Goal: Transaction & Acquisition: Purchase product/service

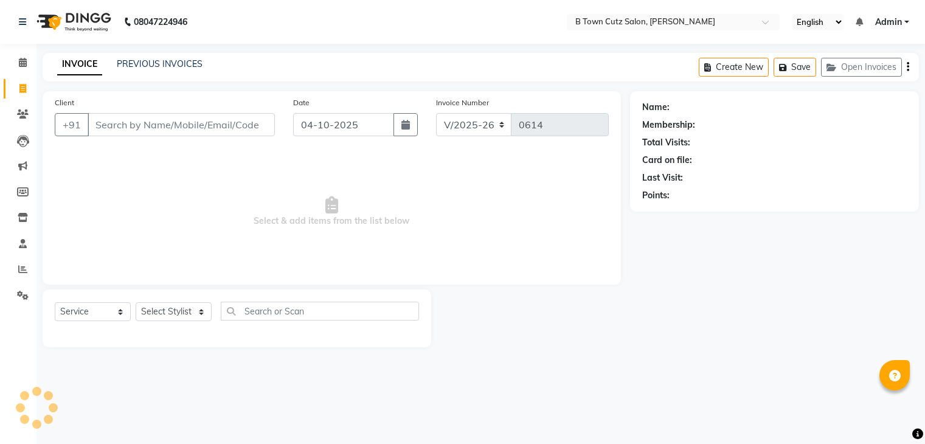
select select "4658"
select select "service"
click at [414, 122] on icon "button" at bounding box center [410, 125] width 9 height 10
select select "10"
select select "2025"
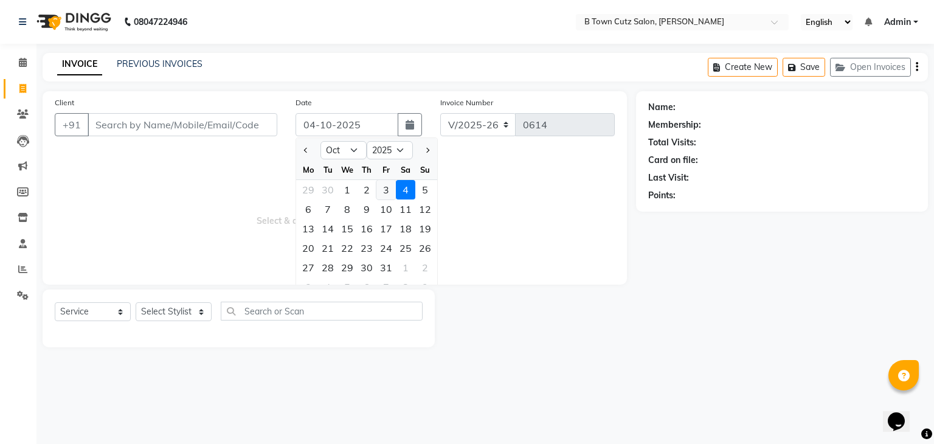
click at [380, 193] on div "3" at bounding box center [385, 189] width 19 height 19
type input "03-10-2025"
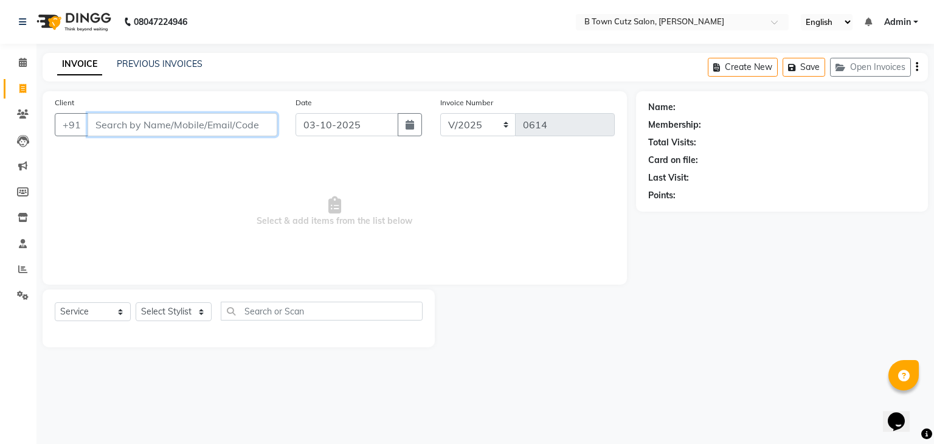
click at [153, 125] on input "Client" at bounding box center [183, 124] width 190 height 23
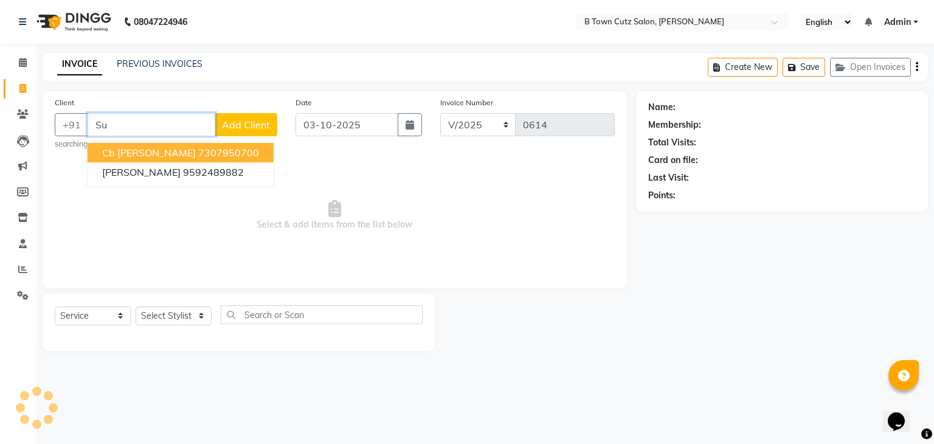
type input "S"
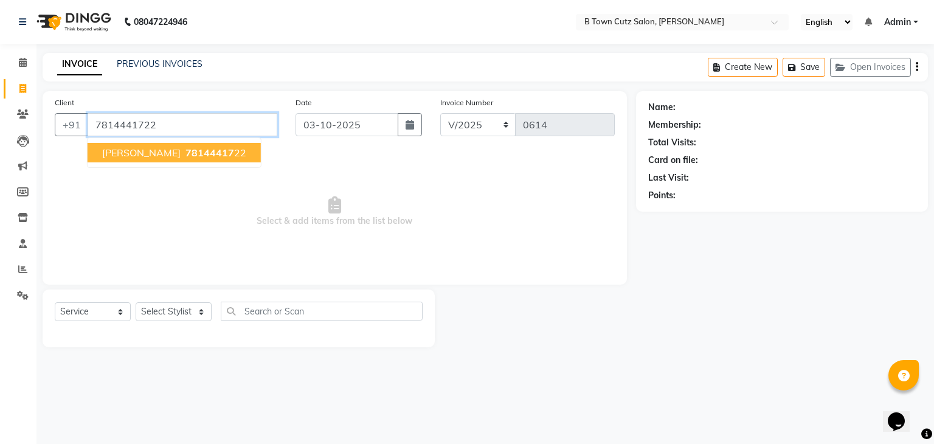
type input "7814441722"
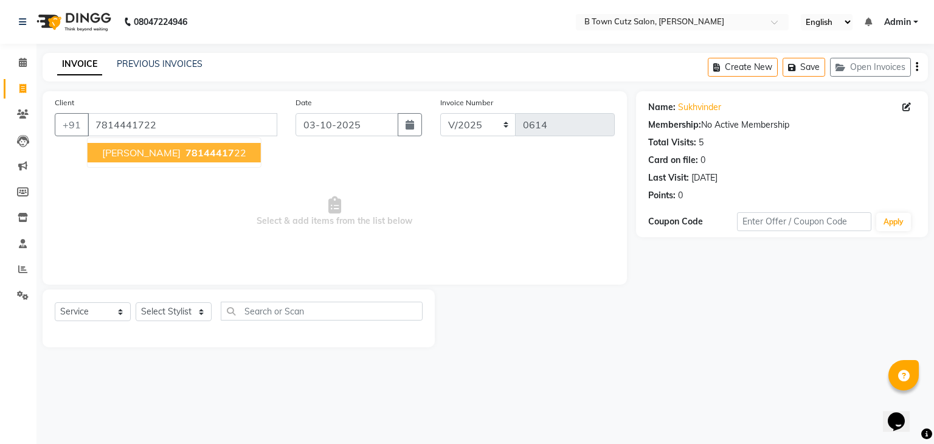
click at [186, 147] on span "78144417" at bounding box center [210, 153] width 49 height 12
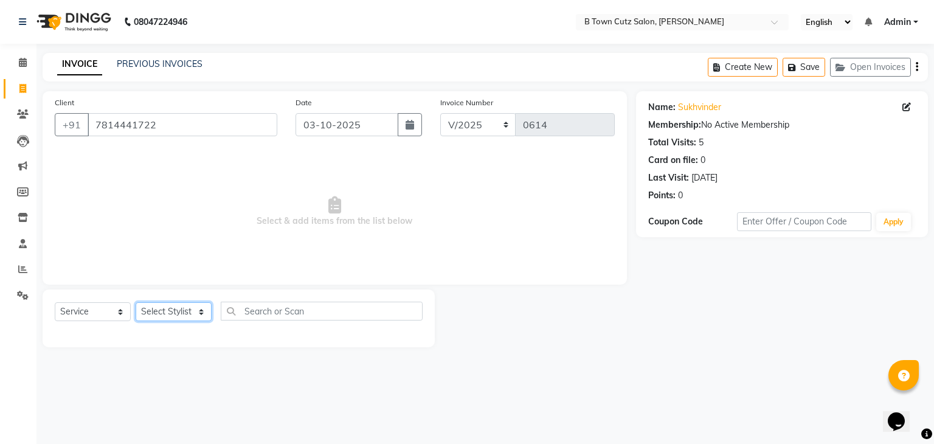
click at [198, 312] on select "Select Stylist Deepak [PERSON_NAME] [PERSON_NAME] [PERSON_NAME] [PERSON_NAME] S…" at bounding box center [174, 311] width 76 height 19
select select "57972"
click at [136, 303] on select "Select Stylist Deepak [PERSON_NAME] [PERSON_NAME] [PERSON_NAME] [PERSON_NAME] S…" at bounding box center [174, 311] width 76 height 19
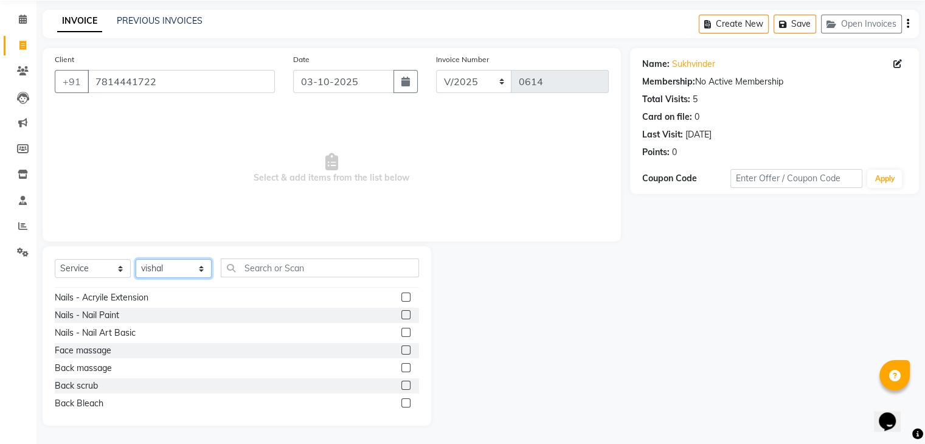
scroll to position [2494, 0]
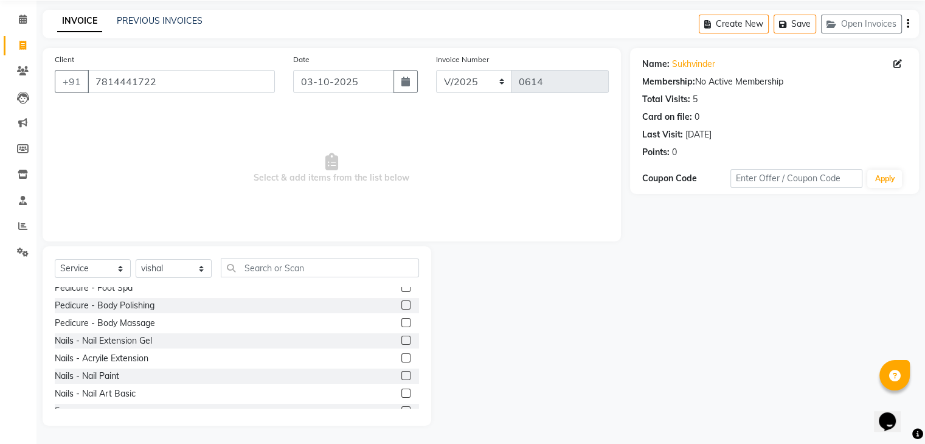
click at [401, 358] on label at bounding box center [405, 357] width 9 height 9
click at [401, 358] on input "checkbox" at bounding box center [405, 359] width 8 height 8
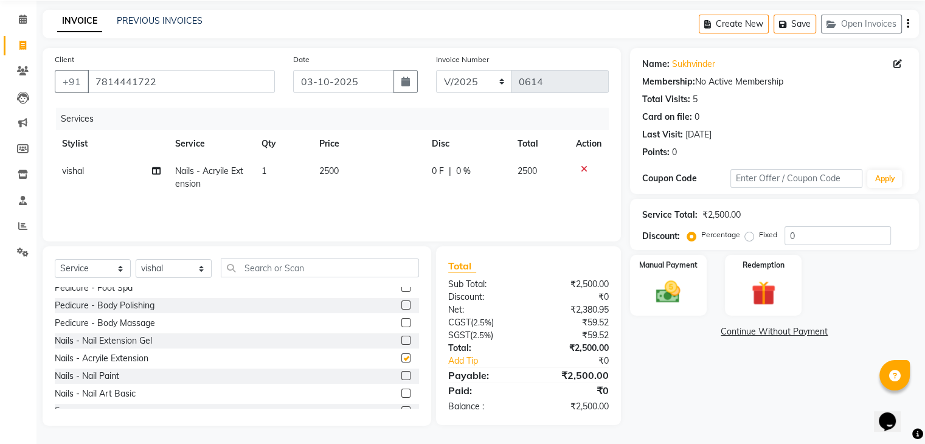
checkbox input "false"
click at [341, 167] on td "2500" at bounding box center [368, 178] width 113 height 40
select select "57972"
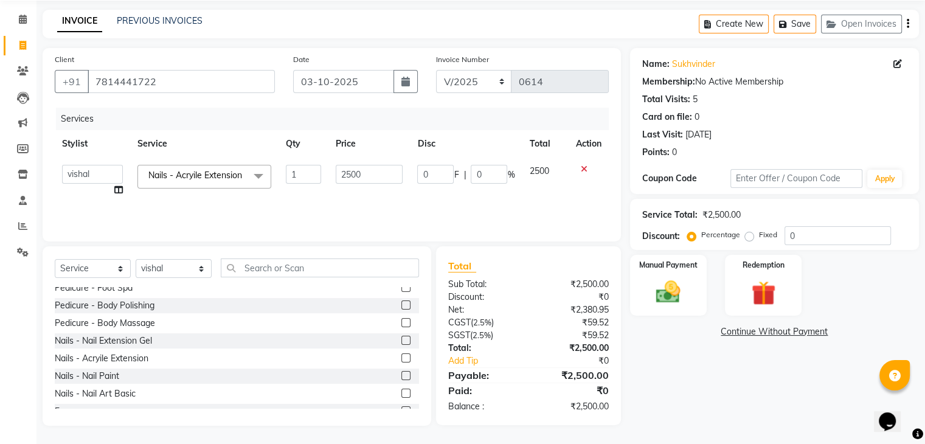
click at [759, 234] on label "Fixed" at bounding box center [768, 234] width 18 height 11
click at [751, 234] on input "Fixed" at bounding box center [752, 235] width 9 height 9
radio input "true"
click at [807, 229] on input "0" at bounding box center [838, 235] width 106 height 19
type input "1"
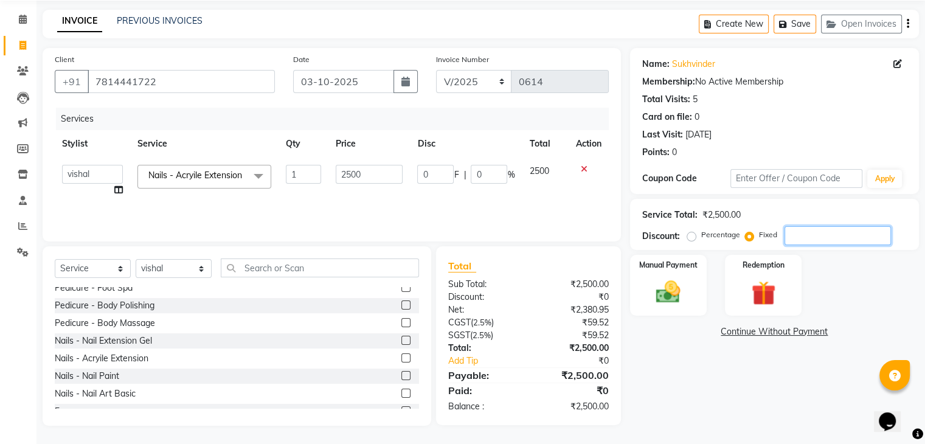
type input "1"
type input "0.04"
type input "13"
type input "0.52"
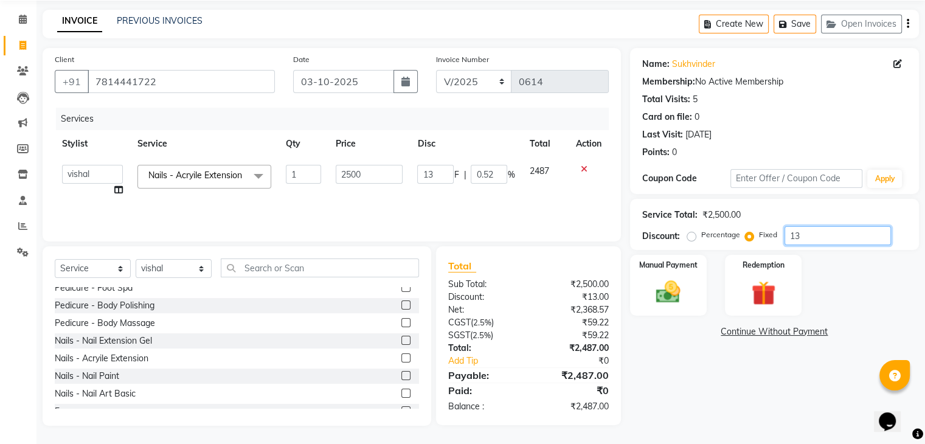
type input "130"
type input "5.2"
type input "1300"
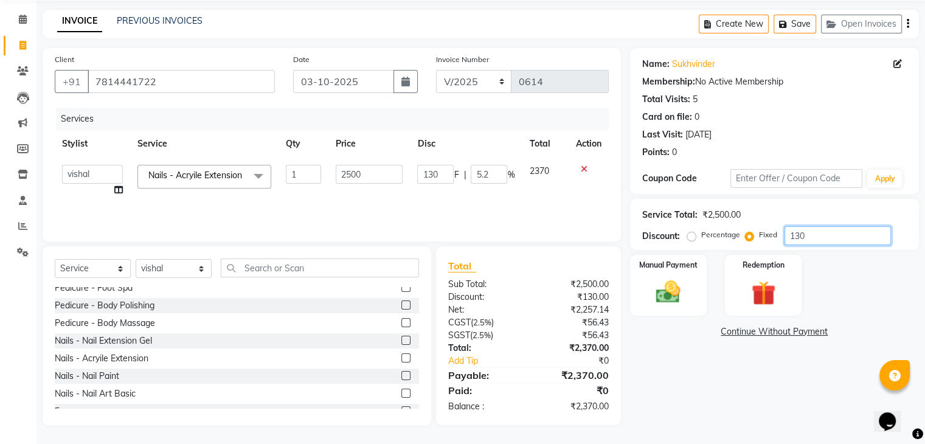
type input "52"
type input "13000"
type input "2500"
type input "100"
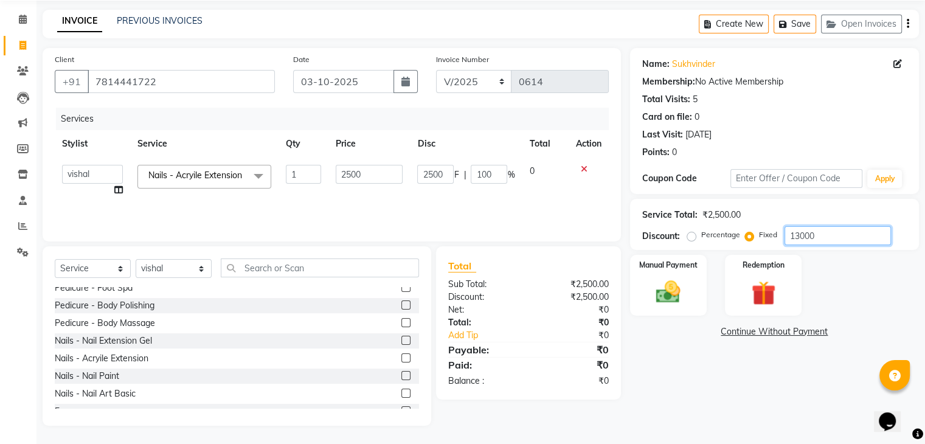
type input "1300"
type input "52"
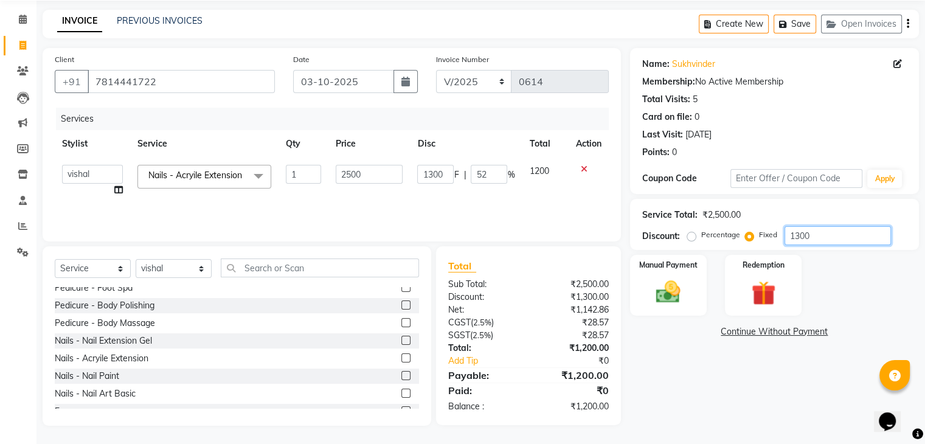
type input "130"
type input "5.2"
type input "13"
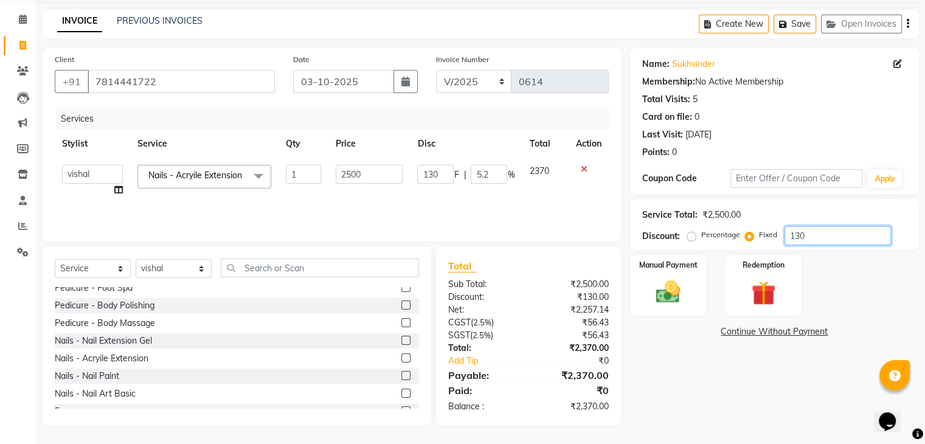
type input "0.52"
type input "1"
type input "0.04"
type input "12"
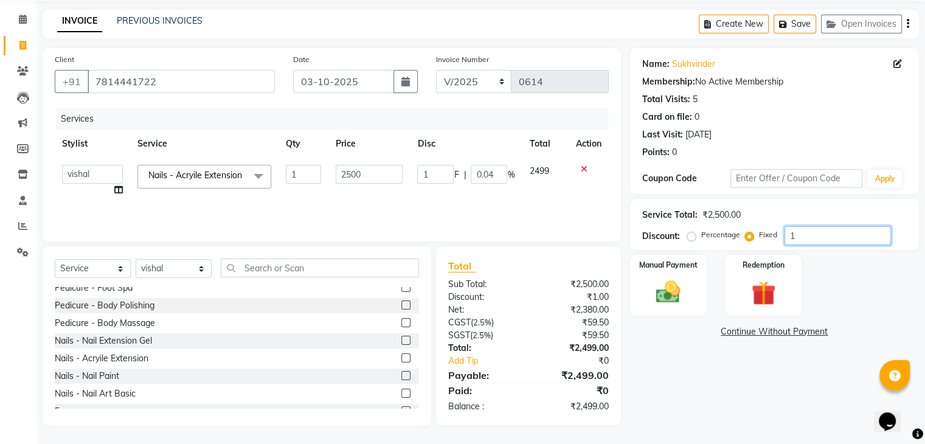
type input "12"
type input "0.48"
type input "120"
type input "4.8"
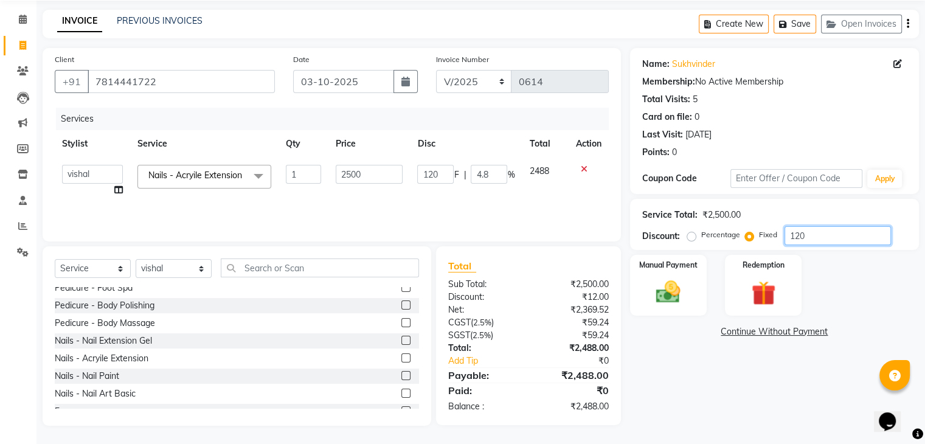
type input "1200"
type input "48"
type input "1200"
click at [681, 287] on img at bounding box center [668, 292] width 41 height 29
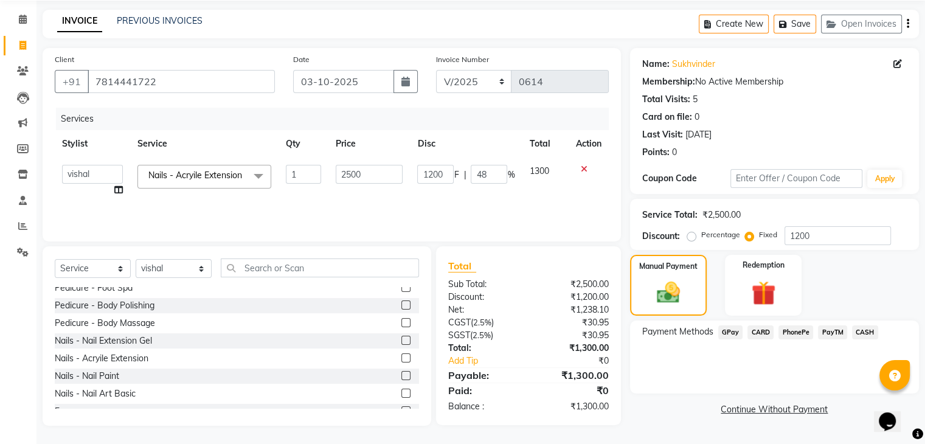
click at [856, 333] on span "CASH" at bounding box center [865, 332] width 26 height 14
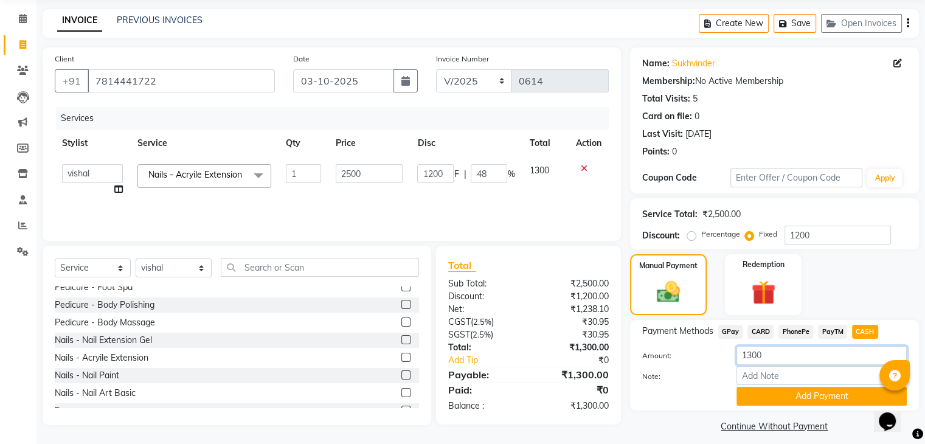
click at [782, 353] on input "1300" at bounding box center [822, 355] width 170 height 19
type input "1000"
click at [769, 380] on input "Note:" at bounding box center [822, 375] width 170 height 19
click at [764, 396] on button "Add Payment" at bounding box center [822, 396] width 170 height 19
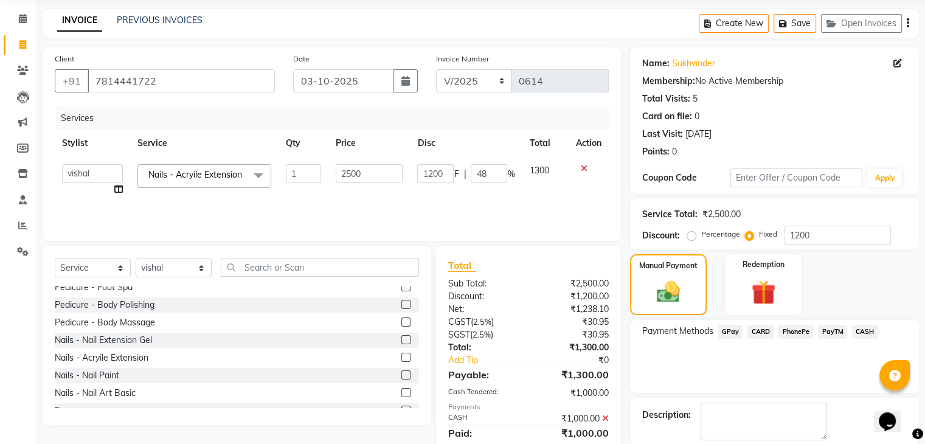
scroll to position [104, 0]
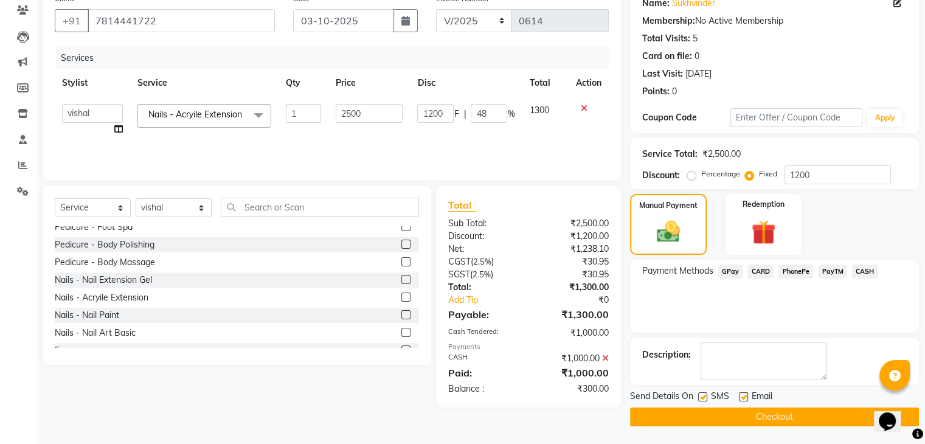
click at [749, 417] on button "Checkout" at bounding box center [774, 417] width 289 height 19
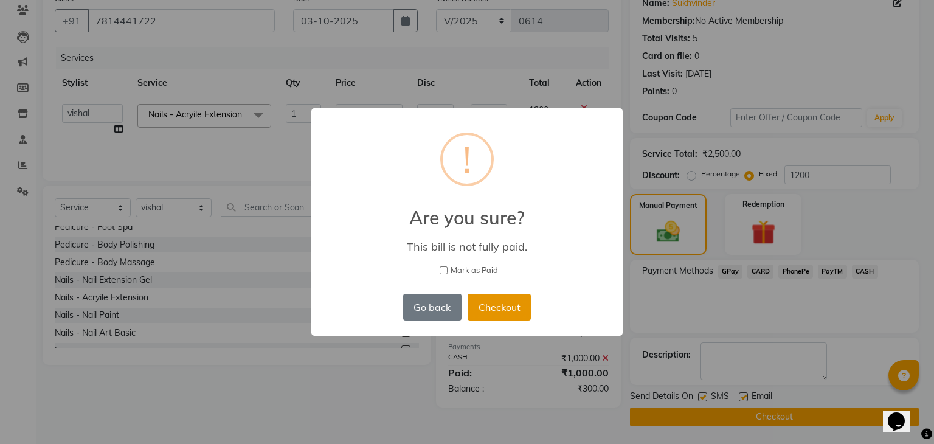
click at [485, 313] on button "Checkout" at bounding box center [499, 307] width 63 height 27
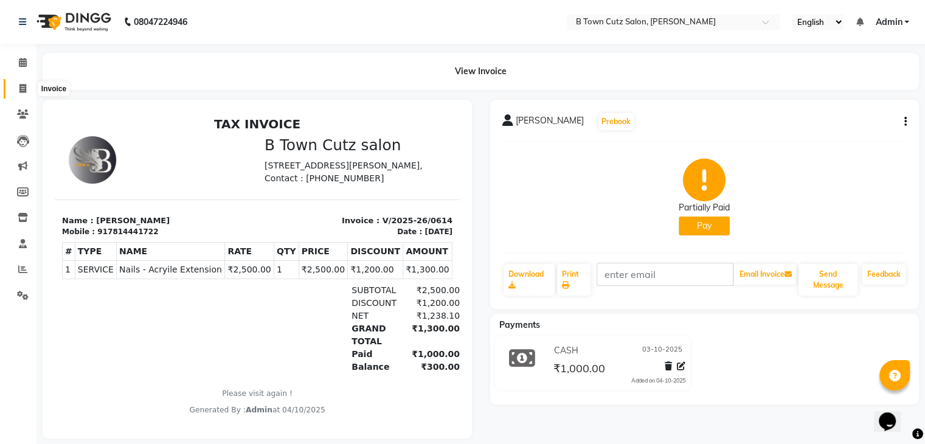
click at [16, 88] on span at bounding box center [22, 89] width 21 height 14
select select "service"
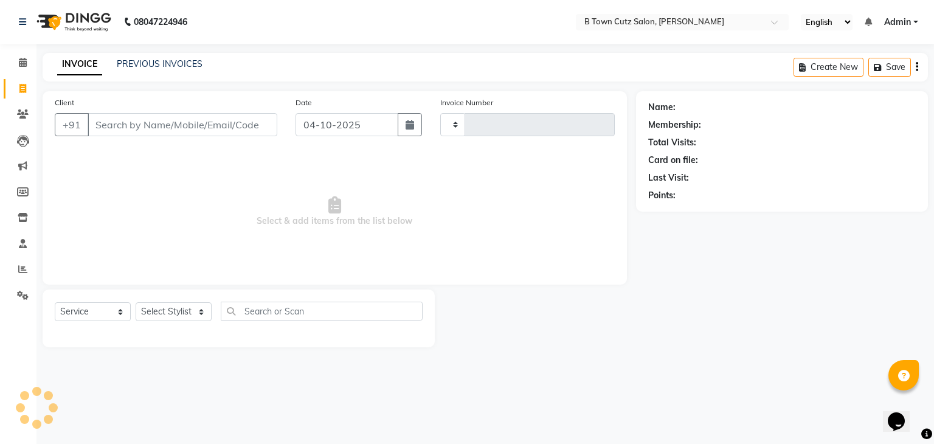
type input "0615"
select select "4658"
click at [141, 122] on input "Client" at bounding box center [183, 124] width 190 height 23
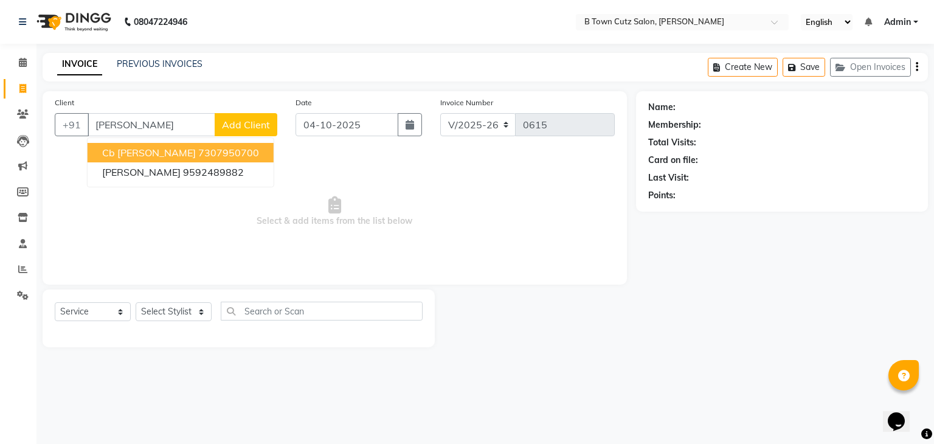
type input "[PERSON_NAME]"
click at [113, 65] on div "INVOICE PREVIOUS INVOICES" at bounding box center [123, 64] width 160 height 13
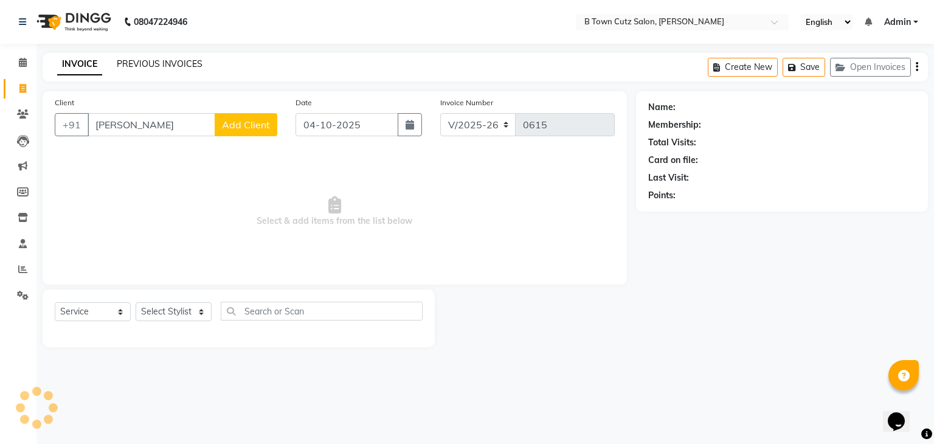
click at [124, 64] on link "PREVIOUS INVOICES" at bounding box center [160, 63] width 86 height 11
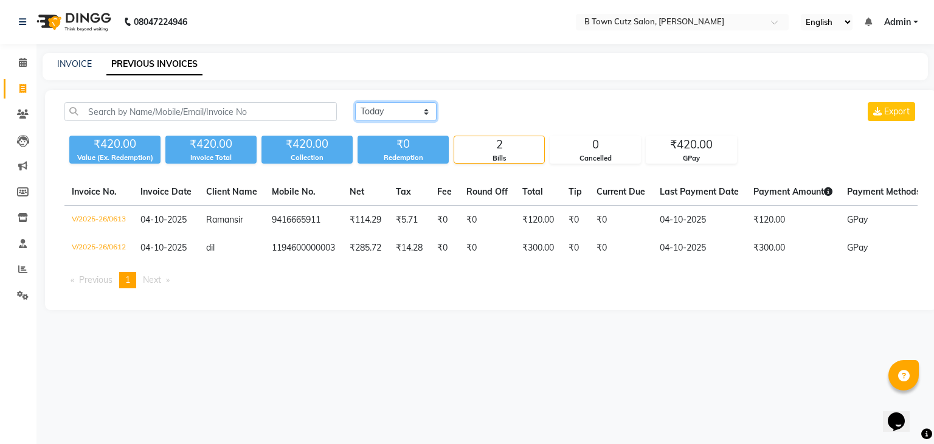
click at [367, 109] on select "[DATE] [DATE] Custom Range" at bounding box center [396, 111] width 82 height 19
select select "yesterday"
click at [355, 102] on select "[DATE] [DATE] Custom Range" at bounding box center [396, 111] width 82 height 19
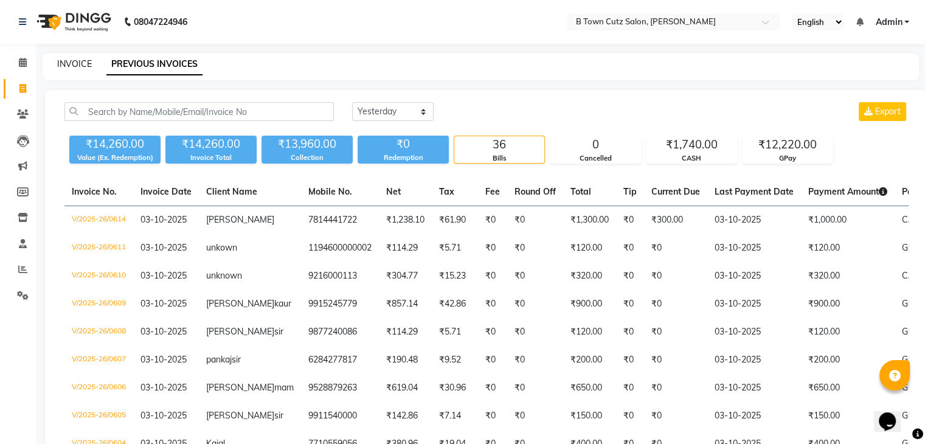
click at [82, 63] on link "INVOICE" at bounding box center [74, 63] width 35 height 11
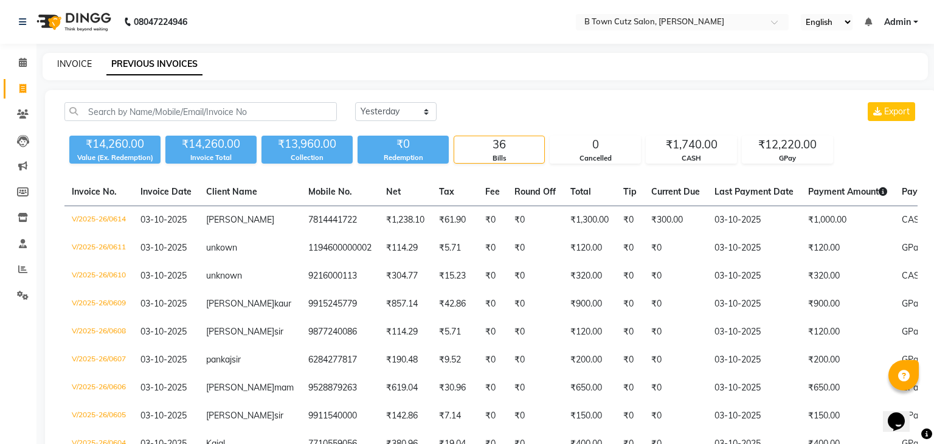
select select "service"
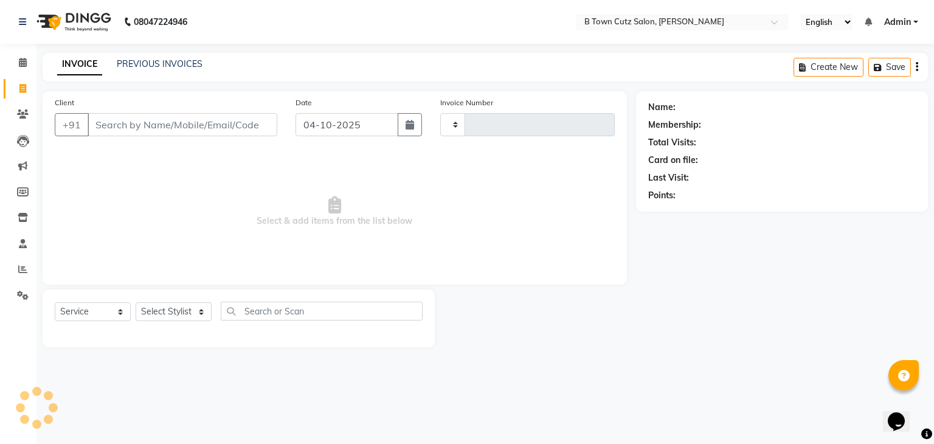
type input "0615"
select select "4658"
click at [160, 131] on input "Client" at bounding box center [183, 124] width 190 height 23
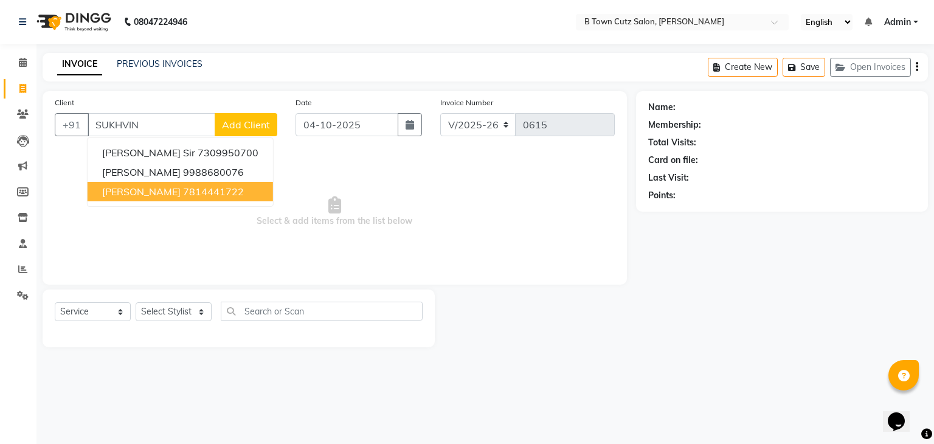
click at [137, 187] on span "[PERSON_NAME]" at bounding box center [141, 192] width 78 height 12
type input "7814441722"
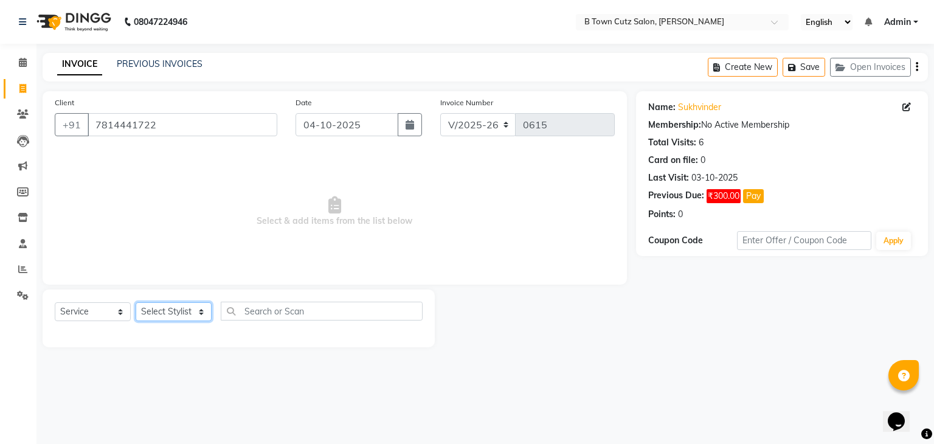
drag, startPoint x: 204, startPoint y: 318, endPoint x: 201, endPoint y: 311, distance: 7.3
click at [204, 317] on select "Select Stylist Deepak [PERSON_NAME] [PERSON_NAME] [PERSON_NAME] [PERSON_NAME] S…" at bounding box center [174, 311] width 76 height 19
select select "57972"
click at [136, 303] on select "Select Stylist Deepak [PERSON_NAME] [PERSON_NAME] [PERSON_NAME] [PERSON_NAME] S…" at bounding box center [174, 311] width 76 height 19
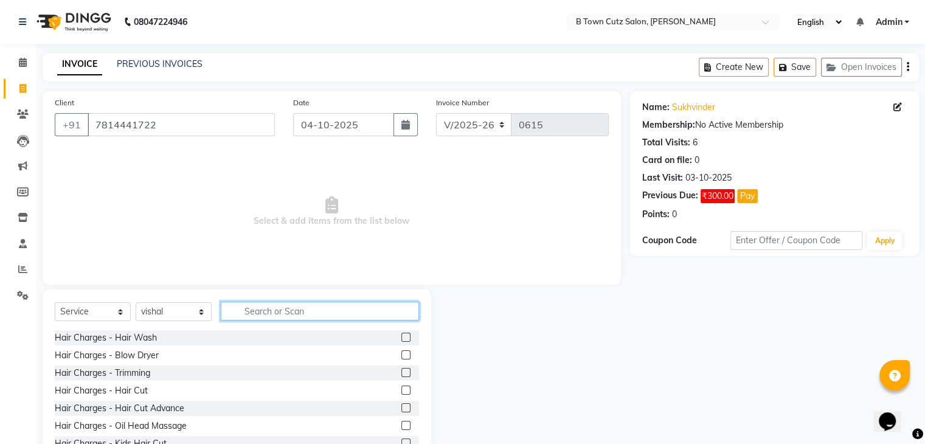
click at [278, 317] on input "text" at bounding box center [320, 311] width 198 height 19
click at [401, 356] on label at bounding box center [405, 354] width 9 height 9
click at [401, 356] on input "checkbox" at bounding box center [405, 356] width 8 height 8
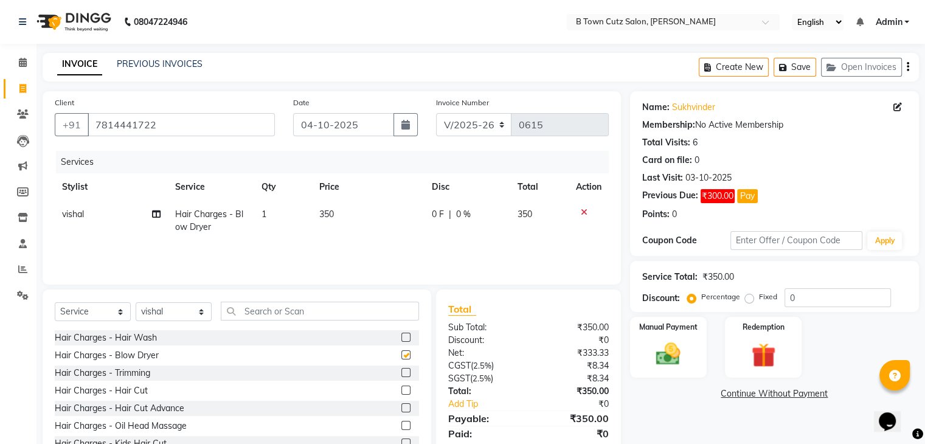
checkbox input "false"
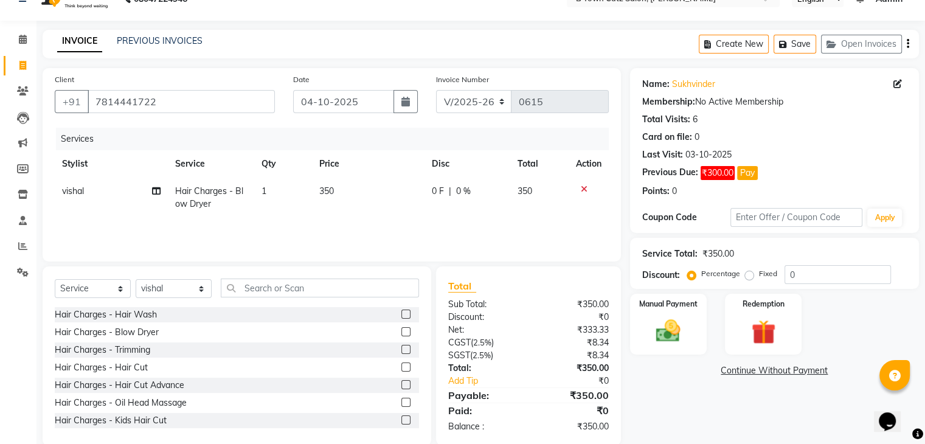
scroll to position [44, 0]
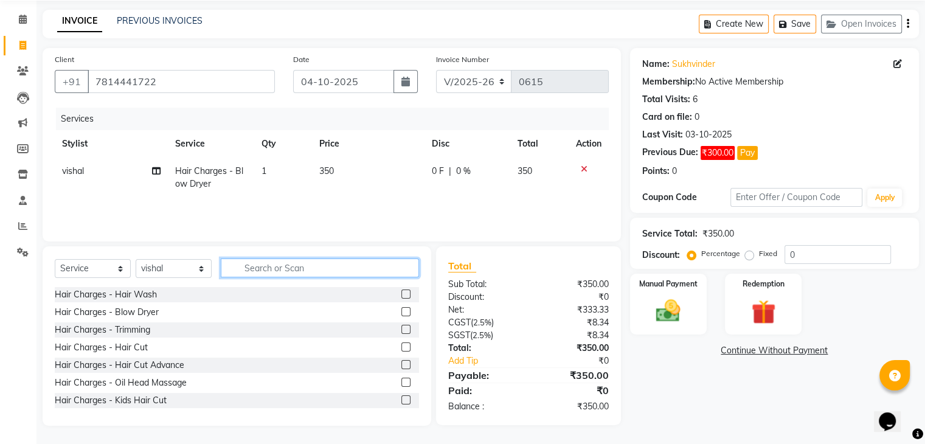
click at [310, 269] on input "text" at bounding box center [320, 268] width 198 height 19
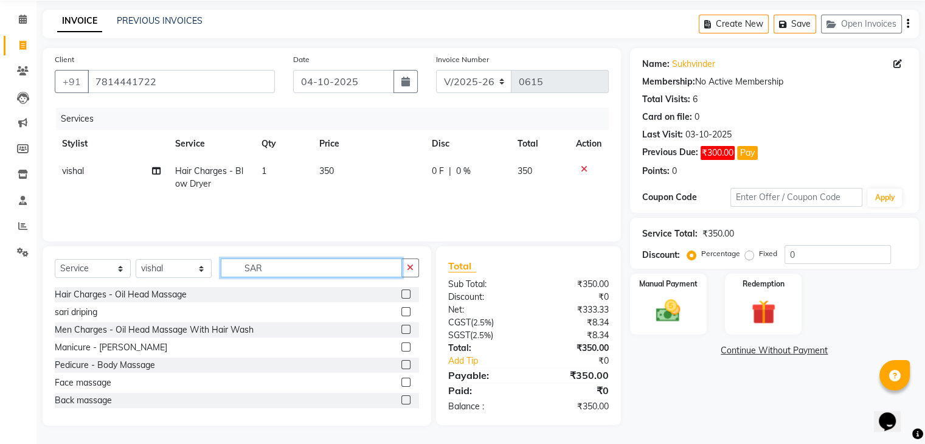
scroll to position [43, 0]
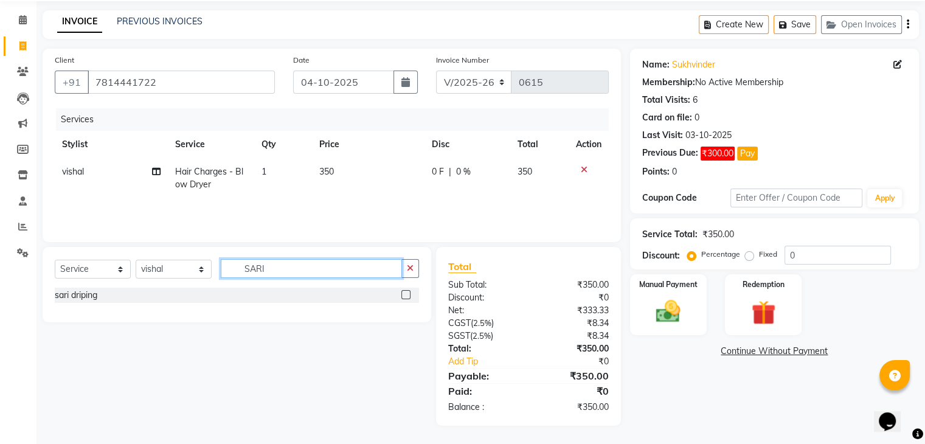
type input "SARI"
click at [406, 296] on label at bounding box center [405, 294] width 9 height 9
click at [406, 296] on input "checkbox" at bounding box center [405, 295] width 8 height 8
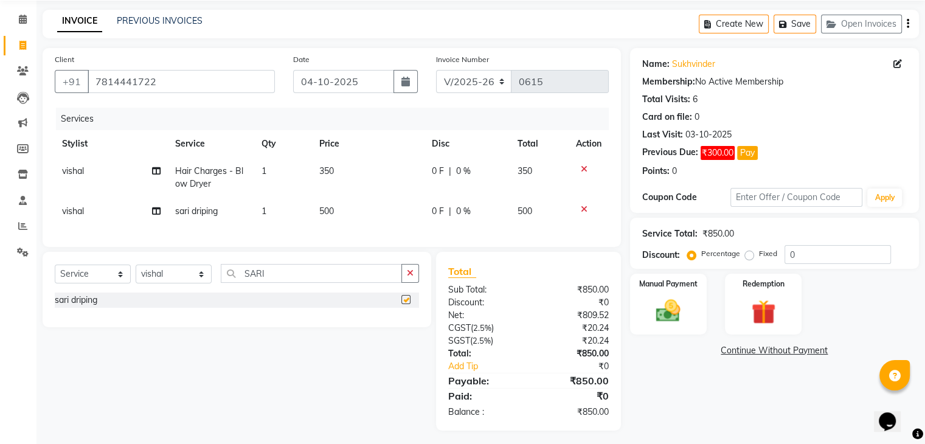
checkbox input "false"
click at [328, 172] on span "350" at bounding box center [326, 170] width 15 height 11
select select "57972"
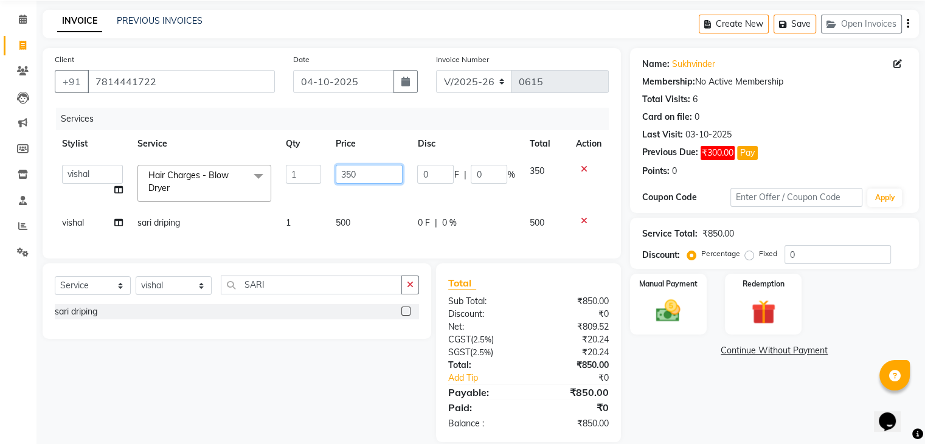
click at [363, 172] on input "350" at bounding box center [369, 174] width 67 height 19
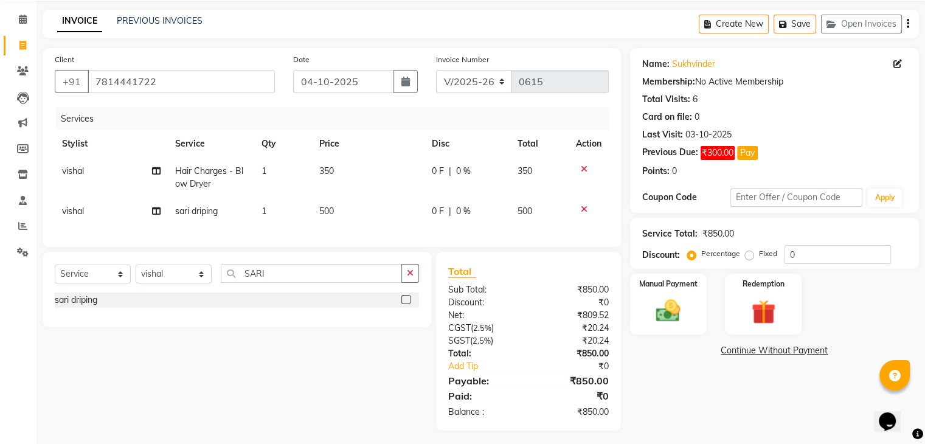
click at [759, 256] on label "Fixed" at bounding box center [768, 253] width 18 height 11
click at [748, 256] on input "Fixed" at bounding box center [752, 253] width 9 height 9
radio input "true"
click at [808, 252] on input "0" at bounding box center [838, 254] width 106 height 19
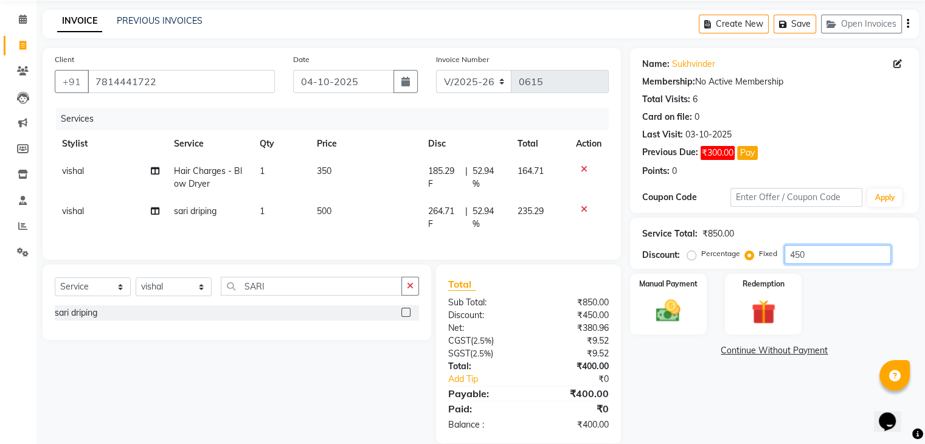
type input "450"
click at [739, 360] on div "Name: [PERSON_NAME] Membership: No Active Membership Total Visits: 6 Card on fi…" at bounding box center [779, 245] width 298 height 395
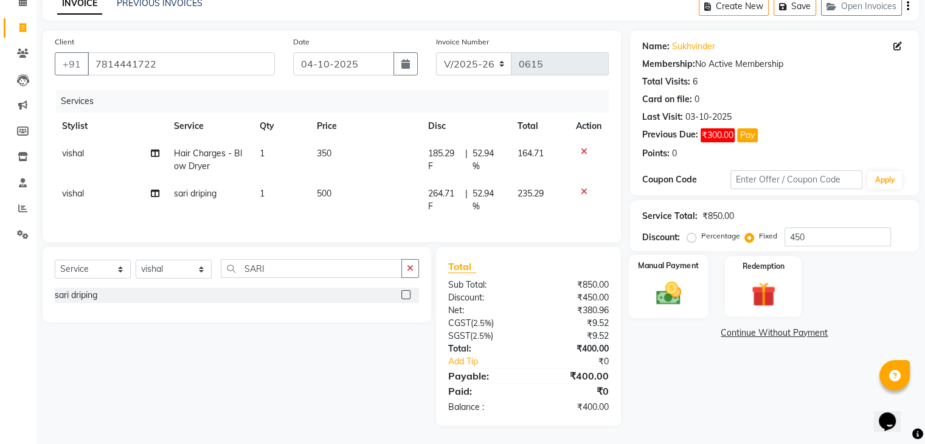
click at [663, 290] on img at bounding box center [668, 293] width 41 height 29
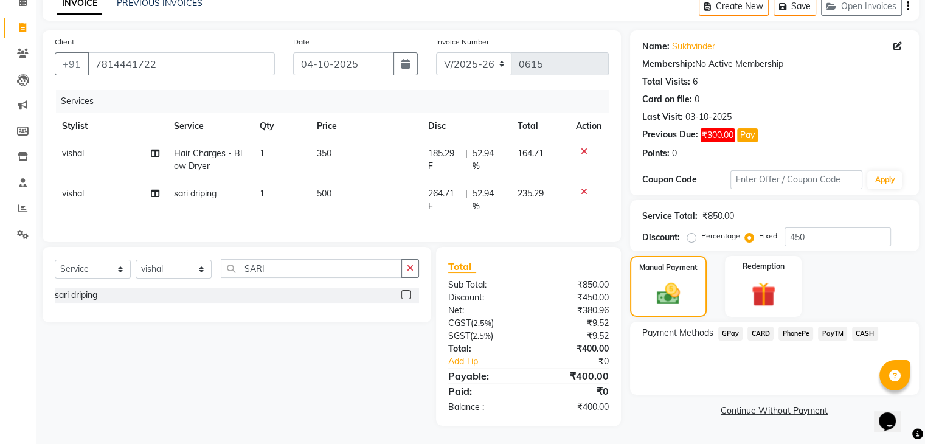
click at [813, 262] on div "Manual Payment Redemption" at bounding box center [774, 286] width 307 height 61
click at [824, 264] on div "Manual Payment Redemption" at bounding box center [774, 286] width 307 height 61
drag, startPoint x: 824, startPoint y: 264, endPoint x: 842, endPoint y: 294, distance: 34.9
click at [842, 294] on div "Manual Payment Redemption" at bounding box center [774, 286] width 307 height 61
click at [750, 404] on link "Continue Without Payment" at bounding box center [775, 410] width 284 height 13
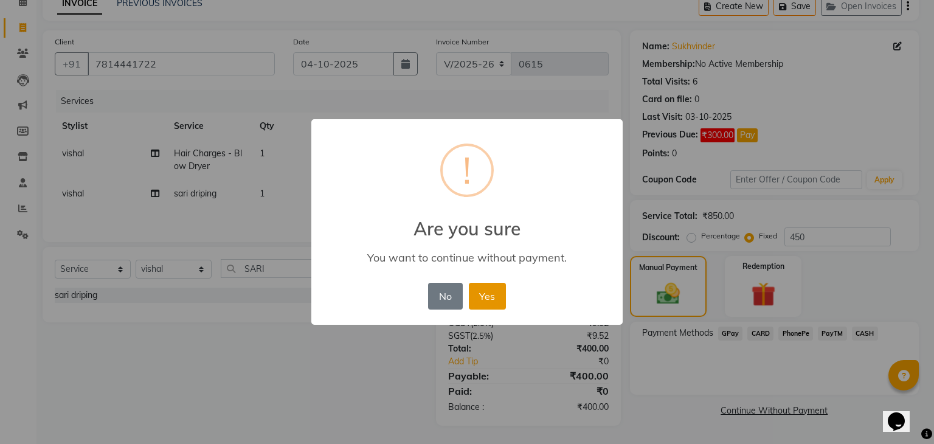
click at [496, 299] on button "Yes" at bounding box center [487, 296] width 37 height 27
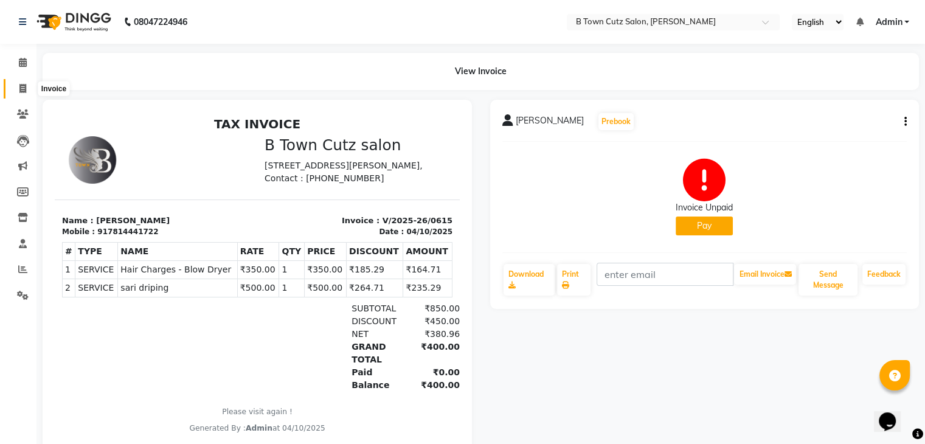
click at [18, 88] on span at bounding box center [22, 89] width 21 height 14
select select "4658"
select select "service"
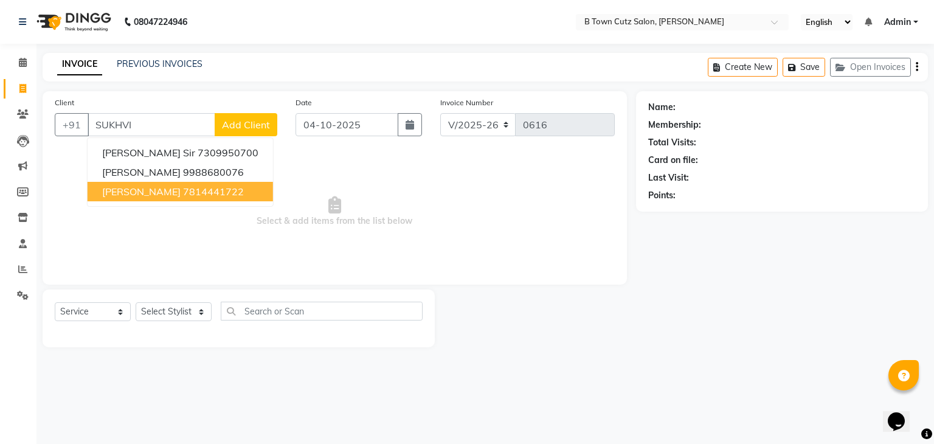
click at [150, 191] on span "[PERSON_NAME]" at bounding box center [141, 192] width 78 height 12
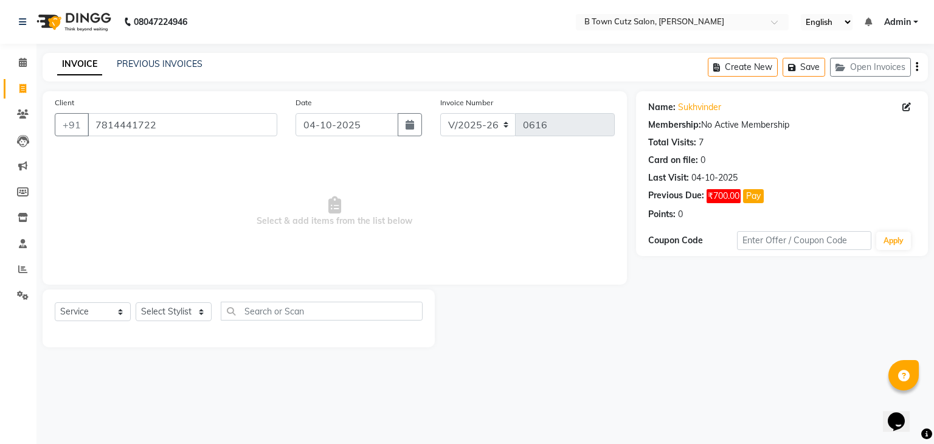
click at [462, 337] on div at bounding box center [535, 319] width 201 height 58
drag, startPoint x: 462, startPoint y: 337, endPoint x: 344, endPoint y: 260, distance: 141.5
click at [344, 260] on span "Select & add items from the list below" at bounding box center [335, 212] width 560 height 122
click at [249, 130] on input "7814441722" at bounding box center [183, 124] width 190 height 23
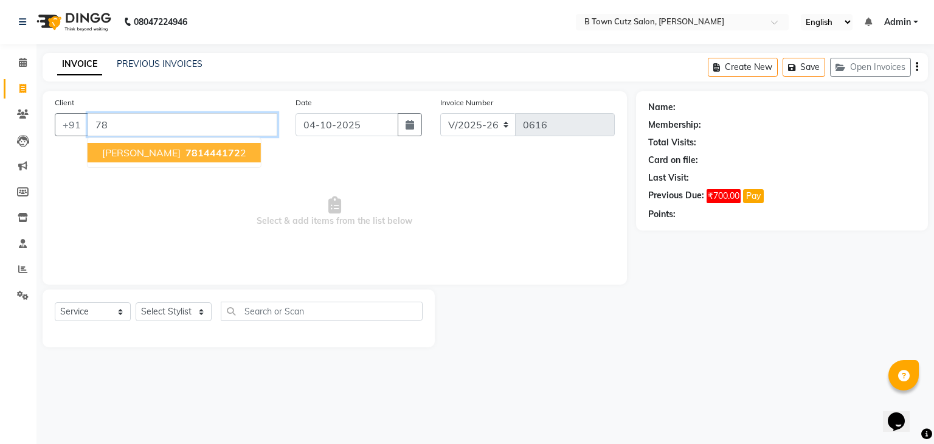
type input "7"
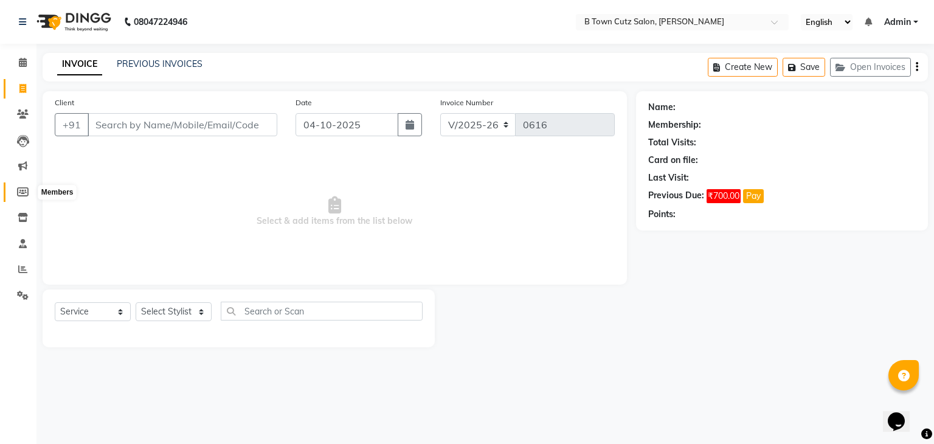
click at [16, 192] on span at bounding box center [22, 193] width 21 height 14
select select
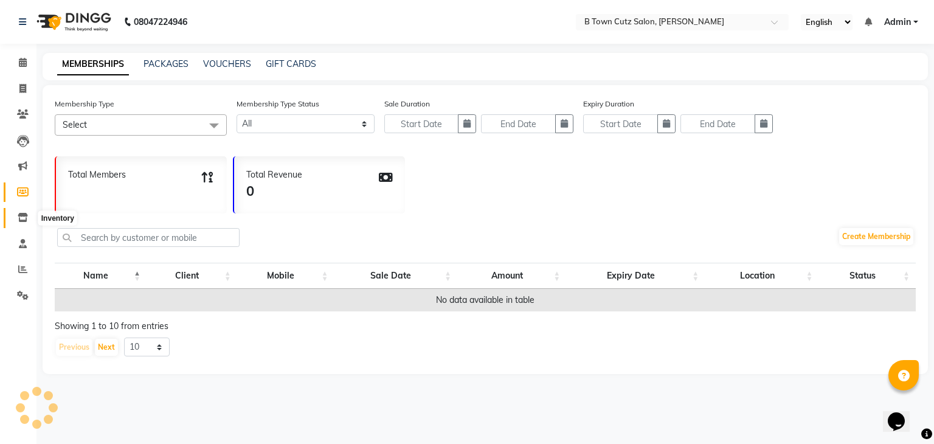
click at [16, 221] on span at bounding box center [22, 218] width 21 height 14
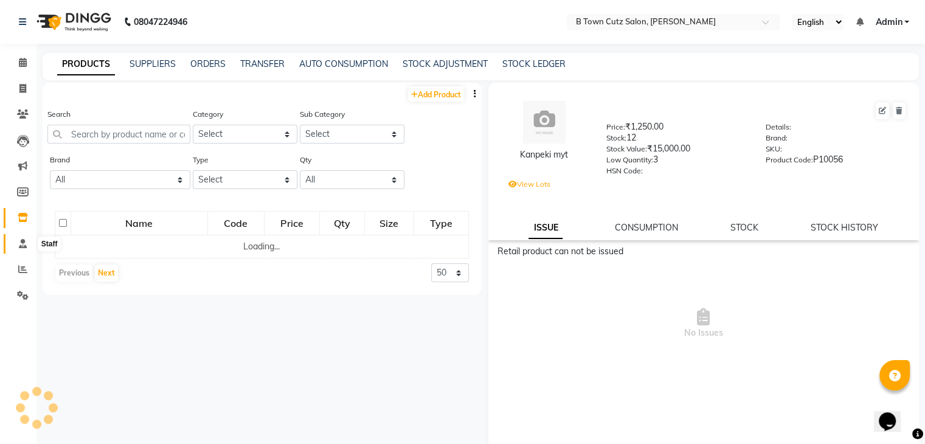
click at [19, 246] on icon at bounding box center [23, 243] width 8 height 9
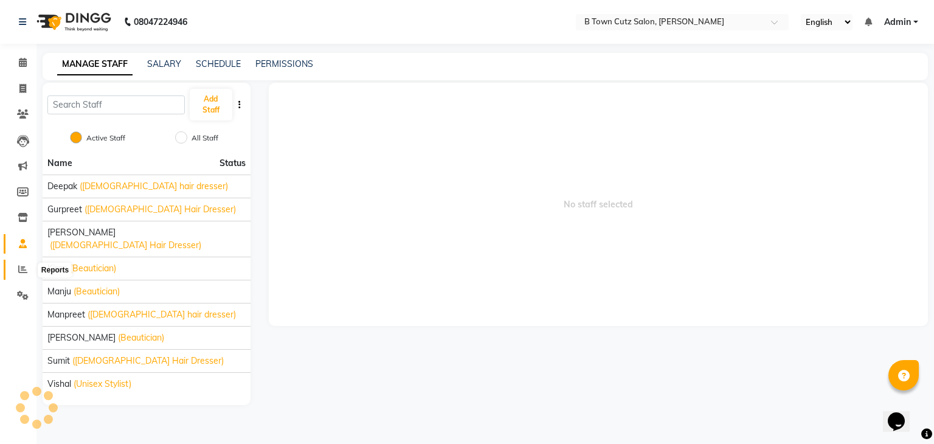
click at [26, 273] on icon at bounding box center [22, 269] width 9 height 9
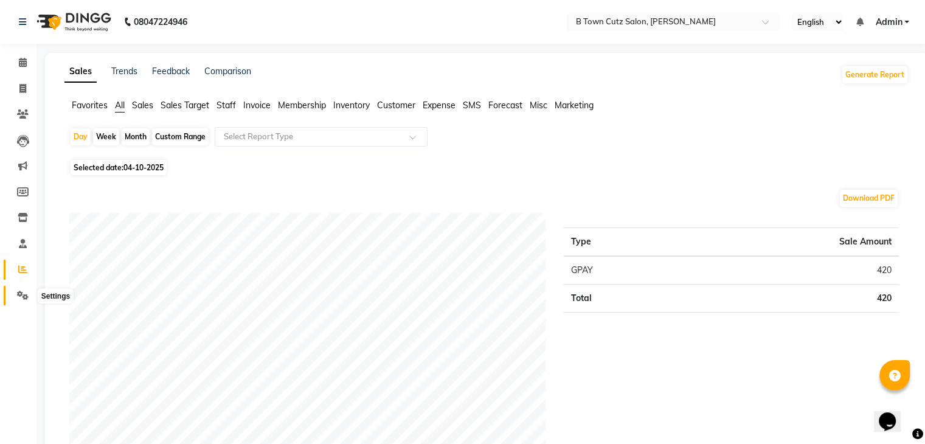
click at [19, 289] on span at bounding box center [22, 296] width 21 height 14
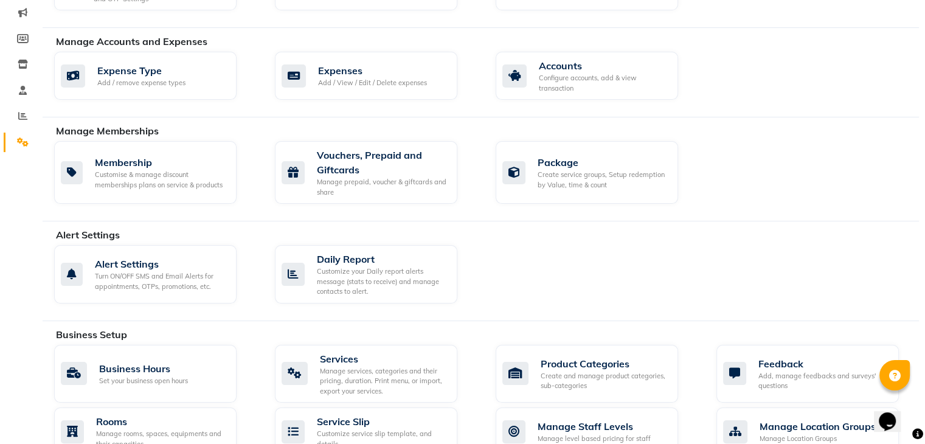
scroll to position [182, 0]
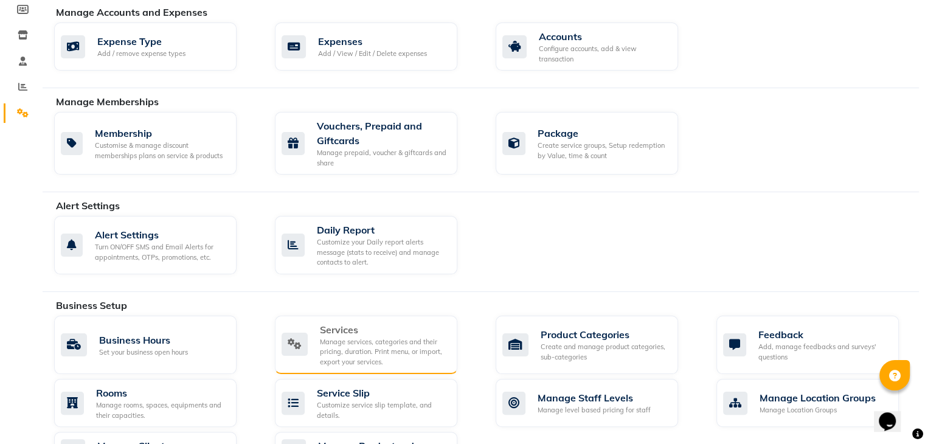
click at [443, 349] on div "Manage services, categories and their pricing, duration. Print menu, or import,…" at bounding box center [384, 352] width 128 height 30
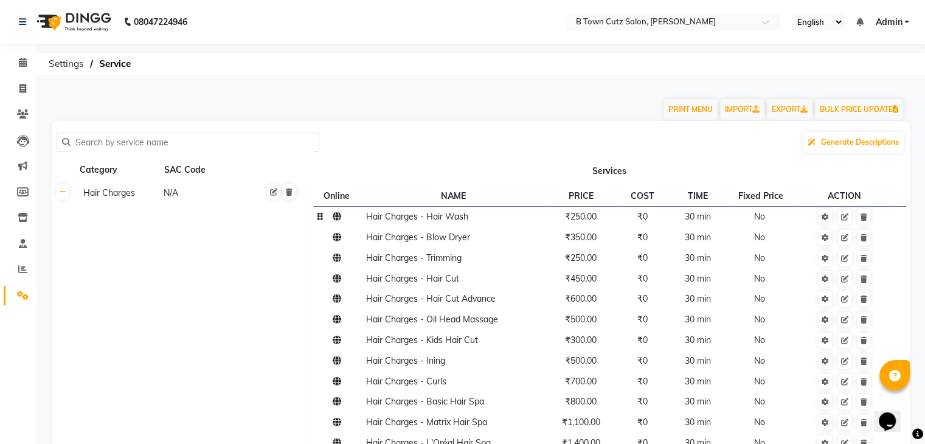
click at [580, 219] on span "₹250.00" at bounding box center [581, 216] width 32 height 11
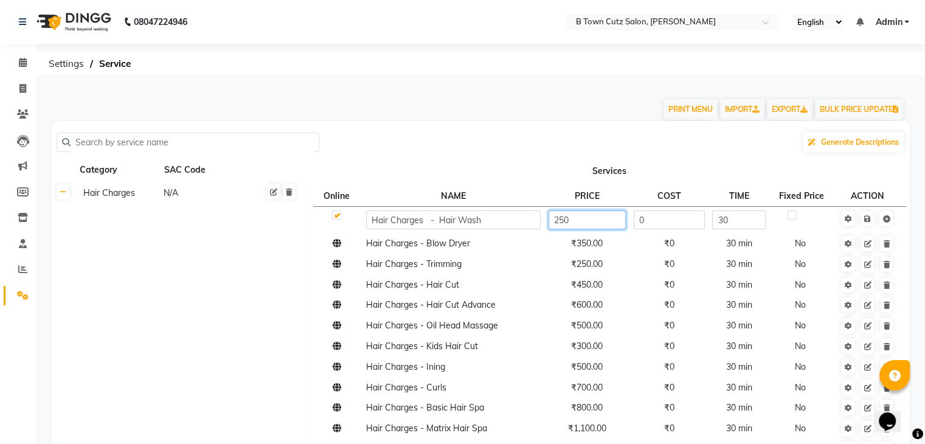
click at [579, 220] on input "250" at bounding box center [587, 219] width 77 height 19
type input "2"
type input "300"
click at [867, 214] on span "Save" at bounding box center [875, 218] width 38 height 12
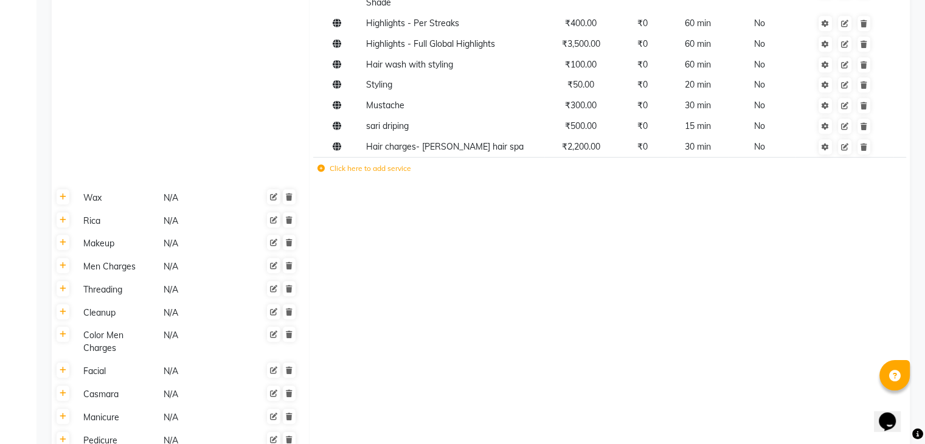
scroll to position [912, 0]
click at [66, 262] on icon at bounding box center [63, 265] width 7 height 7
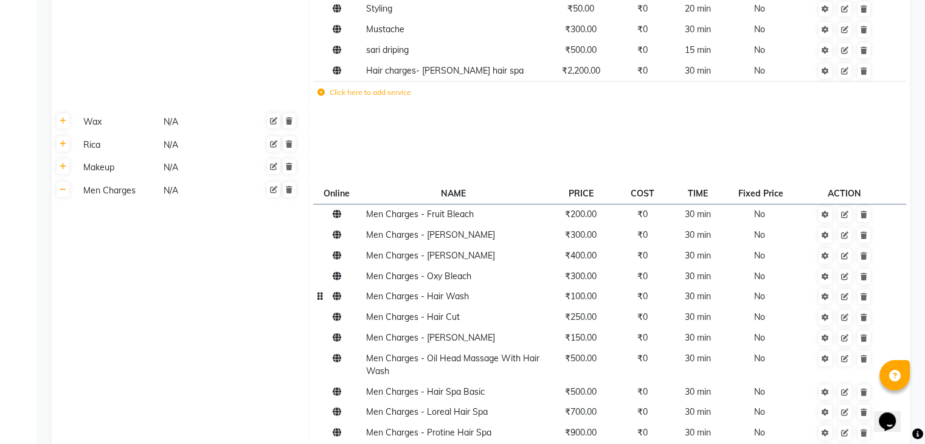
scroll to position [1034, 0]
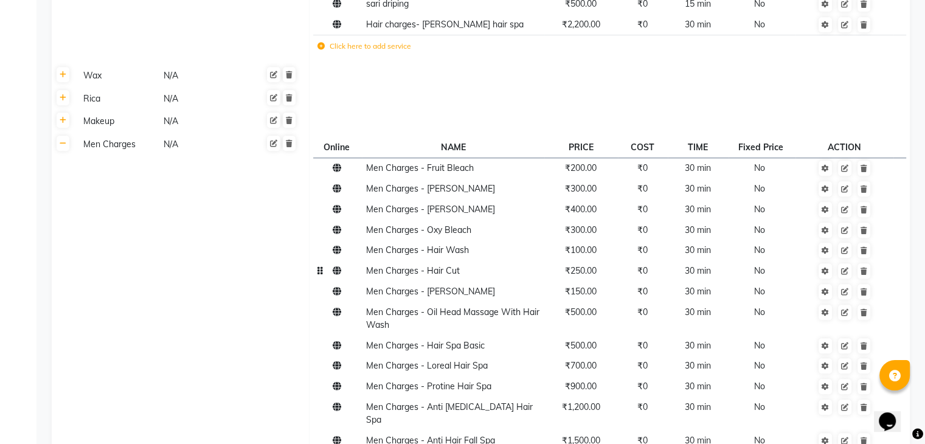
click at [576, 269] on span "₹250.00" at bounding box center [581, 270] width 32 height 11
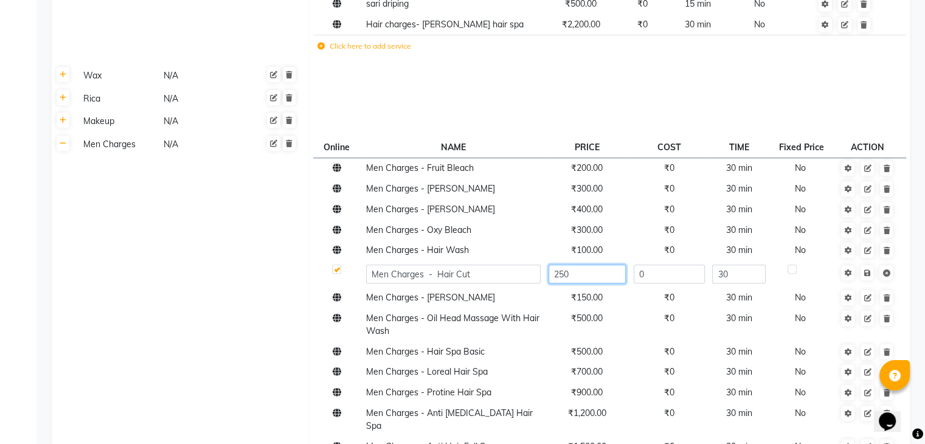
click at [576, 269] on input "250" at bounding box center [587, 274] width 77 height 19
type input "200"
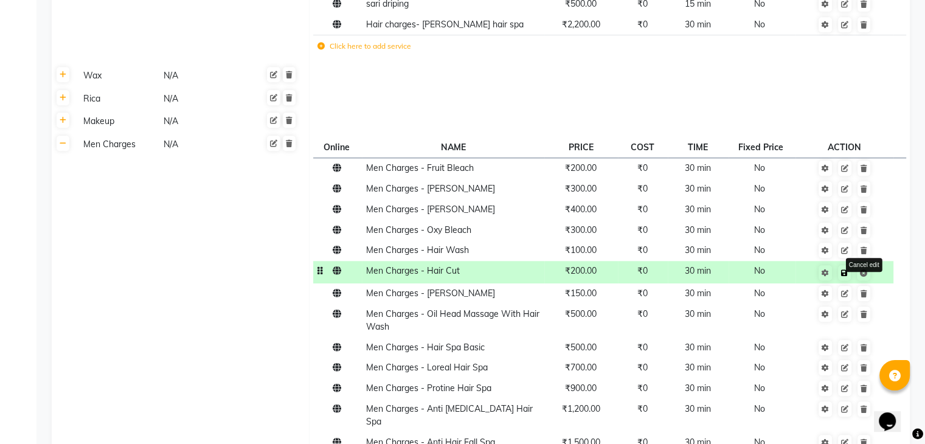
click at [867, 267] on span "Save Cancel edit" at bounding box center [852, 272] width 38 height 12
click at [583, 293] on td "₹150.00" at bounding box center [580, 293] width 73 height 21
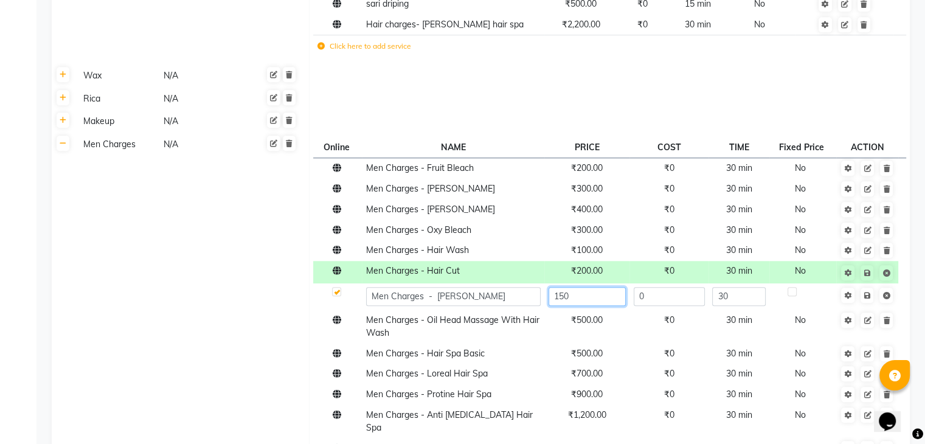
click at [583, 293] on input "150" at bounding box center [587, 296] width 77 height 19
type input "120"
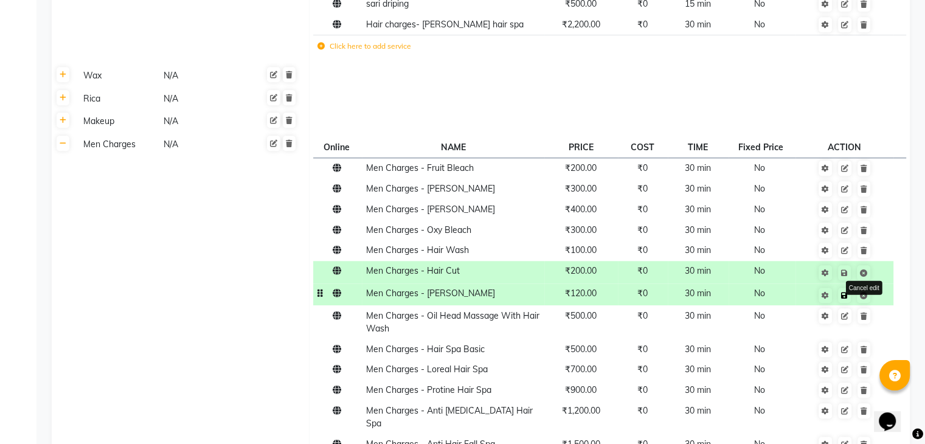
click at [864, 289] on span "Save Cancel edit" at bounding box center [852, 294] width 38 height 12
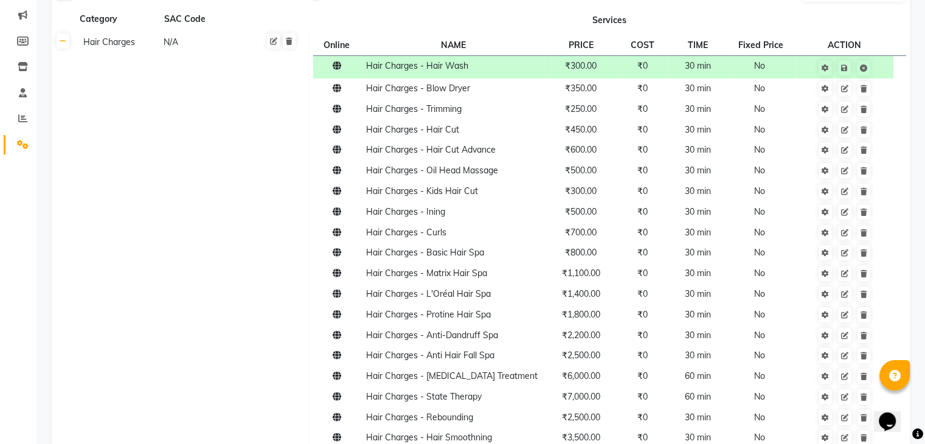
scroll to position [122, 0]
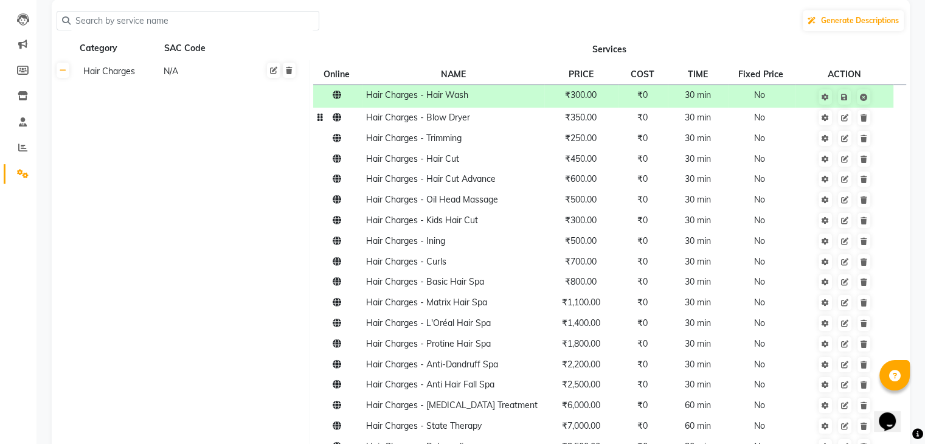
click at [583, 125] on td "₹350.00" at bounding box center [580, 118] width 73 height 21
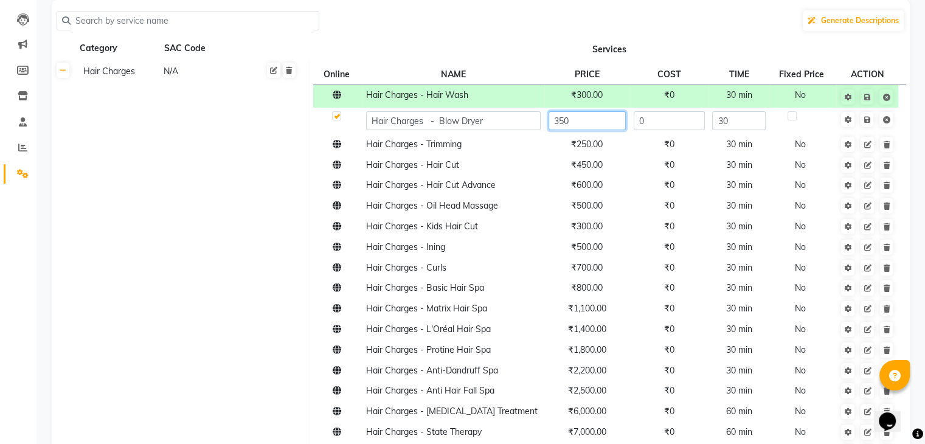
click at [581, 117] on input "350" at bounding box center [587, 120] width 77 height 19
type input "3"
type input "300"
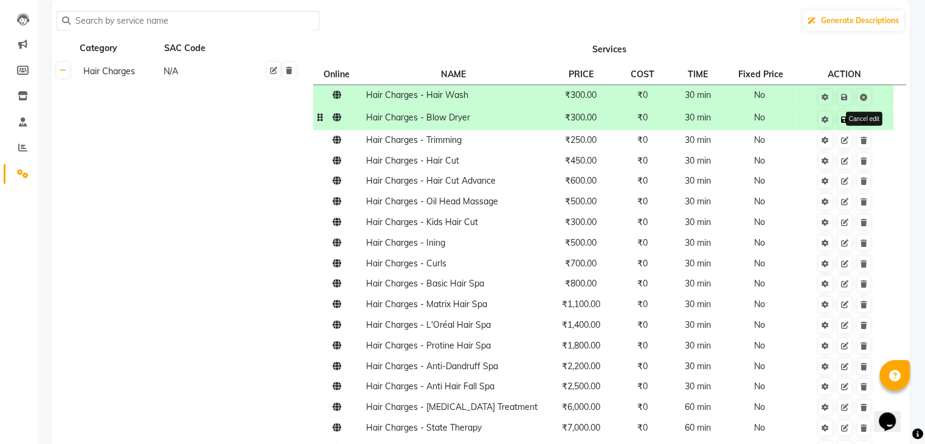
click at [869, 122] on span "Save Cancel edit" at bounding box center [852, 119] width 38 height 12
click at [431, 52] on th "Services" at bounding box center [609, 48] width 601 height 23
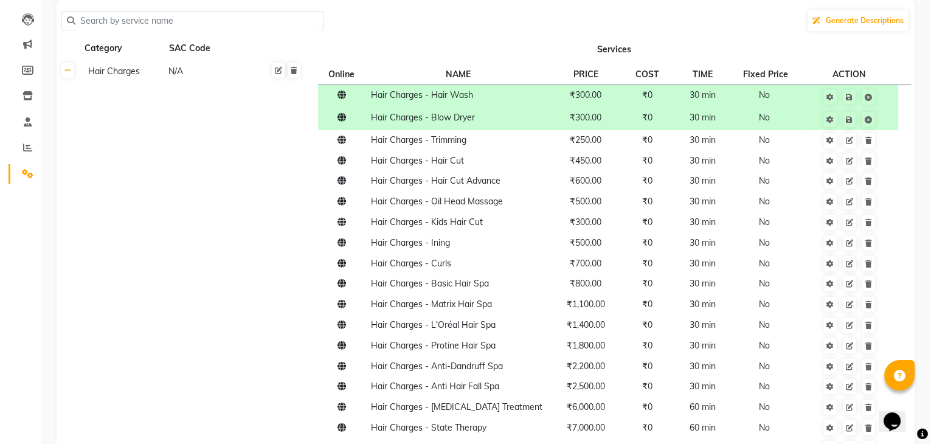
scroll to position [0, 0]
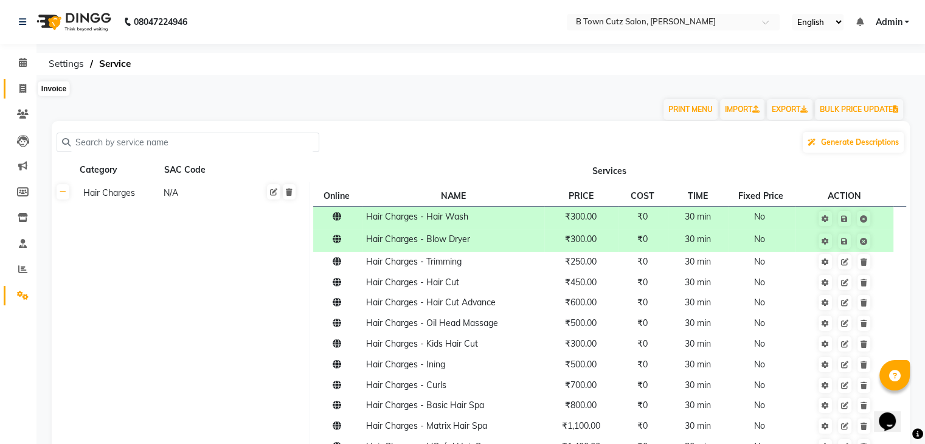
click at [27, 88] on span at bounding box center [22, 89] width 21 height 14
select select "4658"
select select "service"
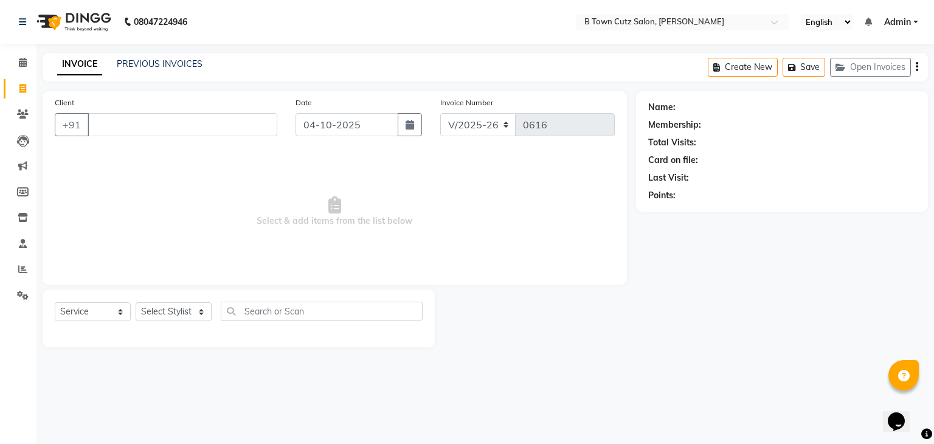
click at [256, 120] on input "Client" at bounding box center [183, 124] width 190 height 23
type input "7009104145"
click at [266, 122] on span "Add Client" at bounding box center [246, 125] width 48 height 12
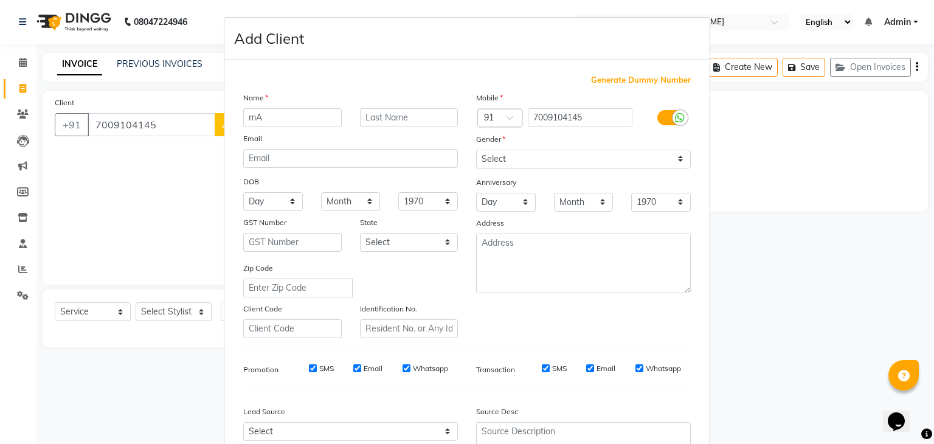
type input "m"
type input "M"
type input "[PERSON_NAME]"
click at [487, 156] on select "Select [DEMOGRAPHIC_DATA] [DEMOGRAPHIC_DATA] Other Prefer Not To Say" at bounding box center [583, 159] width 215 height 19
select select "[DEMOGRAPHIC_DATA]"
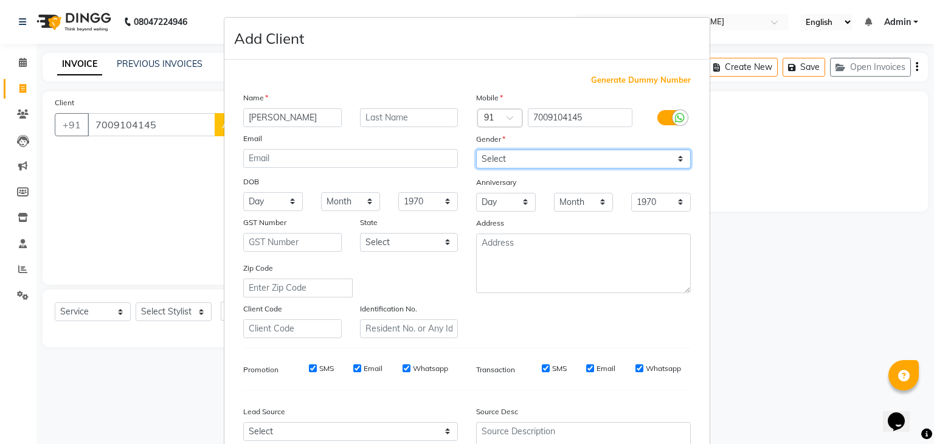
click at [476, 150] on select "Select [DEMOGRAPHIC_DATA] [DEMOGRAPHIC_DATA] Other Prefer Not To Say" at bounding box center [583, 159] width 215 height 19
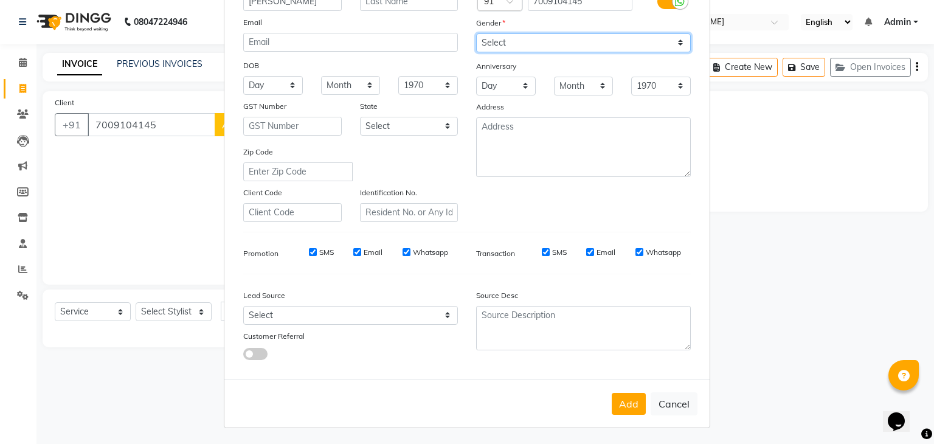
scroll to position [123, 0]
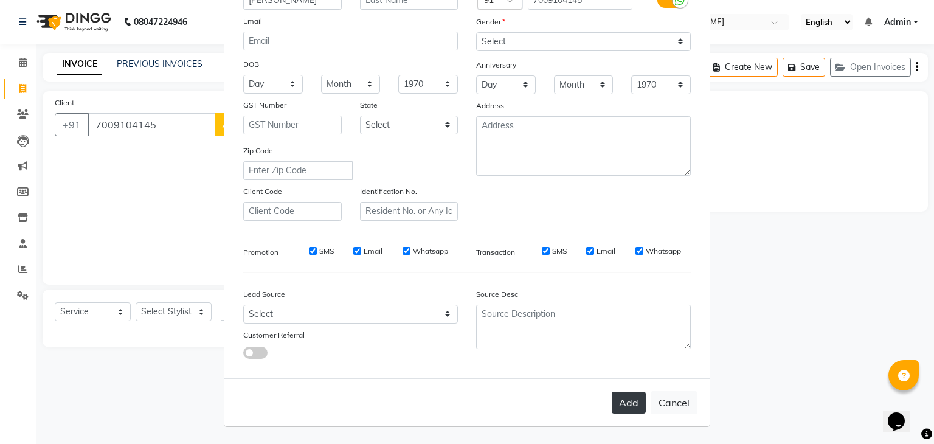
click at [628, 409] on button "Add" at bounding box center [629, 403] width 34 height 22
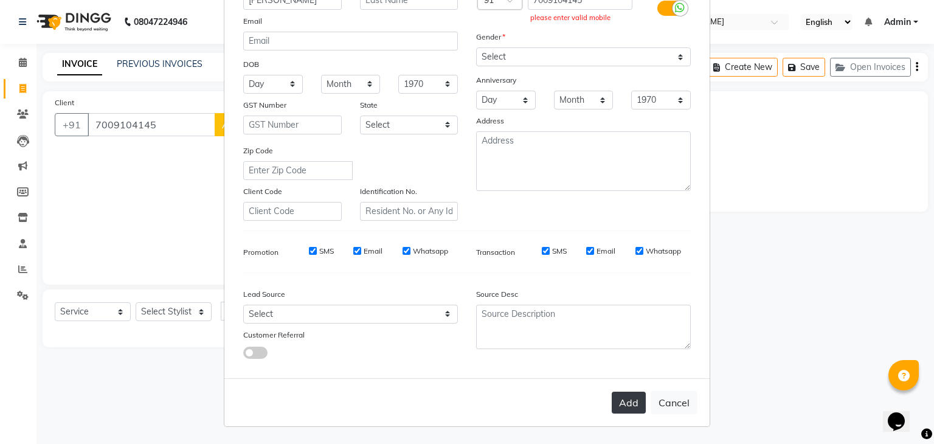
click at [612, 400] on button "Add" at bounding box center [629, 403] width 34 height 22
click at [619, 400] on button "Add" at bounding box center [629, 403] width 34 height 22
click at [631, 406] on button "Add" at bounding box center [629, 403] width 34 height 22
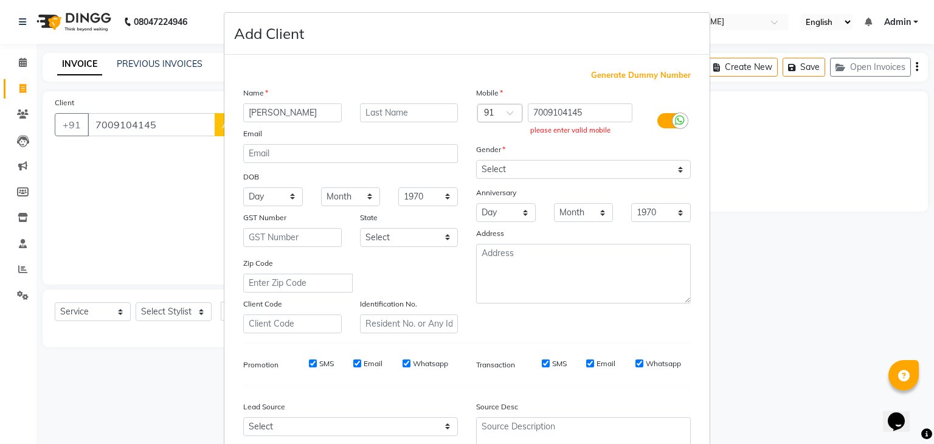
scroll to position [2, 0]
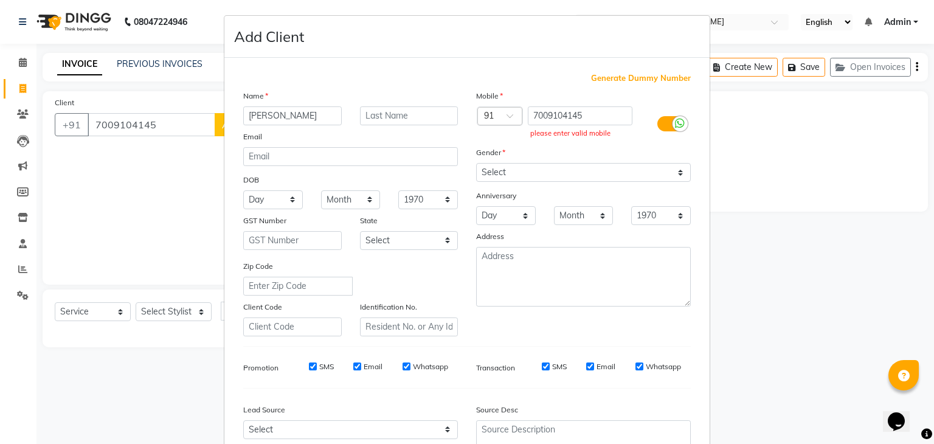
click at [586, 136] on div "please enter valid mobile" at bounding box center [580, 133] width 100 height 10
click at [679, 124] on icon at bounding box center [680, 123] width 10 height 11
click at [0, 0] on input "checkbox" at bounding box center [0, 0] width 0 height 0
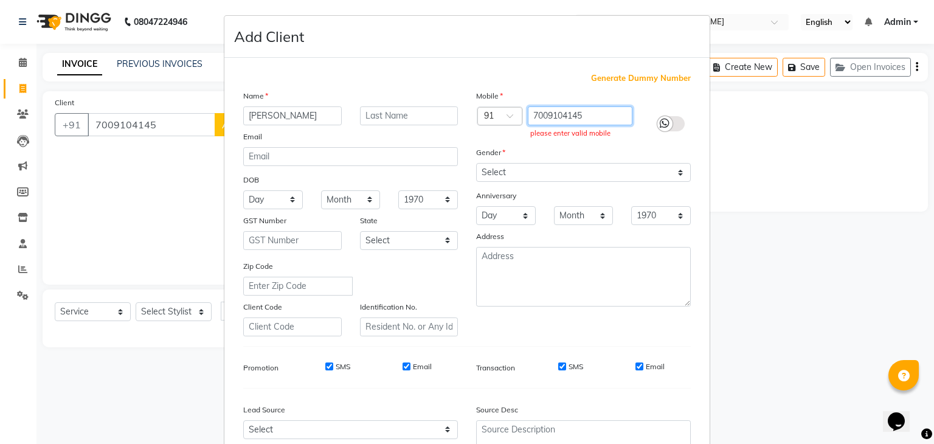
click at [607, 118] on input "7009104145" at bounding box center [580, 115] width 105 height 19
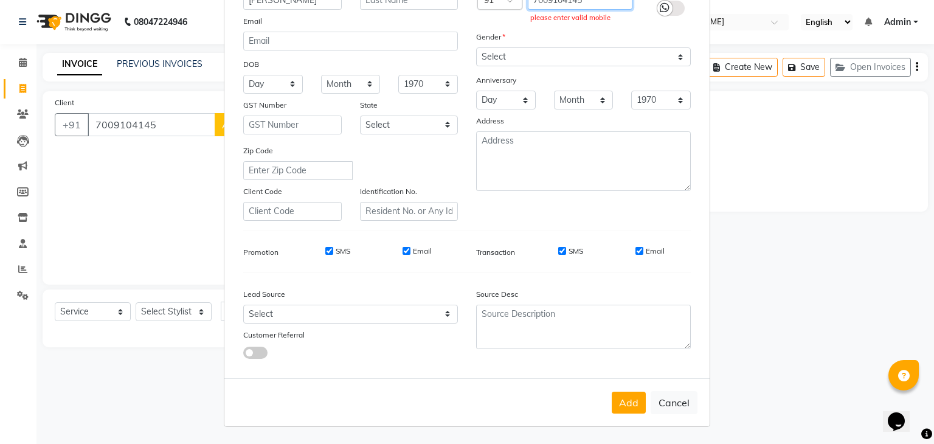
scroll to position [123, 0]
click at [625, 398] on button "Add" at bounding box center [629, 403] width 34 height 22
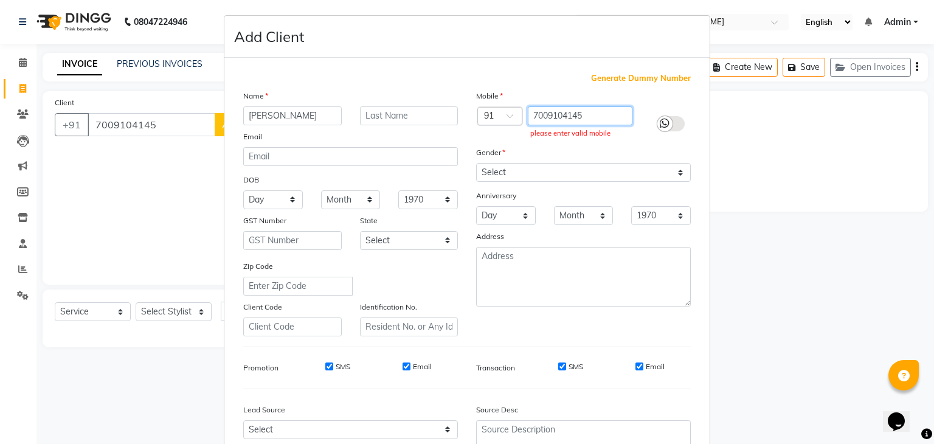
click at [594, 122] on input "7009104145" at bounding box center [580, 115] width 105 height 19
click at [660, 120] on icon at bounding box center [665, 123] width 10 height 11
click at [0, 0] on input "checkbox" at bounding box center [0, 0] width 0 height 0
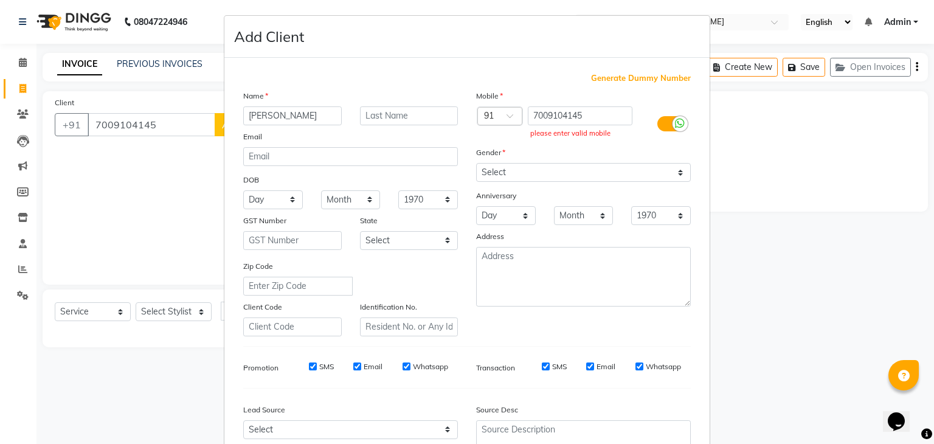
click at [658, 120] on label at bounding box center [671, 123] width 27 height 15
click at [0, 0] on input "checkbox" at bounding box center [0, 0] width 0 height 0
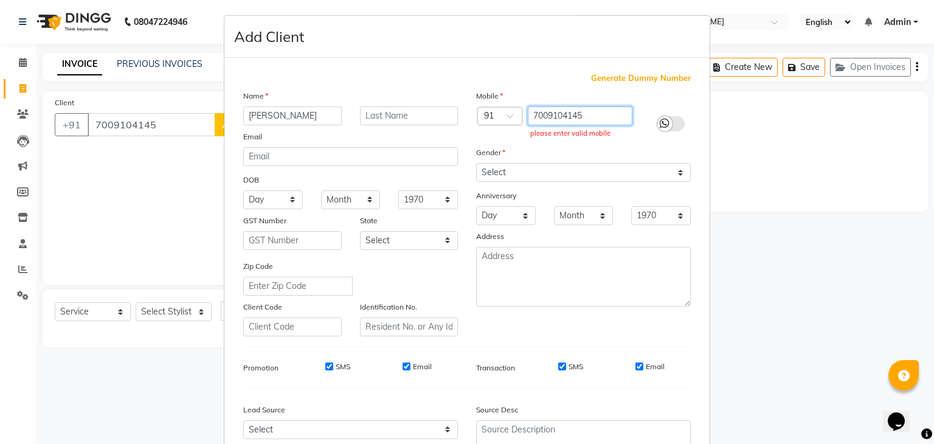
click at [602, 118] on input "7009104145" at bounding box center [580, 115] width 105 height 19
type input "7"
click at [614, 75] on span "Generate Dummy Number" at bounding box center [641, 78] width 100 height 12
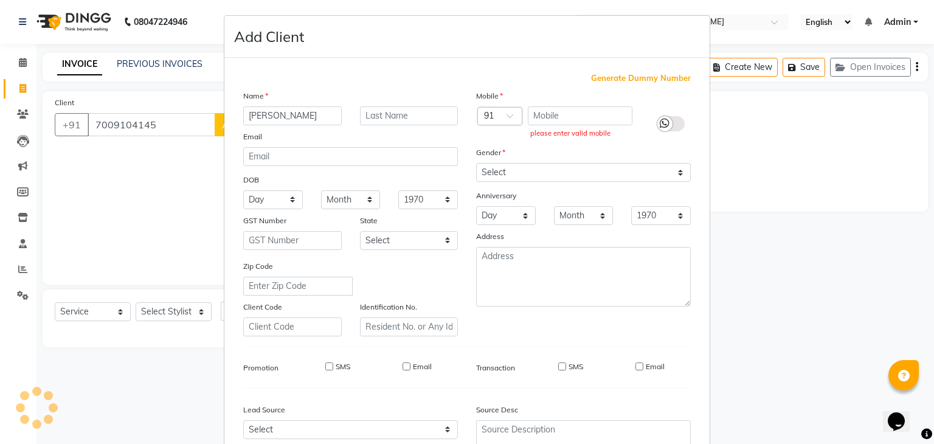
type input "1194600000004"
checkbox input "false"
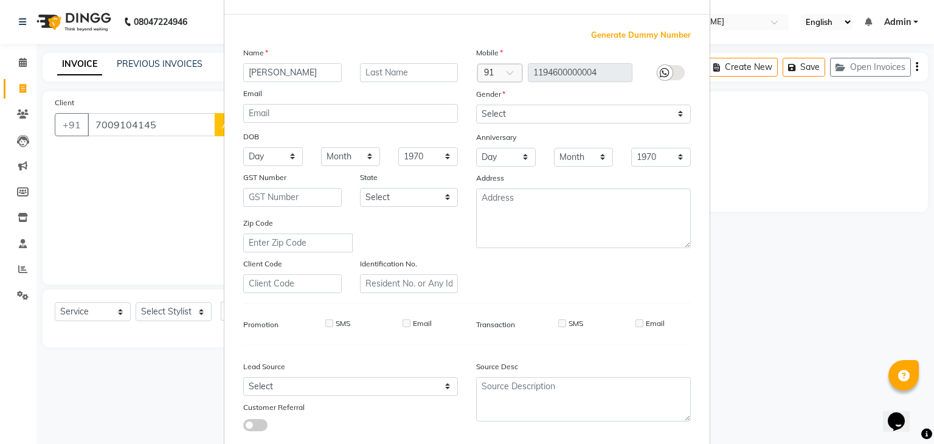
scroll to position [123, 0]
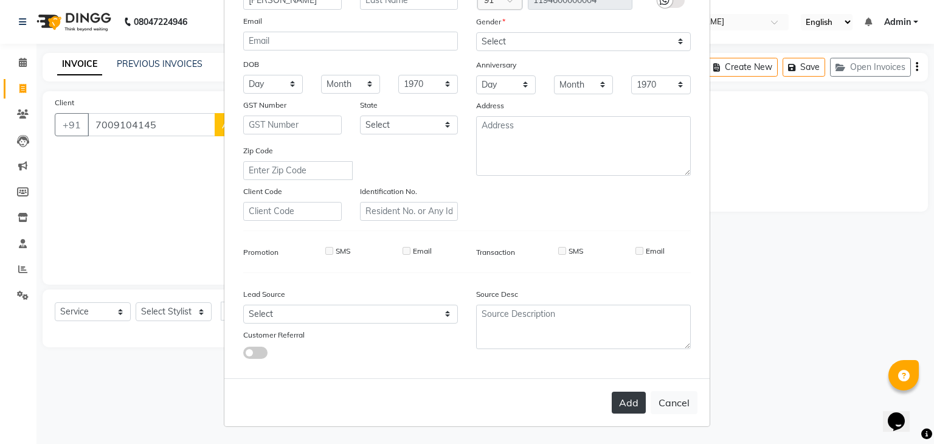
click at [614, 402] on button "Add" at bounding box center [629, 403] width 34 height 22
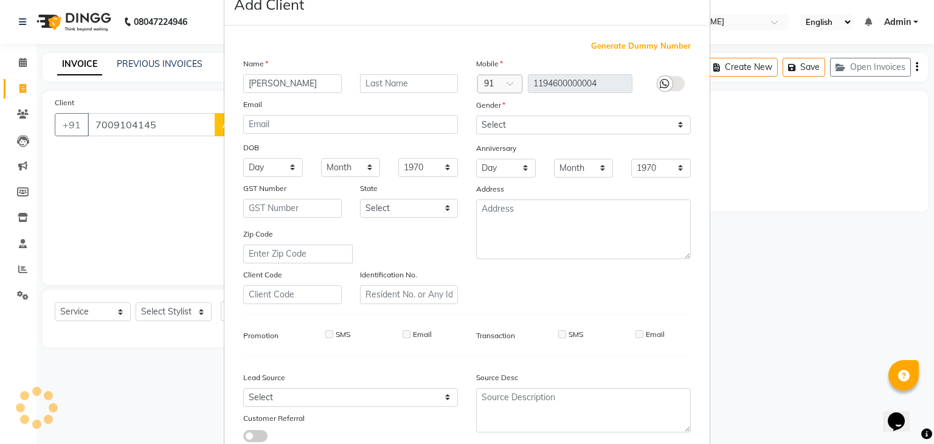
scroll to position [2, 0]
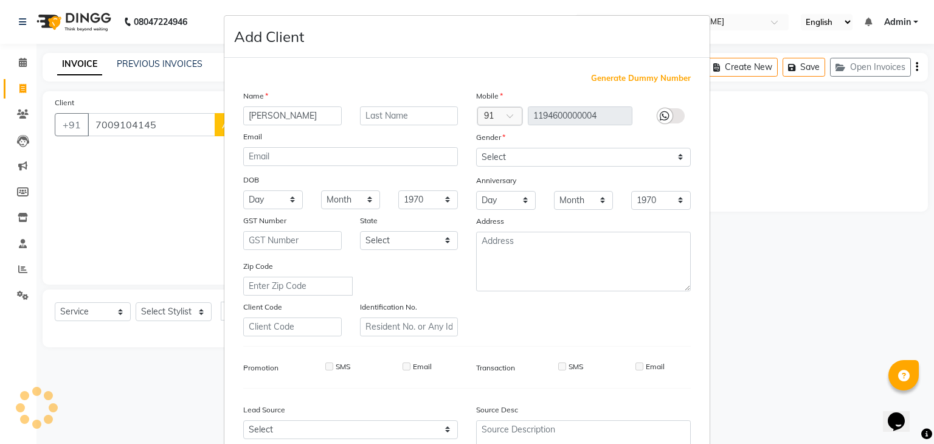
click at [146, 222] on ngb-modal-window "Add Client Generate Dummy Number Name [PERSON_NAME] Email DOB Day 01 02 03 04 0…" at bounding box center [467, 222] width 934 height 444
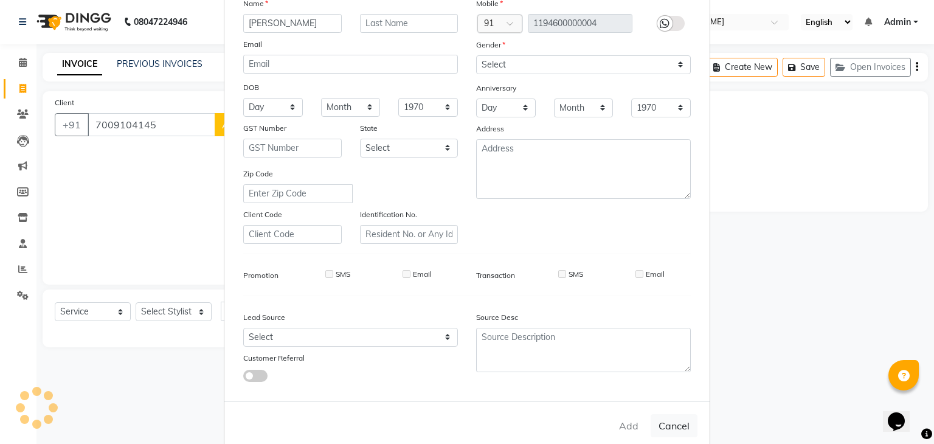
scroll to position [123, 0]
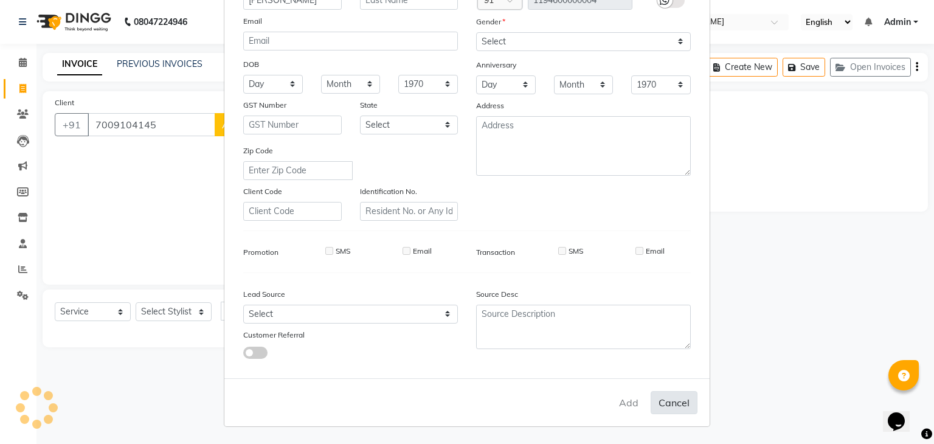
click at [663, 404] on button "Cancel" at bounding box center [674, 402] width 47 height 23
select select
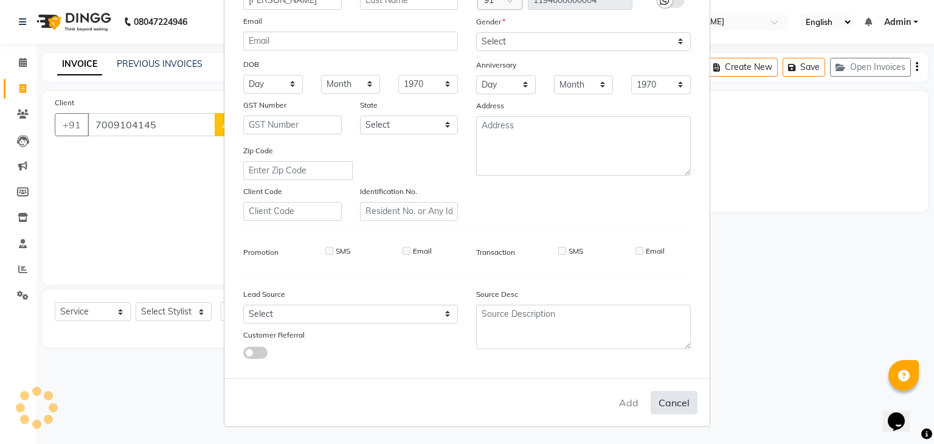
select select
checkbox input "false"
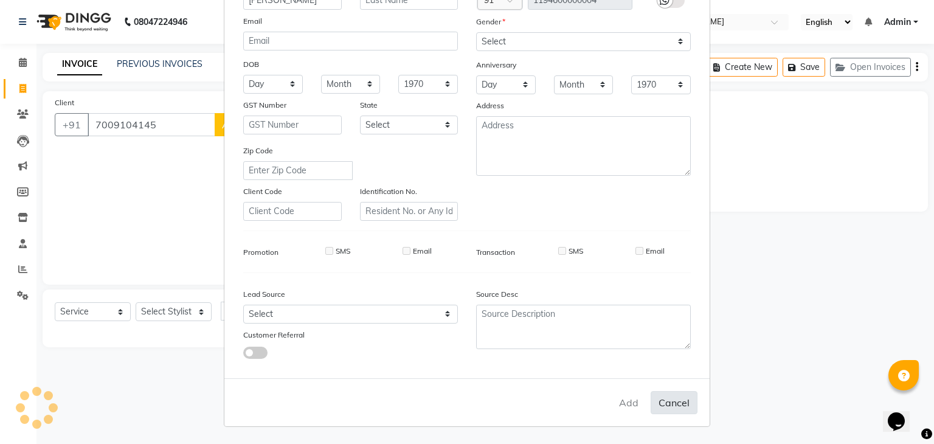
checkbox input "false"
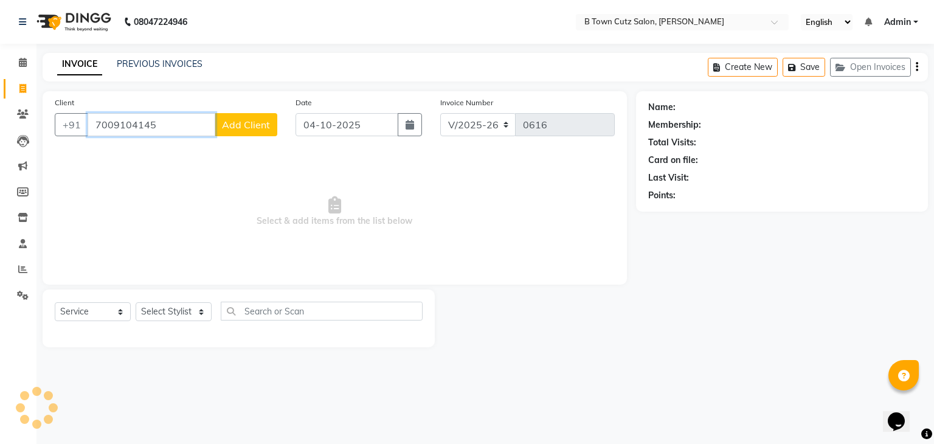
click at [167, 134] on input "7009104145" at bounding box center [152, 124] width 128 height 23
type input "7"
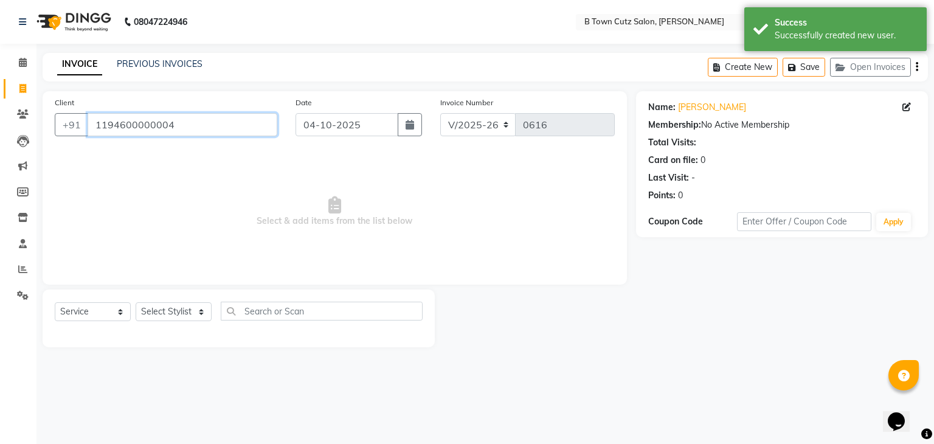
click at [197, 122] on input "1194600000004" at bounding box center [183, 124] width 190 height 23
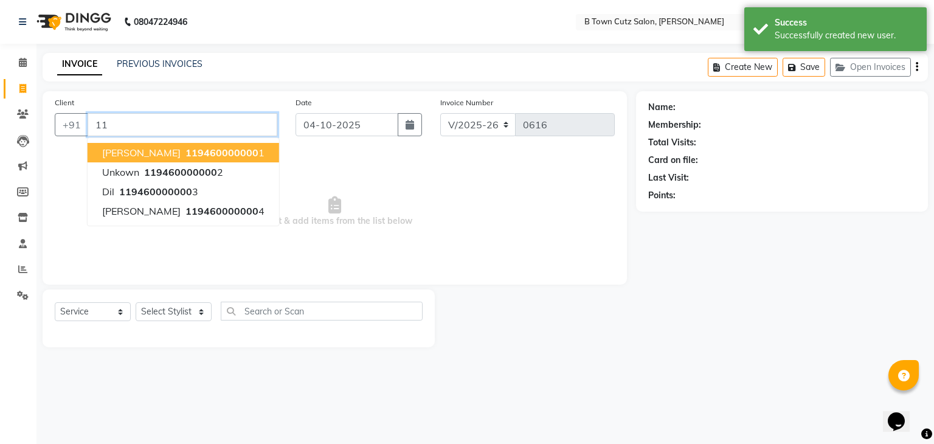
type input "1"
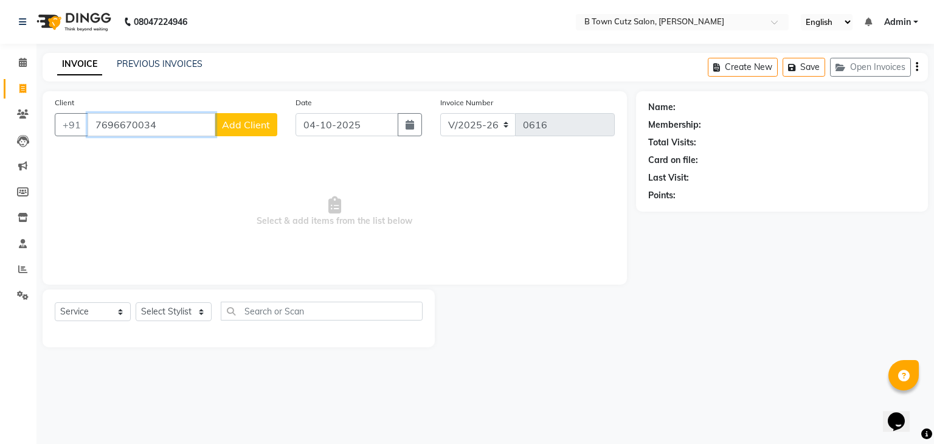
type input "7696670034"
click at [249, 120] on span "Add Client" at bounding box center [246, 125] width 48 height 12
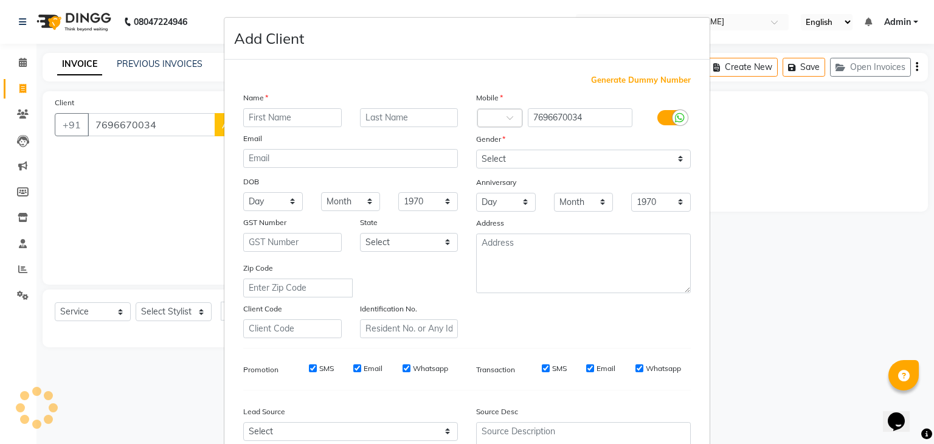
click at [255, 120] on input "text" at bounding box center [292, 117] width 99 height 19
type input "[PERSON_NAME]"
click at [384, 122] on input "text" at bounding box center [409, 117] width 99 height 19
type input "[PERSON_NAME]"
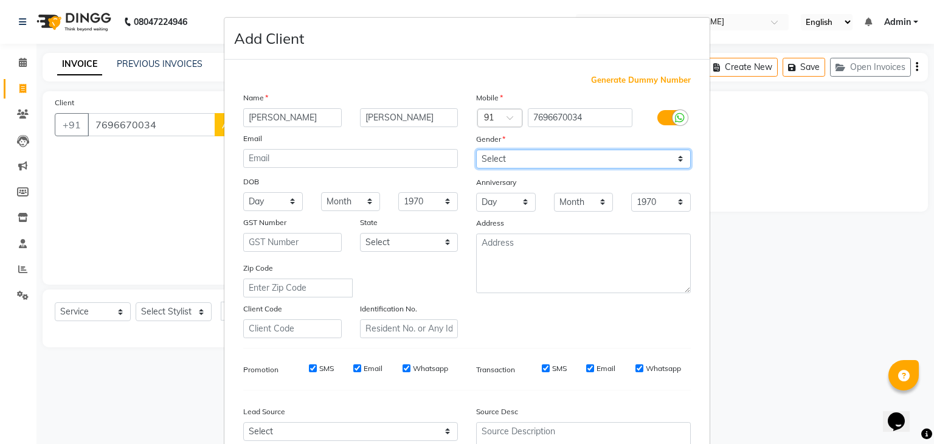
click at [479, 159] on select "Select [DEMOGRAPHIC_DATA] [DEMOGRAPHIC_DATA] Other Prefer Not To Say" at bounding box center [583, 159] width 215 height 19
select select "[DEMOGRAPHIC_DATA]"
click at [476, 150] on select "Select [DEMOGRAPHIC_DATA] [DEMOGRAPHIC_DATA] Other Prefer Not To Say" at bounding box center [583, 159] width 215 height 19
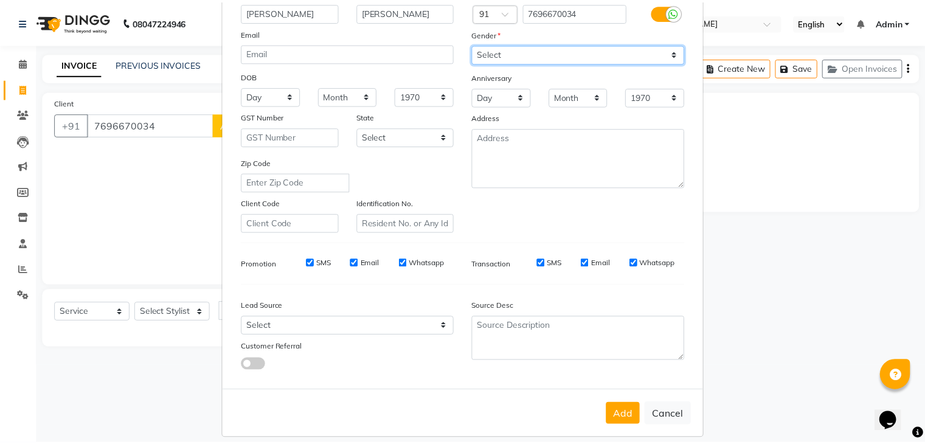
scroll to position [122, 0]
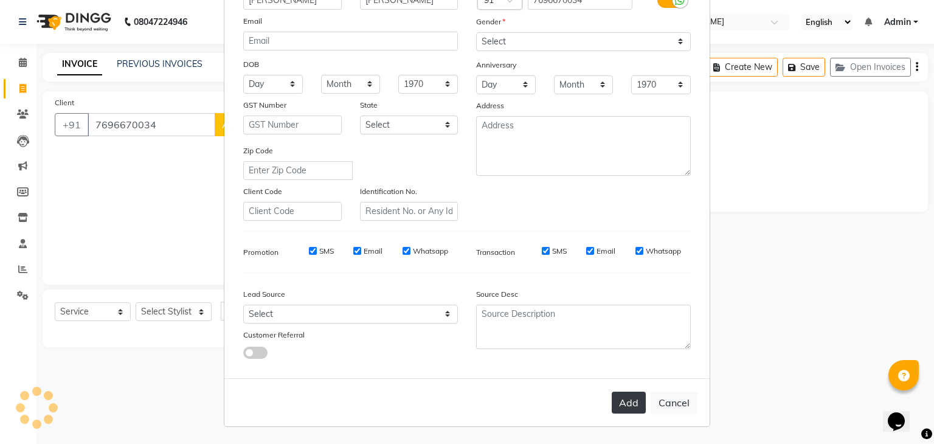
click at [616, 397] on button "Add" at bounding box center [629, 403] width 34 height 22
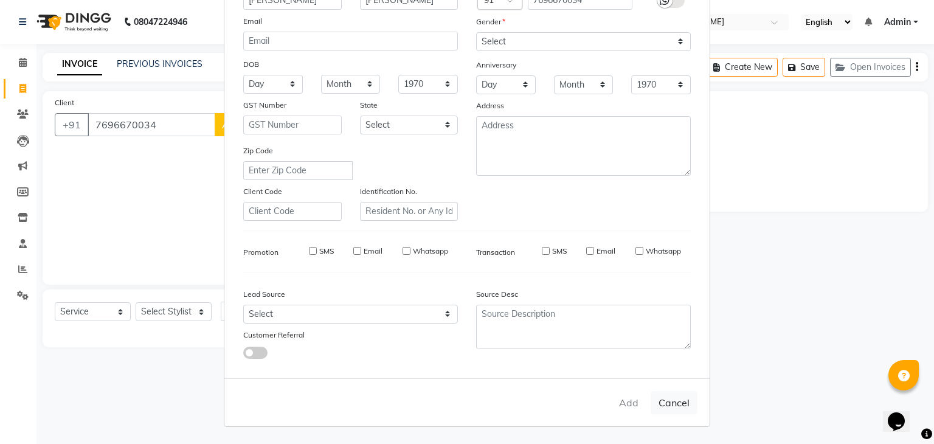
select select
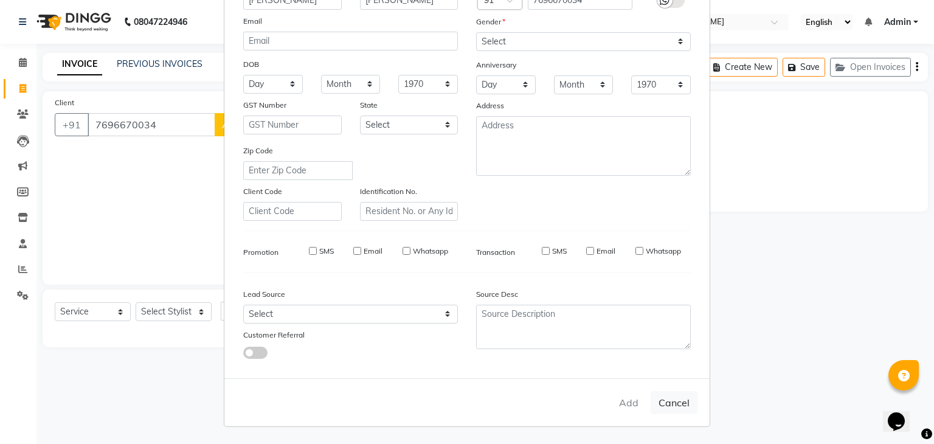
select select
checkbox input "false"
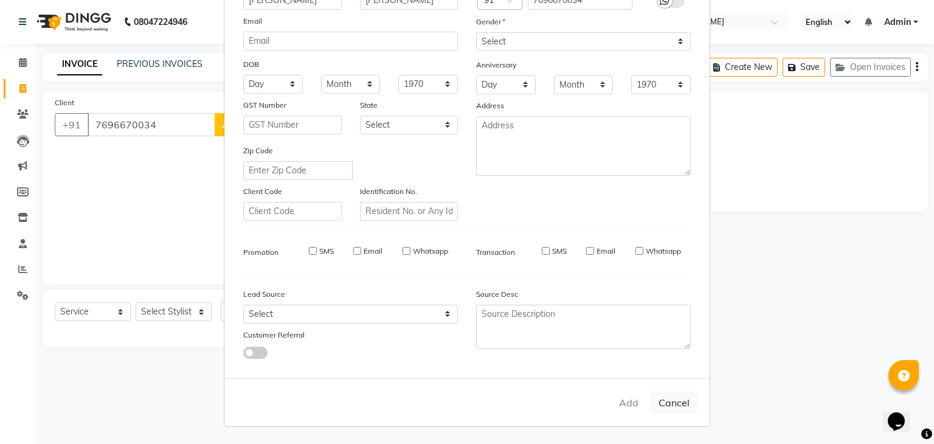
checkbox input "false"
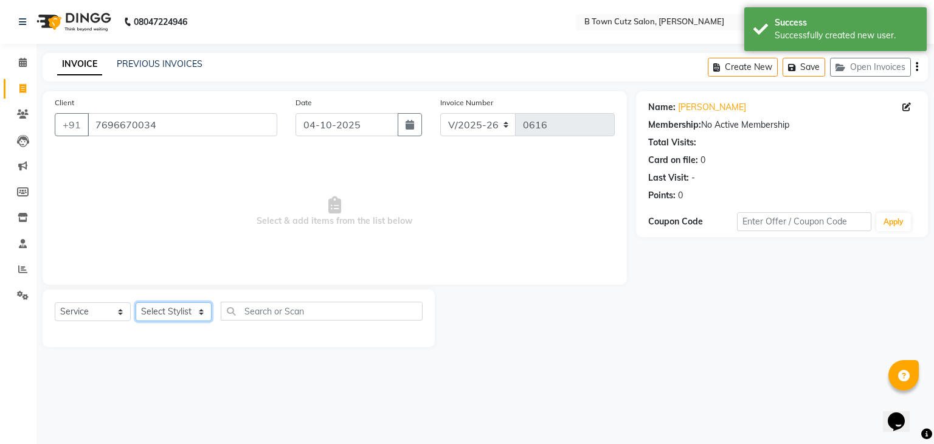
click at [168, 310] on select "Select Stylist Deepak [PERSON_NAME] [PERSON_NAME] [PERSON_NAME] [PERSON_NAME] S…" at bounding box center [174, 311] width 76 height 19
select select "57972"
click at [136, 303] on select "Select Stylist Deepak [PERSON_NAME] [PERSON_NAME] [PERSON_NAME] [PERSON_NAME] S…" at bounding box center [174, 311] width 76 height 19
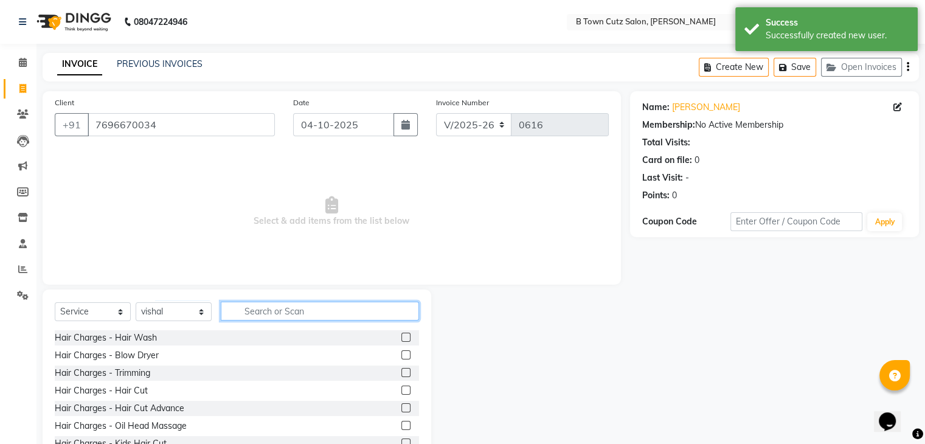
drag, startPoint x: 276, startPoint y: 316, endPoint x: 272, endPoint y: 305, distance: 11.9
click at [275, 312] on input "text" at bounding box center [320, 311] width 198 height 19
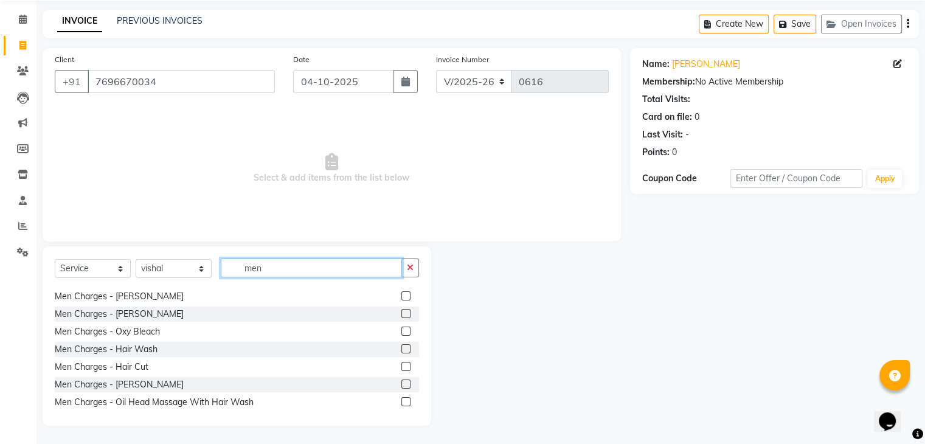
type input "men"
click at [401, 368] on label at bounding box center [405, 366] width 9 height 9
click at [401, 368] on input "checkbox" at bounding box center [405, 367] width 8 height 8
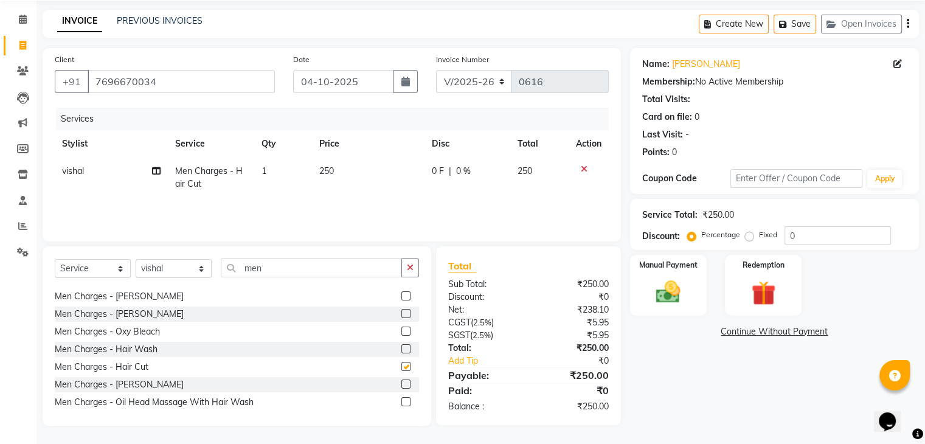
checkbox input "false"
click at [401, 383] on label at bounding box center [405, 384] width 9 height 9
click at [401, 383] on input "checkbox" at bounding box center [405, 385] width 8 height 8
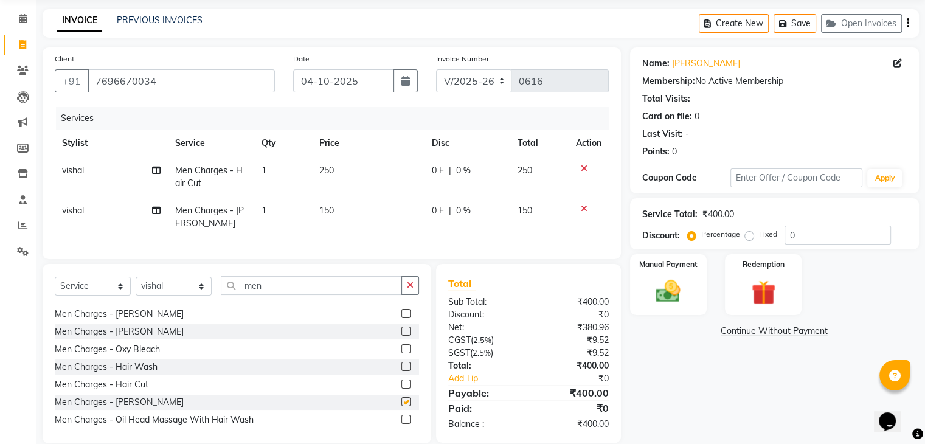
checkbox input "false"
click at [759, 232] on label "Fixed" at bounding box center [768, 234] width 18 height 11
click at [748, 232] on input "Fixed" at bounding box center [752, 234] width 9 height 9
radio input "true"
click at [807, 221] on div "Service Total: ₹400.00 Discount: Percentage Fixed 0" at bounding box center [774, 223] width 265 height 41
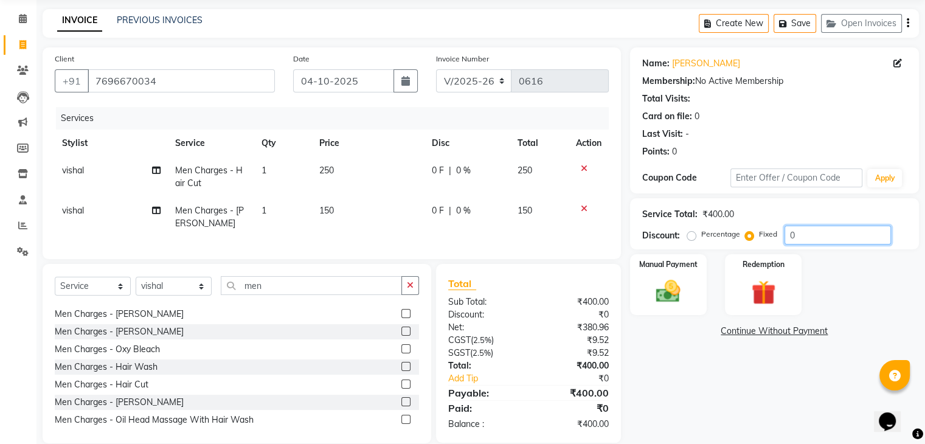
click at [803, 237] on input "0" at bounding box center [838, 235] width 106 height 19
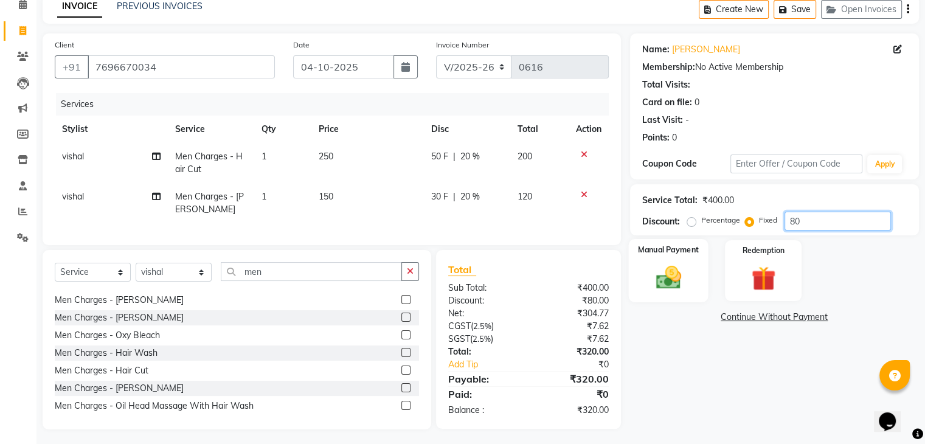
scroll to position [71, 0]
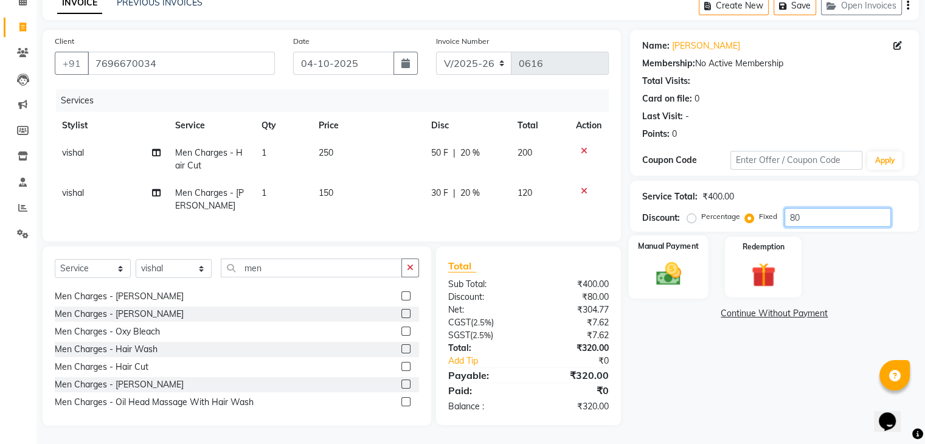
type input "80"
click at [669, 284] on div "Manual Payment" at bounding box center [668, 266] width 80 height 63
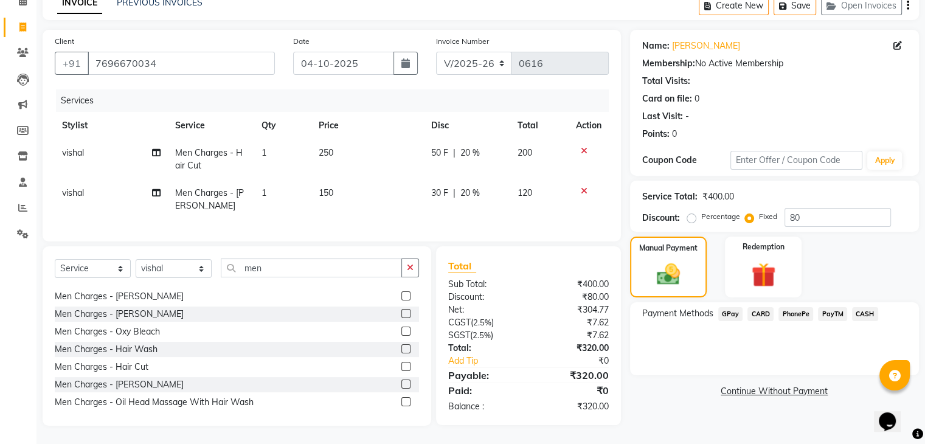
click at [715, 307] on div "GPay" at bounding box center [728, 315] width 30 height 16
click at [730, 307] on span "GPay" at bounding box center [730, 314] width 25 height 14
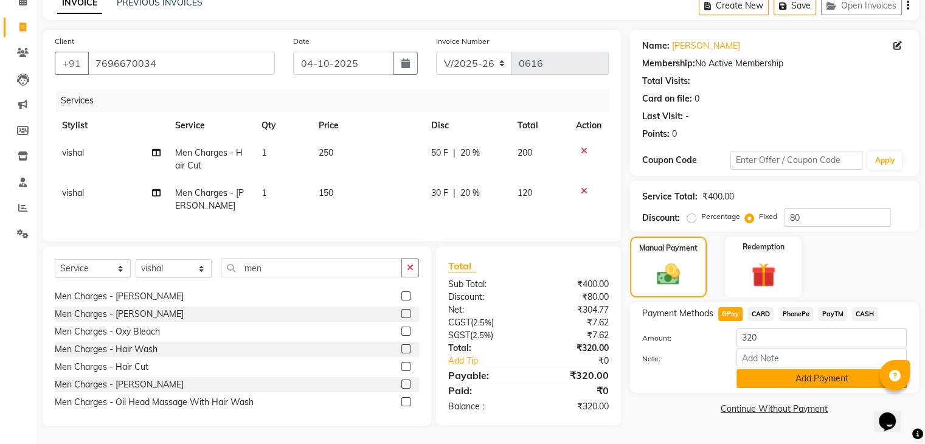
click at [761, 369] on button "Add Payment" at bounding box center [822, 378] width 170 height 19
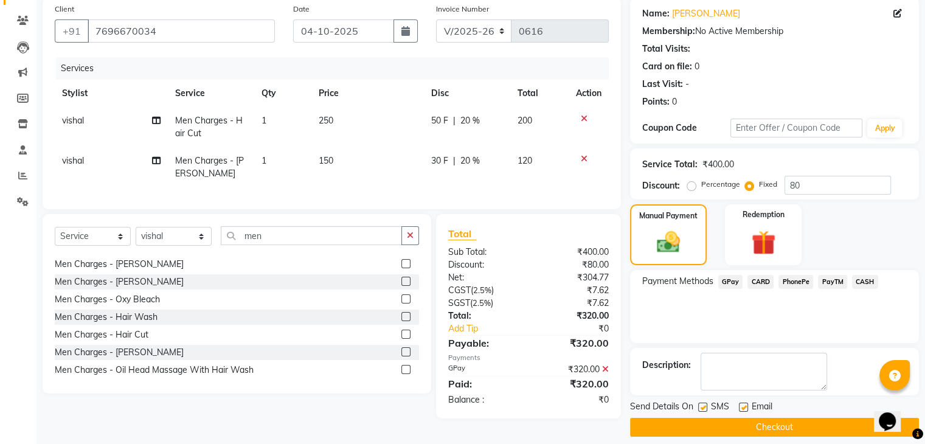
scroll to position [104, 0]
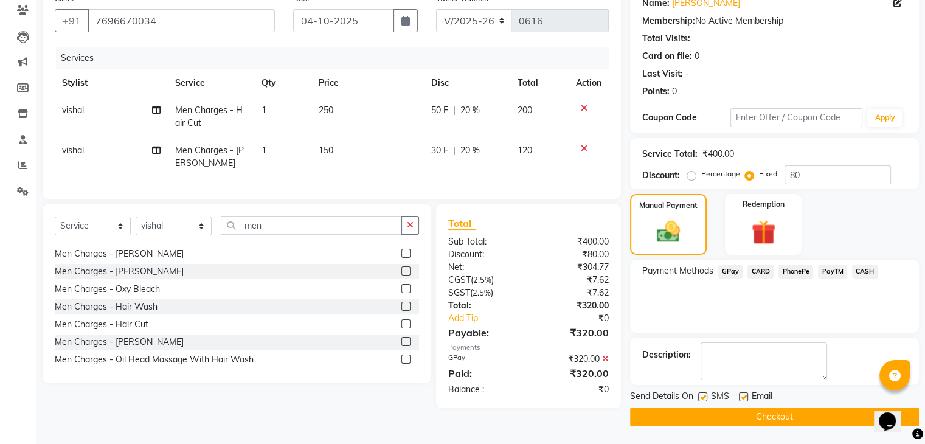
click at [744, 415] on button "Checkout" at bounding box center [774, 417] width 289 height 19
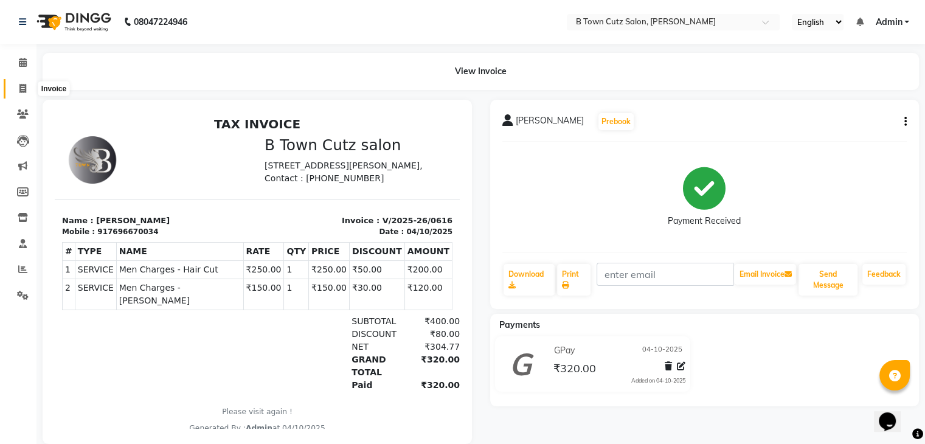
click at [21, 91] on icon at bounding box center [22, 88] width 7 height 9
select select "service"
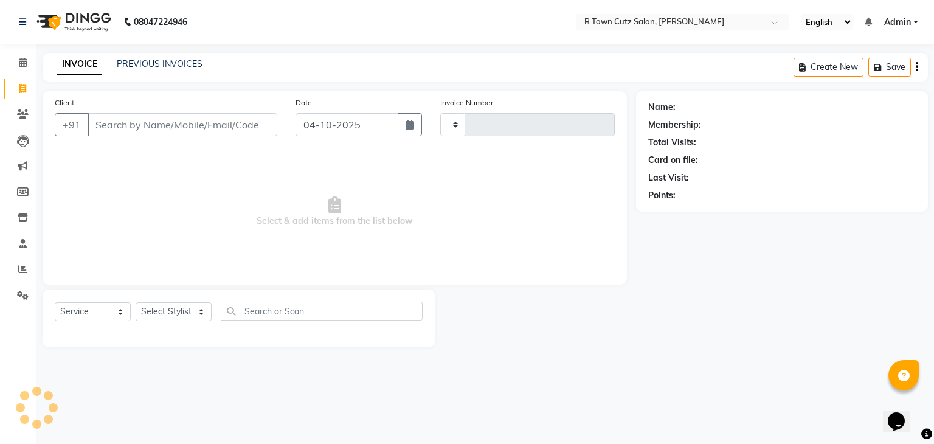
click at [110, 129] on input "Client" at bounding box center [183, 124] width 190 height 23
select select "4658"
type input "0617"
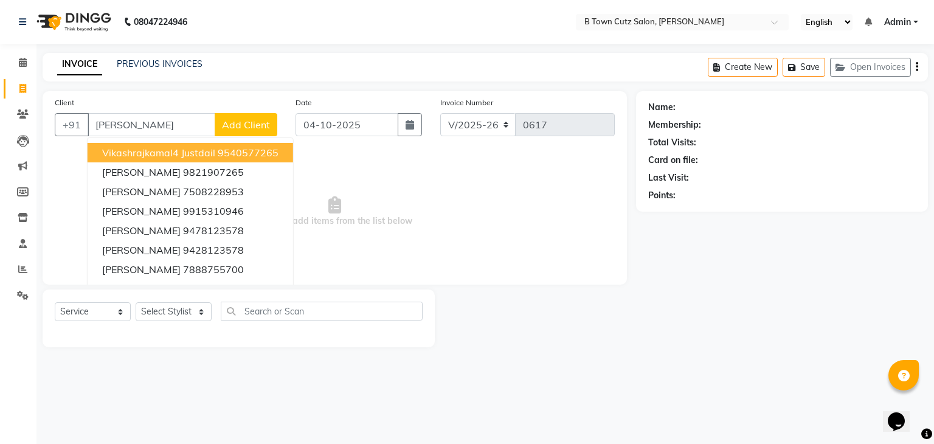
type input "[PERSON_NAME]"
click at [224, 130] on span "Add Client" at bounding box center [246, 125] width 48 height 12
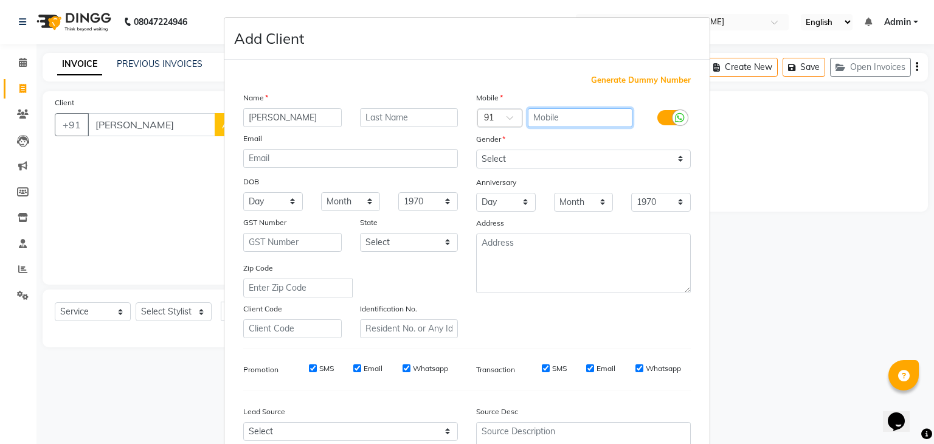
click at [541, 118] on input "text" at bounding box center [580, 117] width 105 height 19
click at [595, 82] on span "Generate Dummy Number" at bounding box center [641, 80] width 100 height 12
type input "1194600000005"
checkbox input "false"
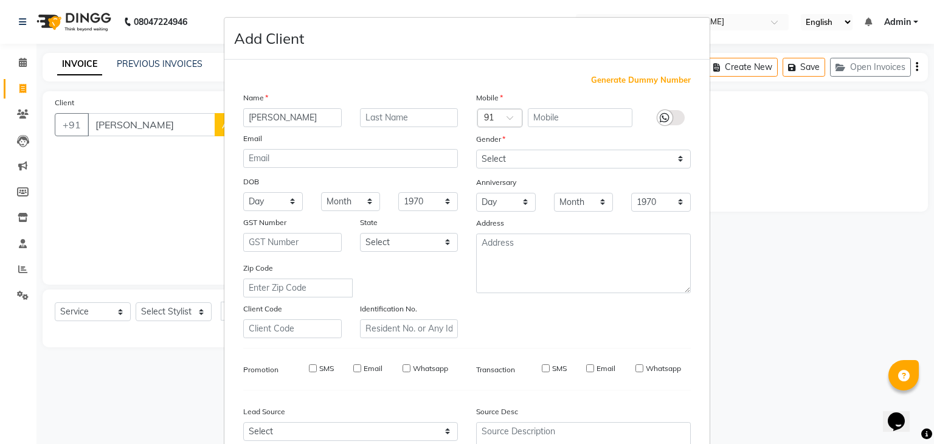
checkbox input "false"
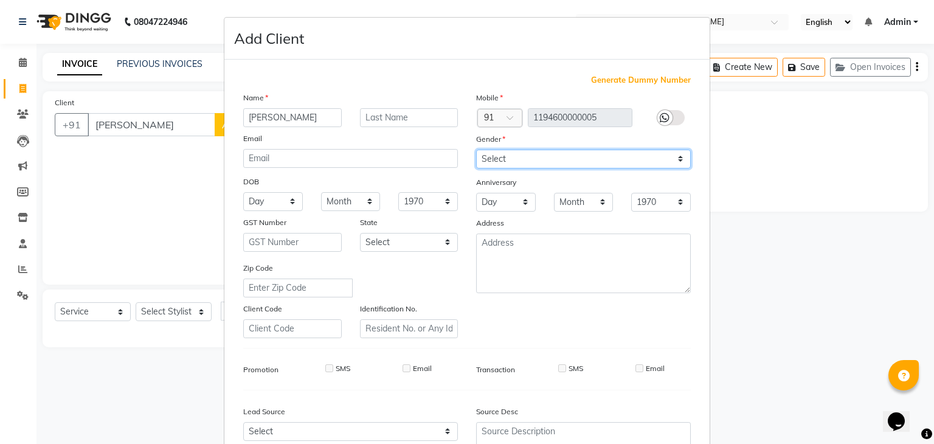
click at [547, 167] on select "Select [DEMOGRAPHIC_DATA] [DEMOGRAPHIC_DATA] Other Prefer Not To Say" at bounding box center [583, 159] width 215 height 19
select select "[DEMOGRAPHIC_DATA]"
click at [476, 150] on select "Select [DEMOGRAPHIC_DATA] [DEMOGRAPHIC_DATA] Other Prefer Not To Say" at bounding box center [583, 159] width 215 height 19
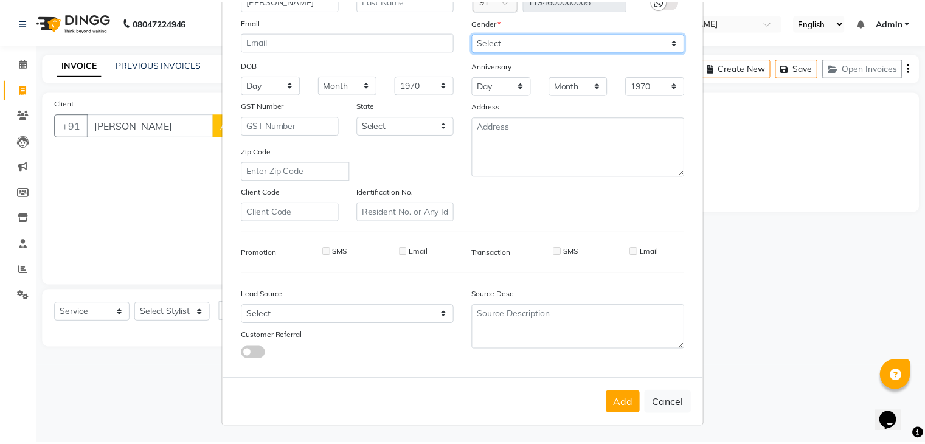
scroll to position [123, 0]
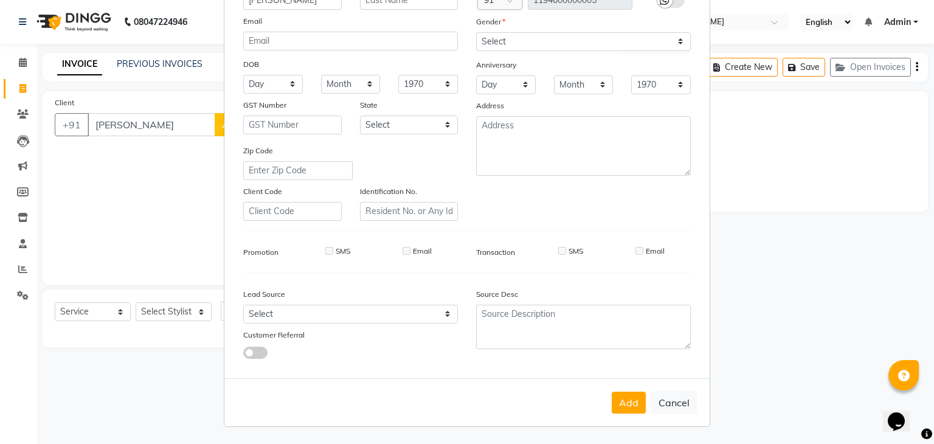
click at [620, 397] on button "Add" at bounding box center [629, 403] width 34 height 22
type input "1194600000005"
select select
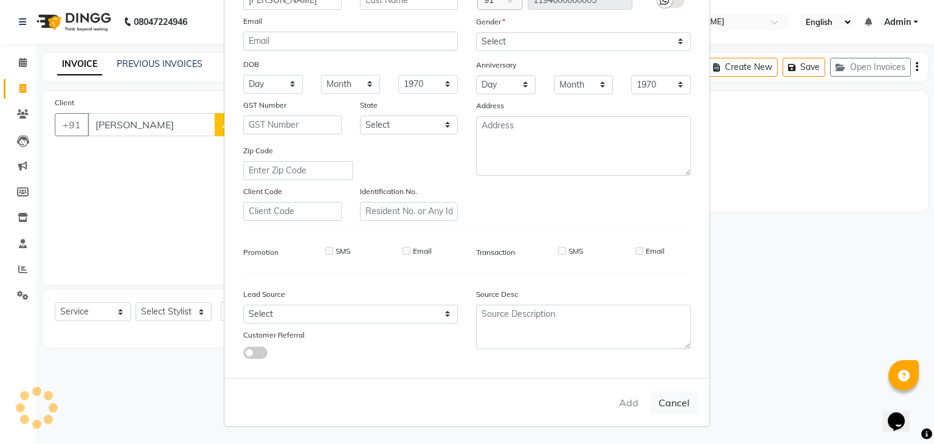
select select
checkbox input "false"
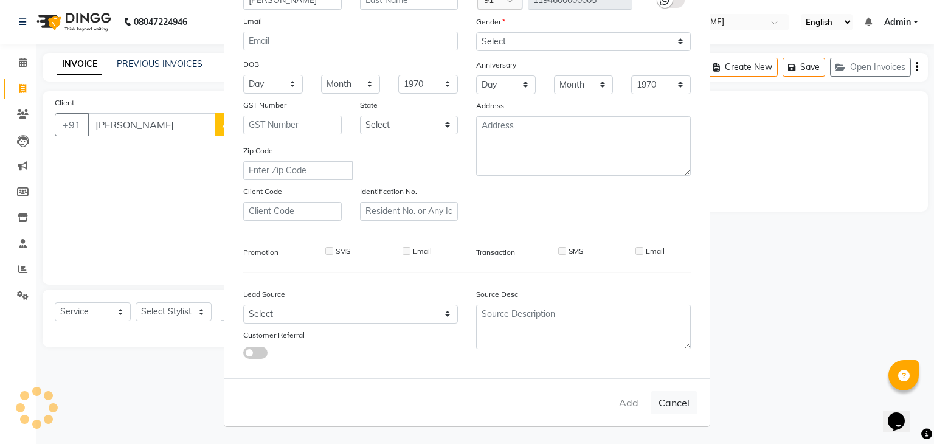
checkbox input "false"
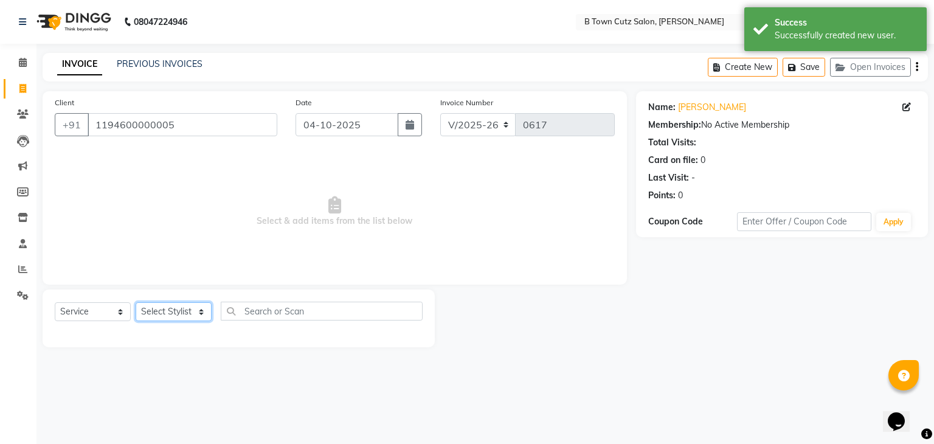
click at [201, 312] on select "Select Stylist Deepak [PERSON_NAME] [PERSON_NAME] [PERSON_NAME] [PERSON_NAME] S…" at bounding box center [174, 311] width 76 height 19
select select "93449"
click at [136, 303] on select "Select Stylist Deepak [PERSON_NAME] [PERSON_NAME] [PERSON_NAME] [PERSON_NAME] S…" at bounding box center [174, 311] width 76 height 19
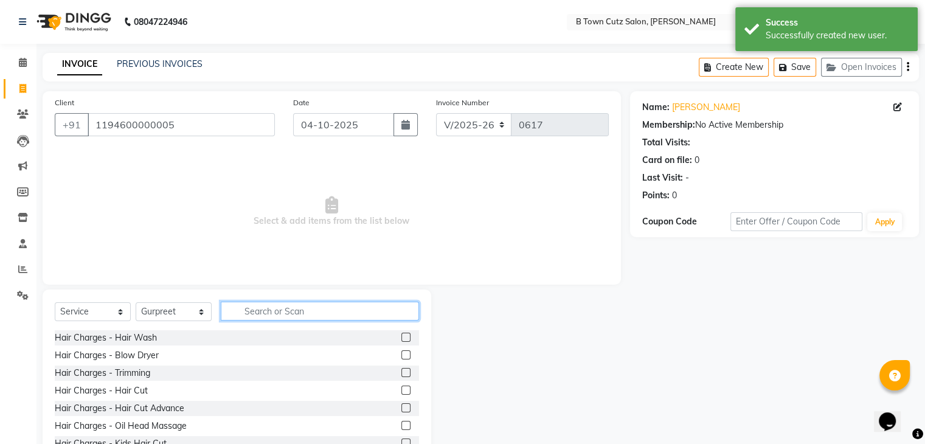
click at [319, 318] on input "text" at bounding box center [320, 311] width 198 height 19
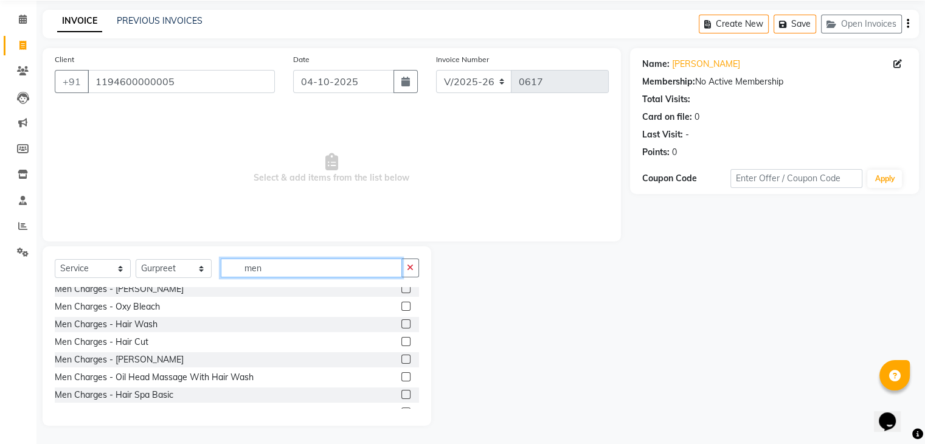
scroll to position [122, 0]
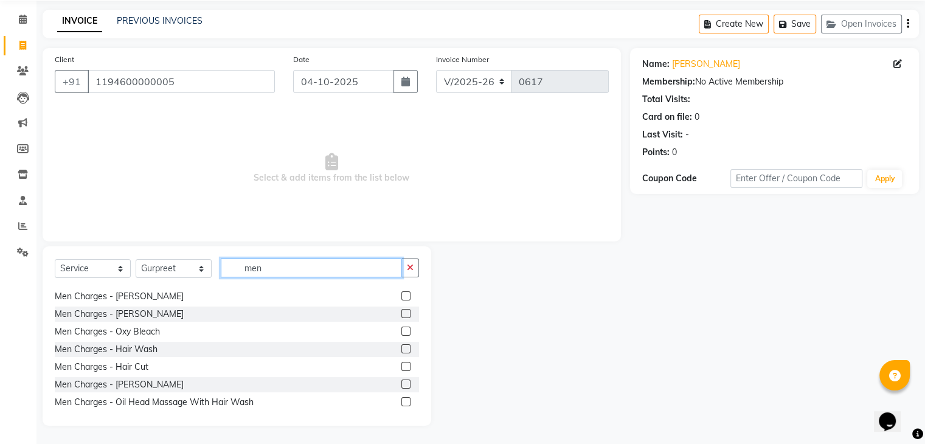
type input "men"
click at [401, 386] on label at bounding box center [405, 384] width 9 height 9
click at [401, 386] on input "checkbox" at bounding box center [405, 385] width 8 height 8
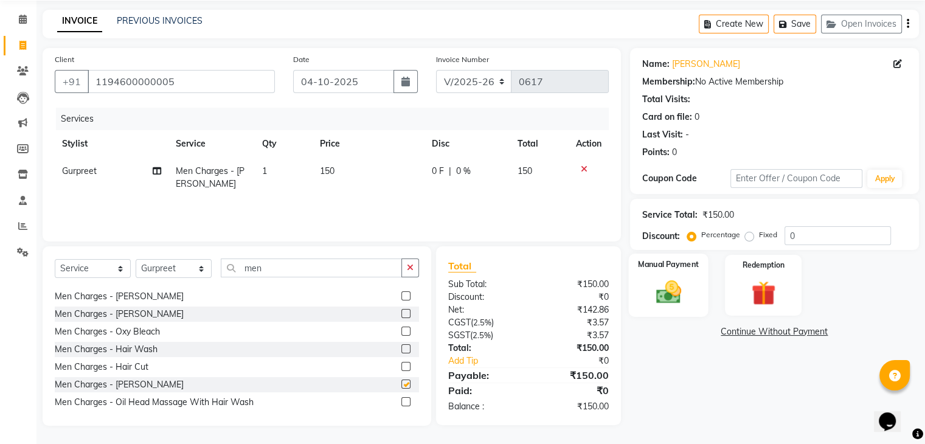
checkbox input "false"
click at [759, 232] on label "Fixed" at bounding box center [768, 234] width 18 height 11
click at [749, 232] on input "Fixed" at bounding box center [752, 235] width 9 height 9
radio input "true"
click at [794, 233] on input "0" at bounding box center [838, 235] width 106 height 19
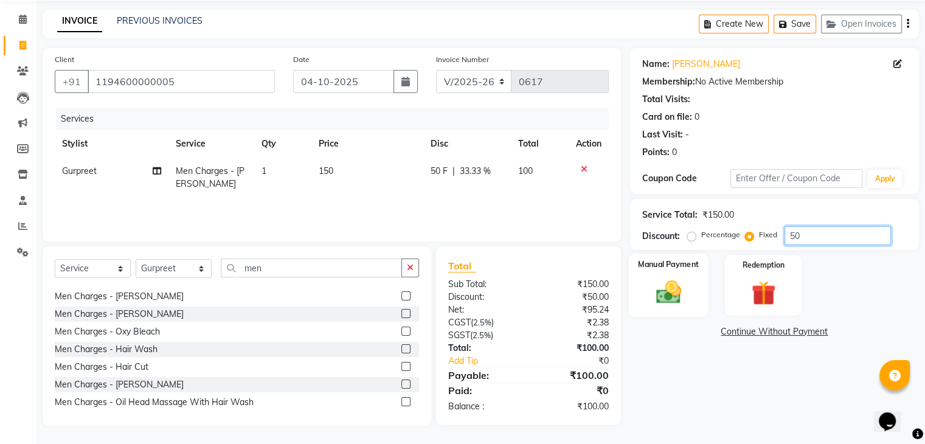
type input "50"
click at [701, 282] on div "Manual Payment" at bounding box center [668, 285] width 80 height 63
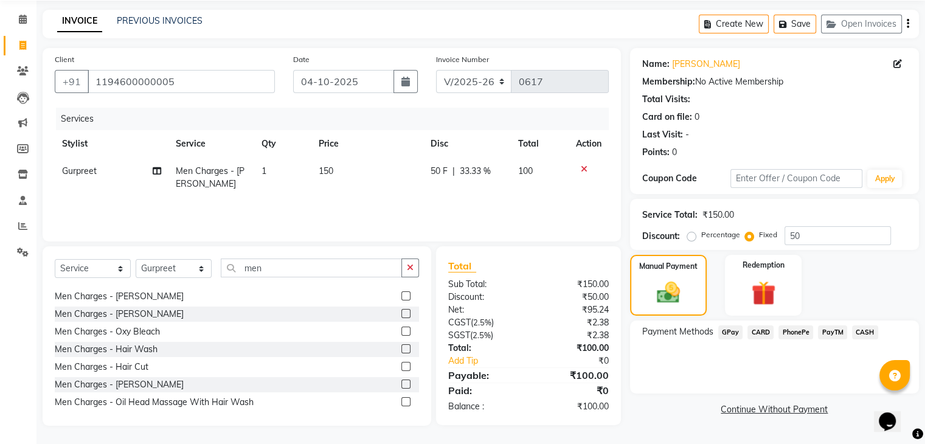
click at [731, 333] on span "GPay" at bounding box center [730, 332] width 25 height 14
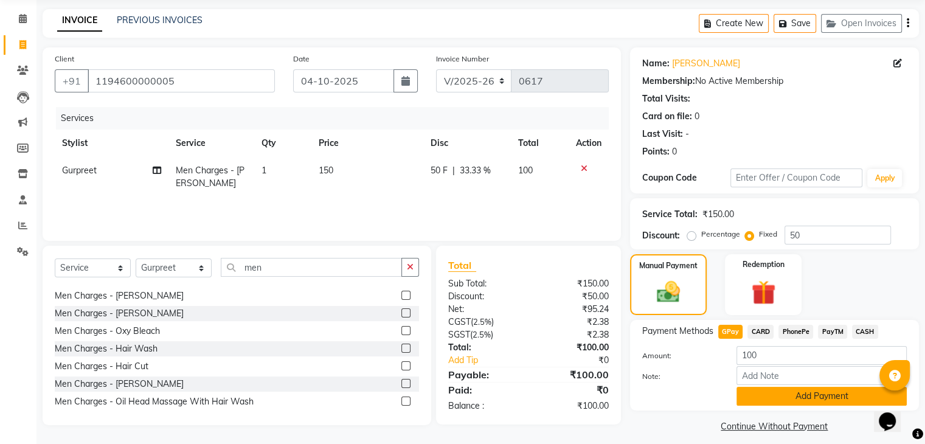
click at [758, 392] on button "Add Payment" at bounding box center [822, 396] width 170 height 19
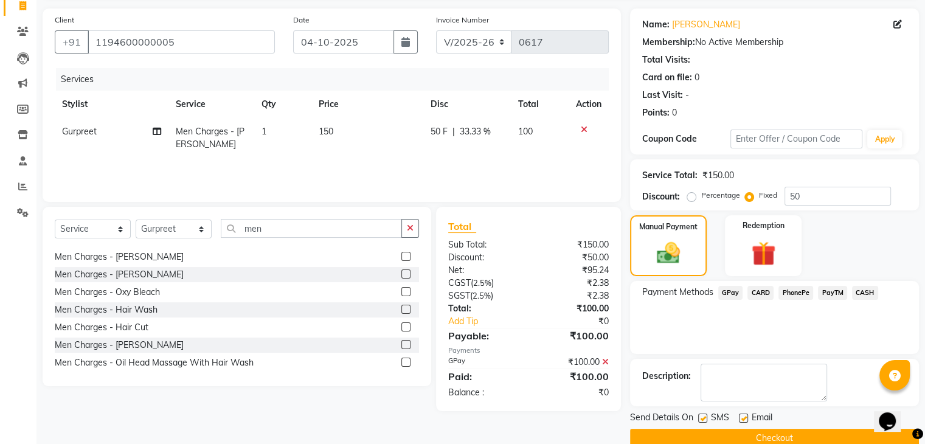
scroll to position [104, 0]
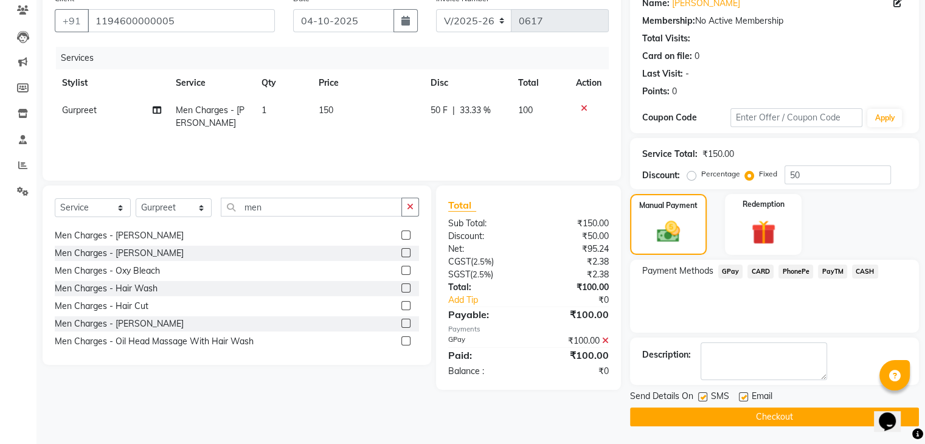
click at [756, 409] on button "Checkout" at bounding box center [774, 417] width 289 height 19
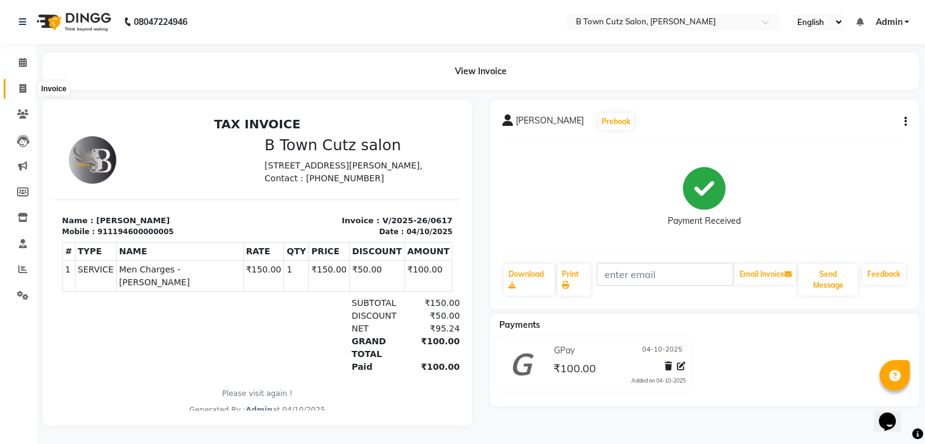
click at [19, 89] on icon at bounding box center [22, 88] width 7 height 9
select select "service"
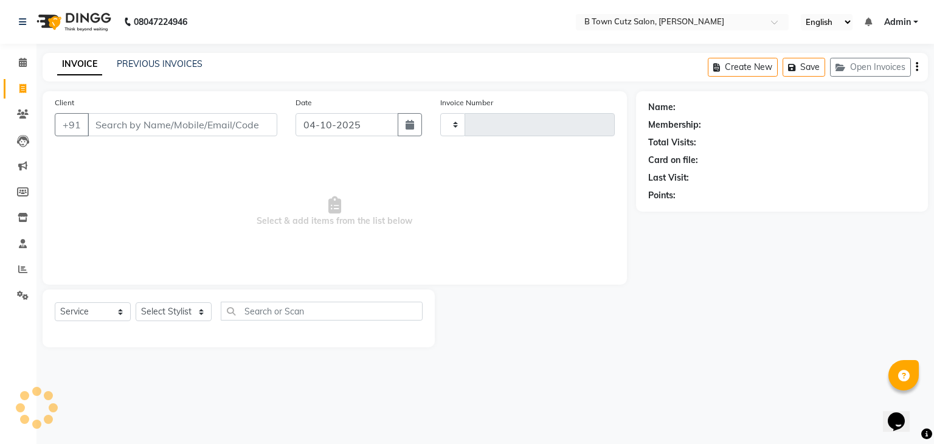
type input "0618"
select select "4658"
click at [108, 127] on input "Client" at bounding box center [183, 124] width 190 height 23
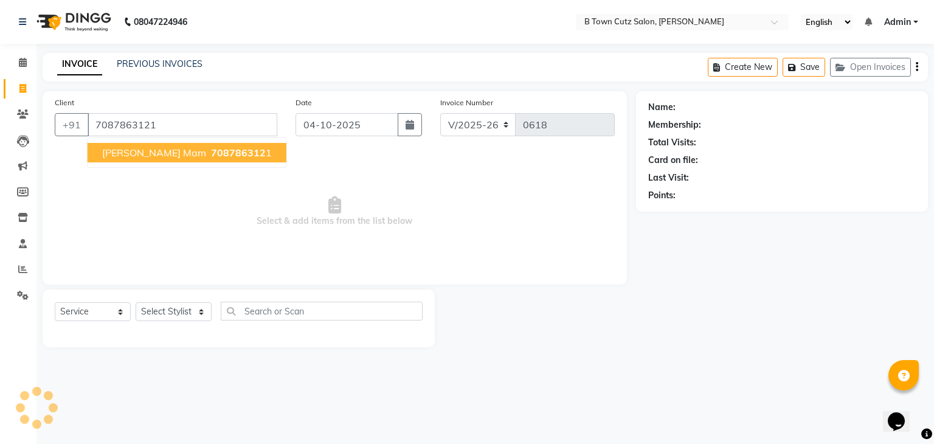
type input "7087863121"
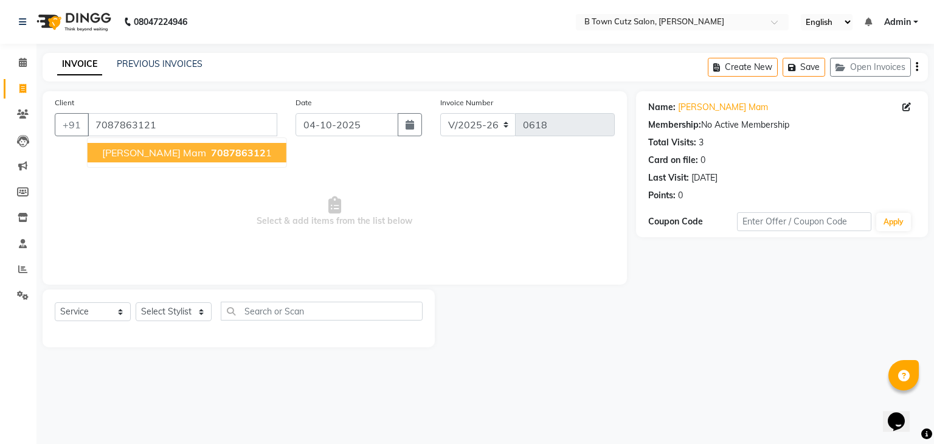
click at [124, 159] on span "[PERSON_NAME] Mam" at bounding box center [154, 153] width 104 height 12
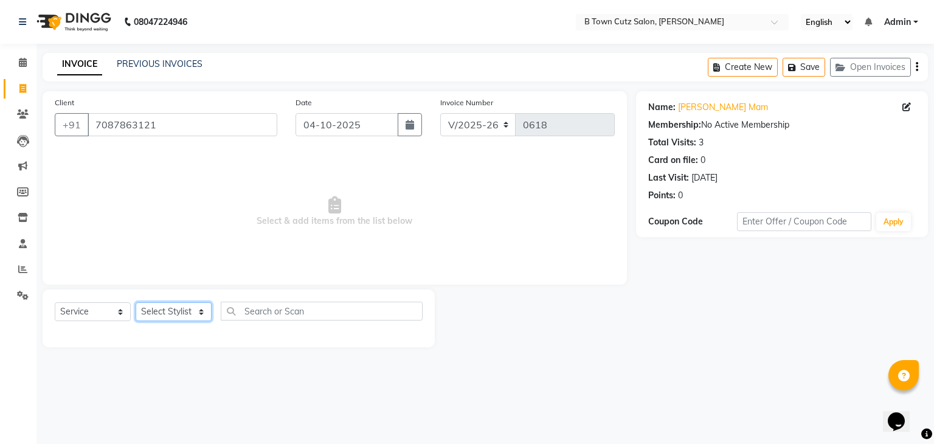
click at [202, 316] on select "Select Stylist Deepak [PERSON_NAME] [PERSON_NAME] [PERSON_NAME] [PERSON_NAME] S…" at bounding box center [174, 311] width 76 height 19
select select "93445"
click at [136, 303] on select "Select Stylist Deepak [PERSON_NAME] [PERSON_NAME] [PERSON_NAME] [PERSON_NAME] S…" at bounding box center [174, 311] width 76 height 19
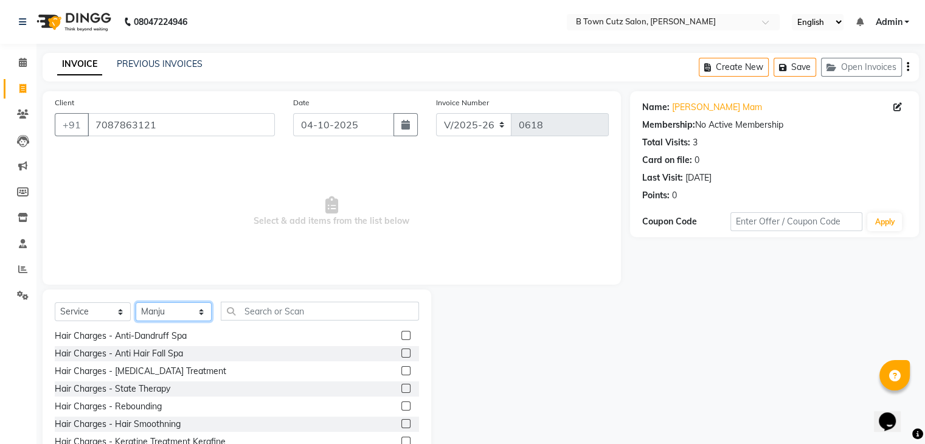
scroll to position [243, 0]
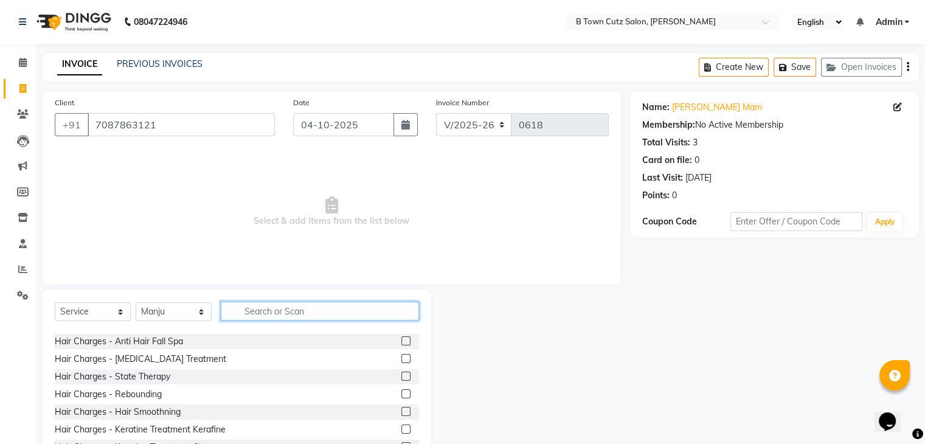
click at [332, 313] on input "text" at bounding box center [320, 311] width 198 height 19
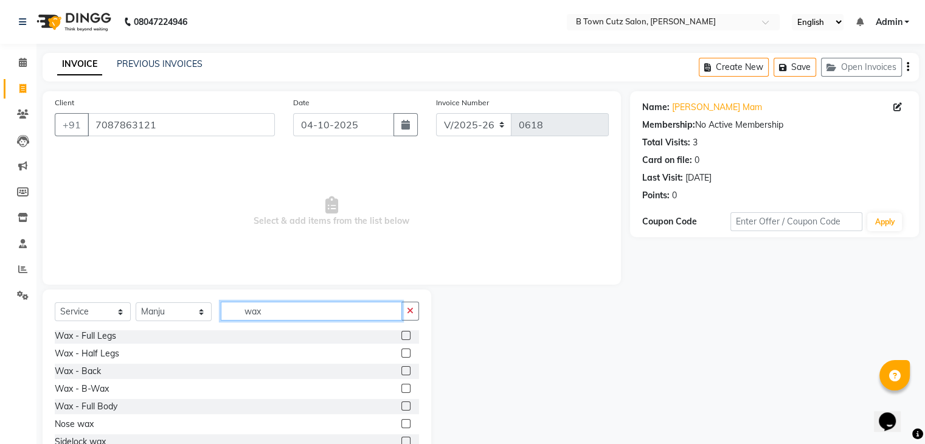
scroll to position [21, 0]
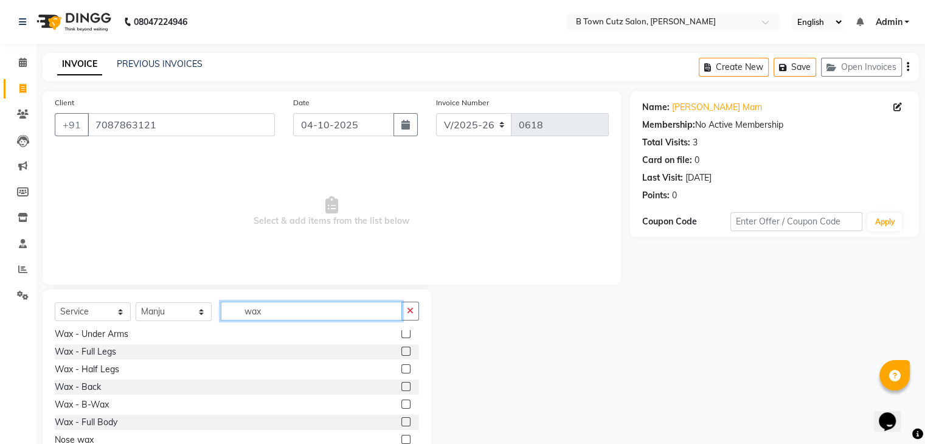
type input "wax"
click at [401, 335] on label at bounding box center [405, 333] width 9 height 9
click at [401, 335] on input "checkbox" at bounding box center [405, 334] width 8 height 8
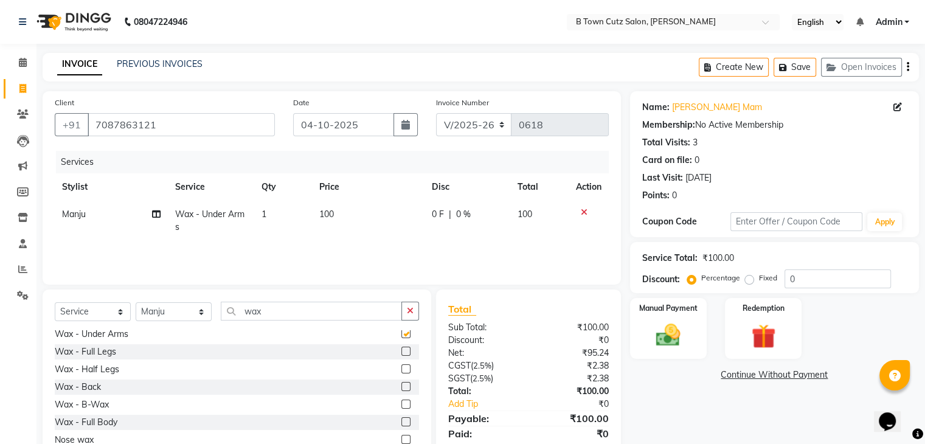
checkbox input "false"
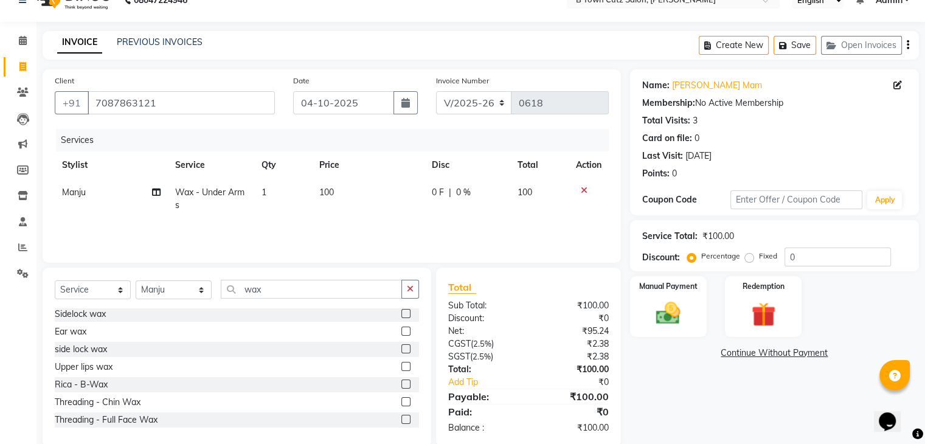
scroll to position [44, 0]
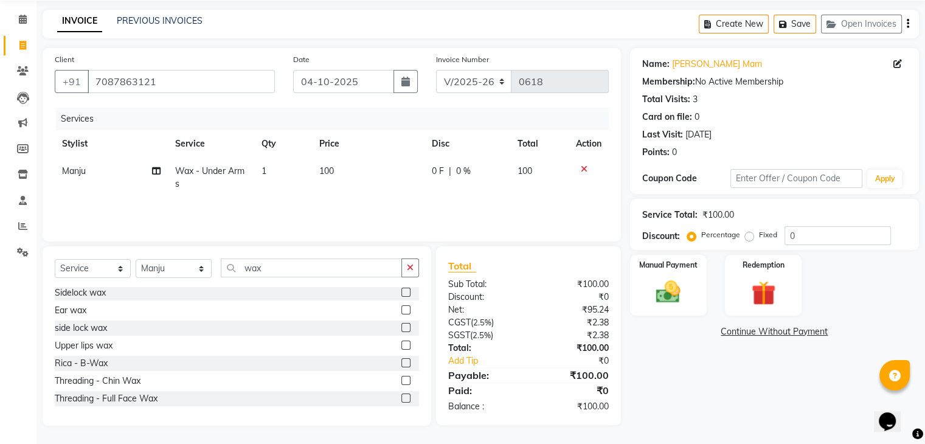
drag, startPoint x: 406, startPoint y: 262, endPoint x: 397, endPoint y: 273, distance: 15.1
click at [404, 263] on button "button" at bounding box center [410, 268] width 18 height 19
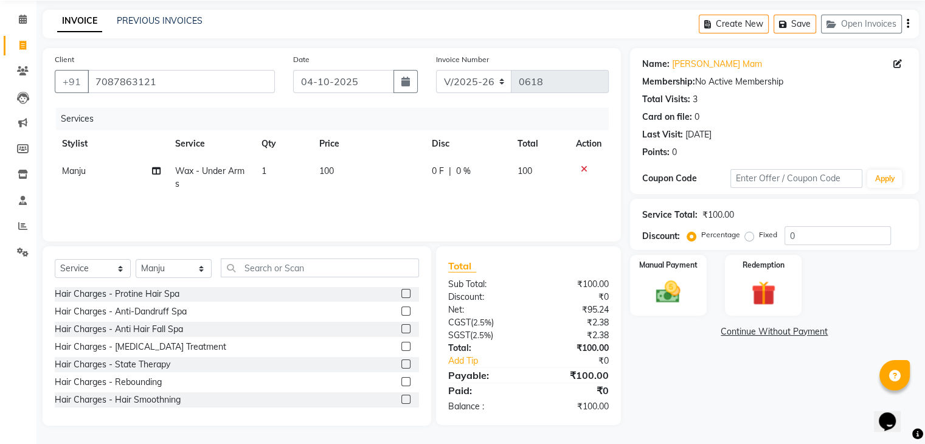
scroll to position [273, 0]
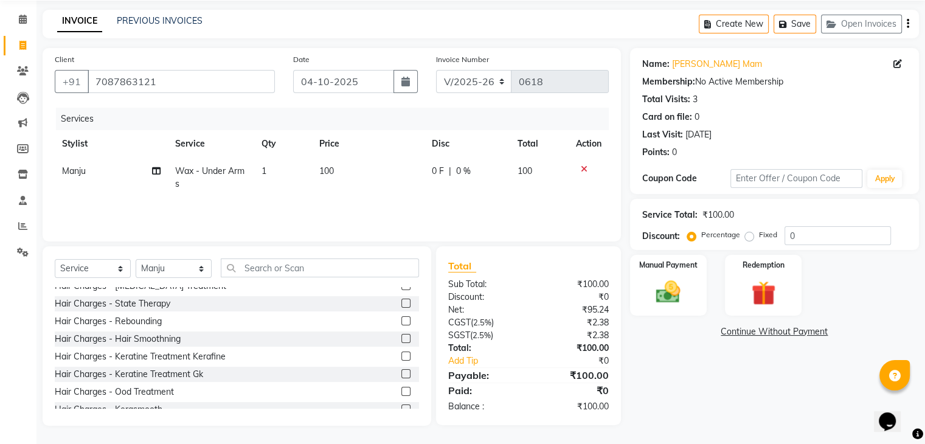
drag, startPoint x: 398, startPoint y: 318, endPoint x: 351, endPoint y: 331, distance: 48.9
click at [350, 331] on div "Hair Charges - Hair Smoothning" at bounding box center [237, 338] width 364 height 15
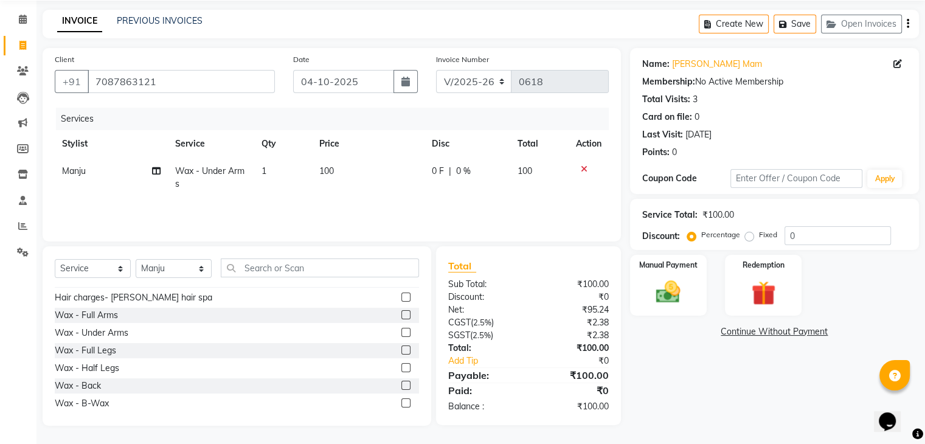
scroll to position [760, 0]
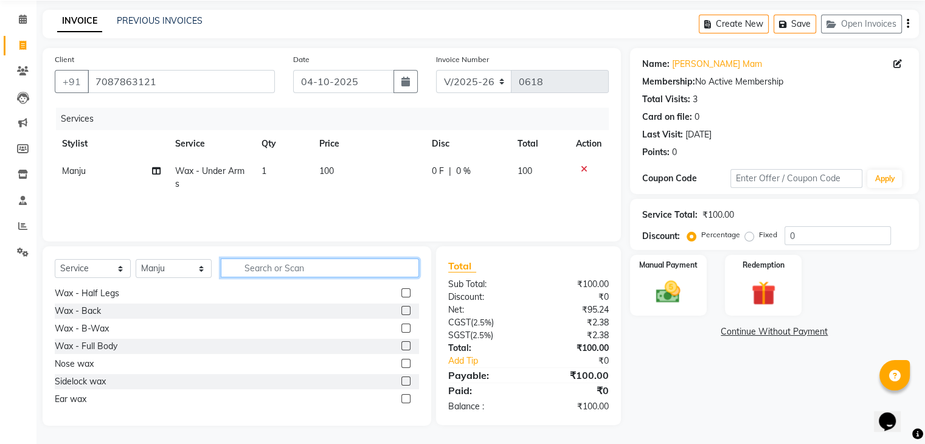
click at [254, 259] on input "text" at bounding box center [320, 268] width 198 height 19
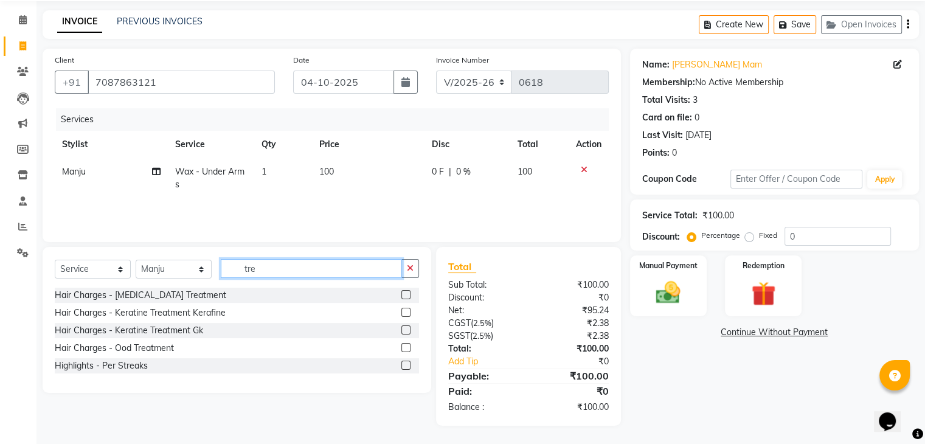
scroll to position [43, 0]
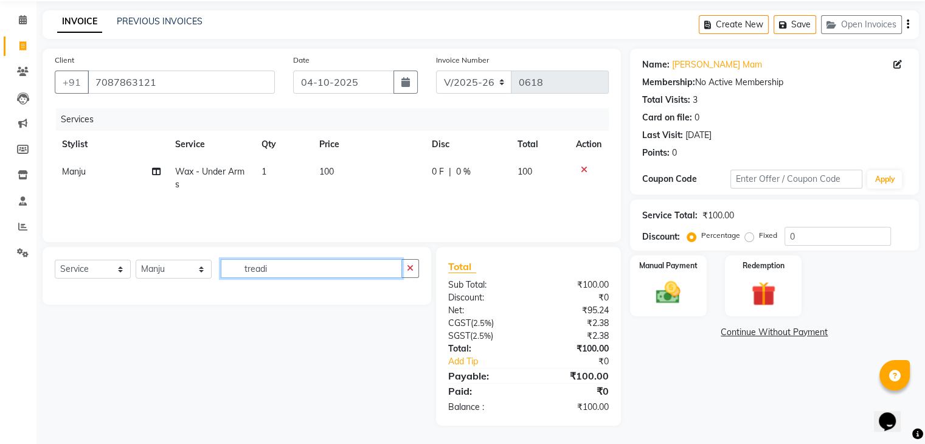
click at [280, 272] on input "treadi" at bounding box center [311, 268] width 181 height 19
type input "treadi"
click at [412, 276] on button "button" at bounding box center [410, 268] width 18 height 19
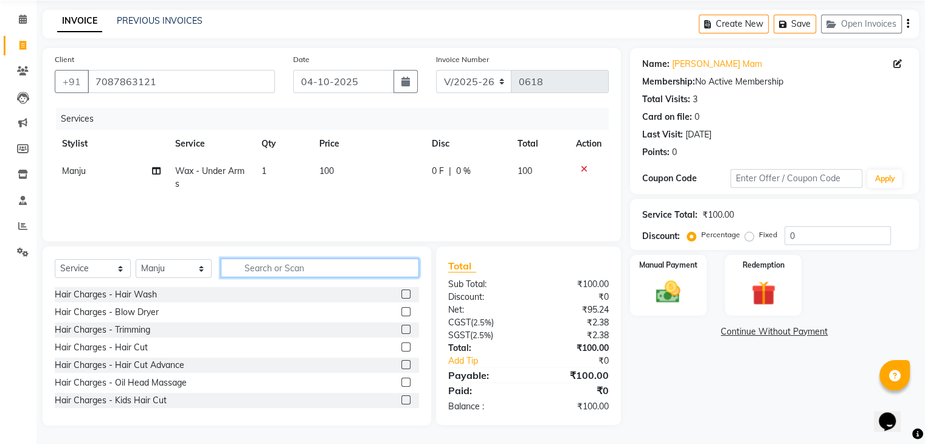
click at [248, 268] on input "text" at bounding box center [320, 268] width 198 height 19
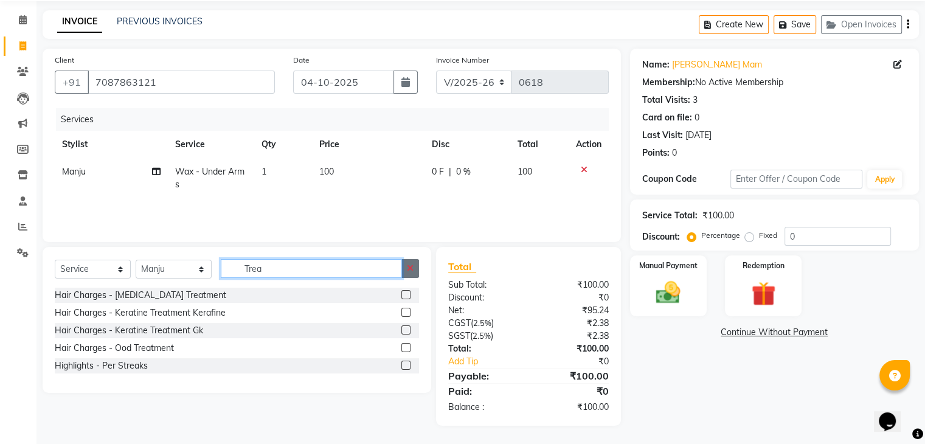
type input "Trea"
click at [411, 274] on button "button" at bounding box center [410, 268] width 18 height 19
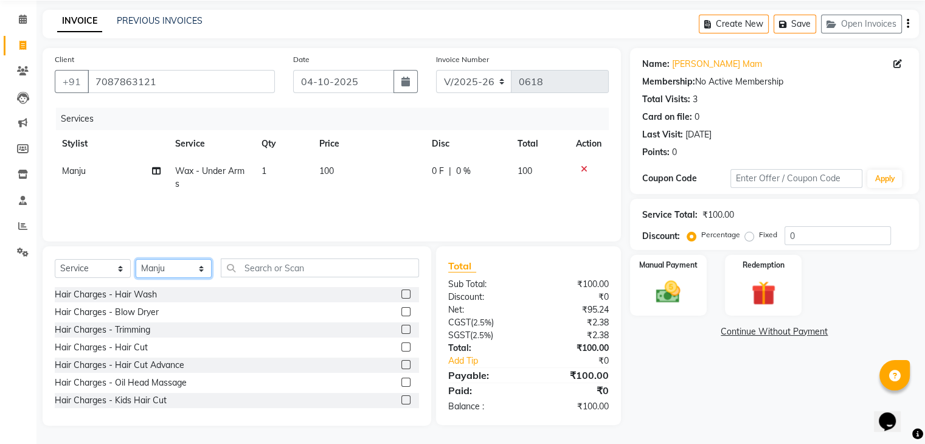
click at [204, 271] on select "Select Stylist Deepak [PERSON_NAME] [PERSON_NAME] [PERSON_NAME] [PERSON_NAME] S…" at bounding box center [174, 268] width 76 height 19
click at [136, 260] on select "Select Stylist Deepak [PERSON_NAME] [PERSON_NAME] [PERSON_NAME] [PERSON_NAME] S…" at bounding box center [174, 268] width 76 height 19
click at [252, 269] on input "text" at bounding box center [320, 268] width 198 height 19
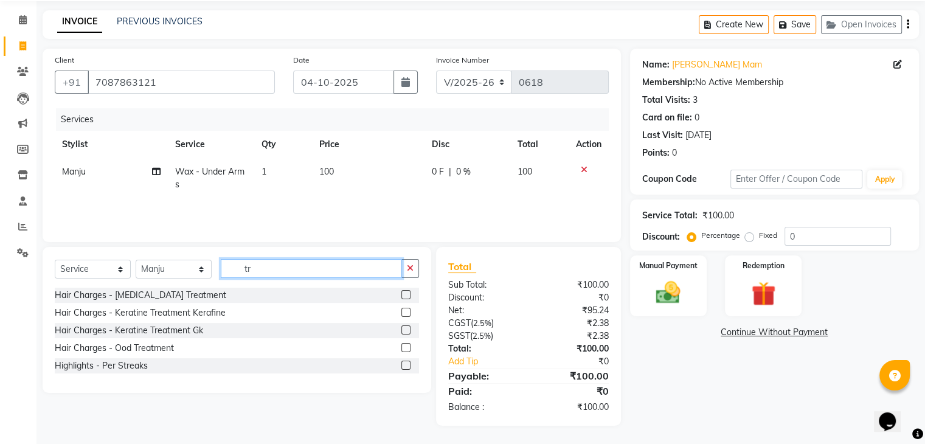
type input "t"
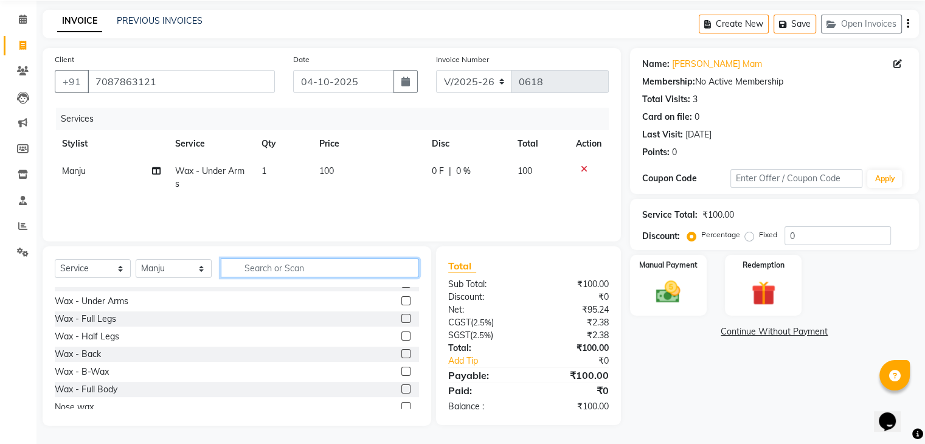
scroll to position [760, 0]
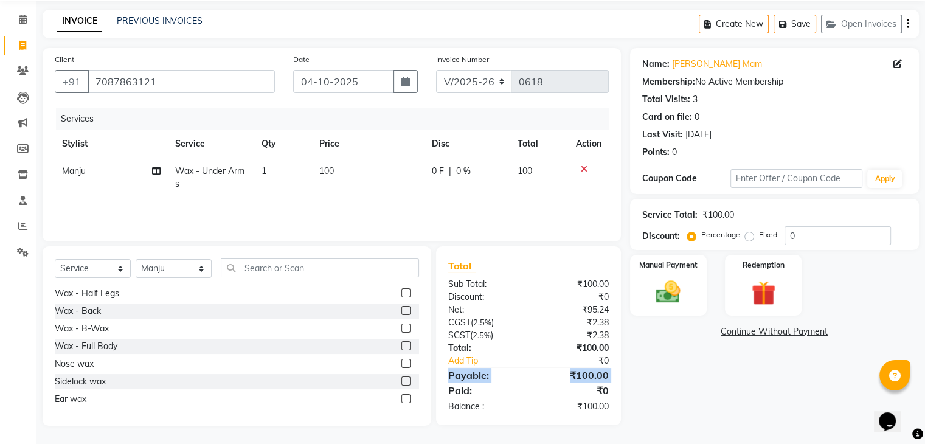
drag, startPoint x: 445, startPoint y: 376, endPoint x: 423, endPoint y: 386, distance: 24.2
click at [433, 386] on div "Total Sub Total: ₹100.00 Discount: ₹0 Net: ₹95.24 CGST ( 2.5% ) ₹2.38 SGST ( 2.…" at bounding box center [530, 335] width 199 height 179
click at [192, 325] on div "Wax - B-Wax" at bounding box center [237, 328] width 364 height 15
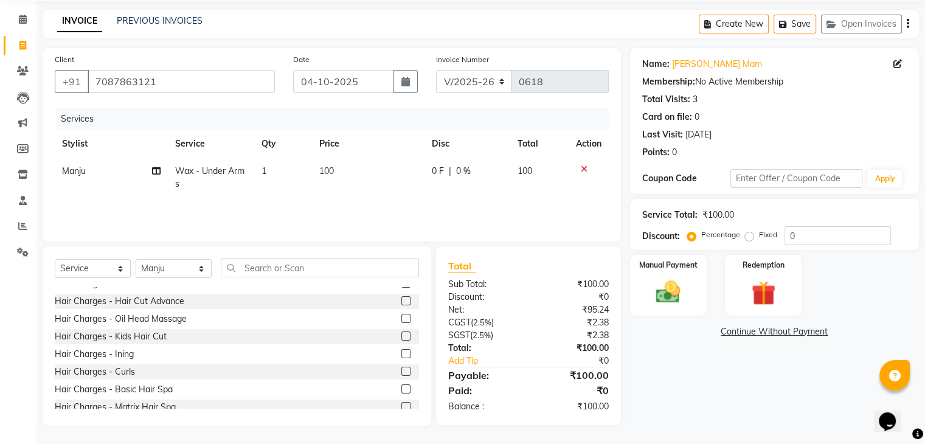
scroll to position [0, 0]
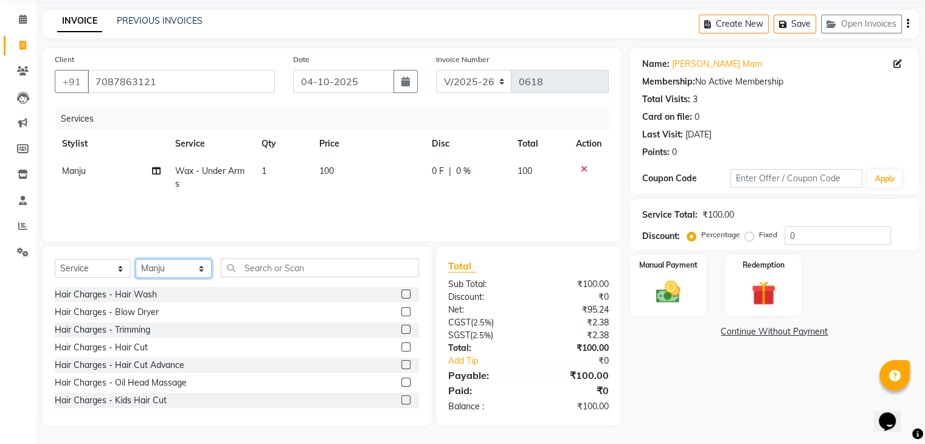
click at [198, 274] on select "Select Stylist Deepak [PERSON_NAME] [PERSON_NAME] [PERSON_NAME] [PERSON_NAME] S…" at bounding box center [174, 268] width 76 height 19
select select
click at [136, 260] on select "Select Stylist Deepak [PERSON_NAME] [PERSON_NAME] [PERSON_NAME] [PERSON_NAME] S…" at bounding box center [174, 268] width 76 height 19
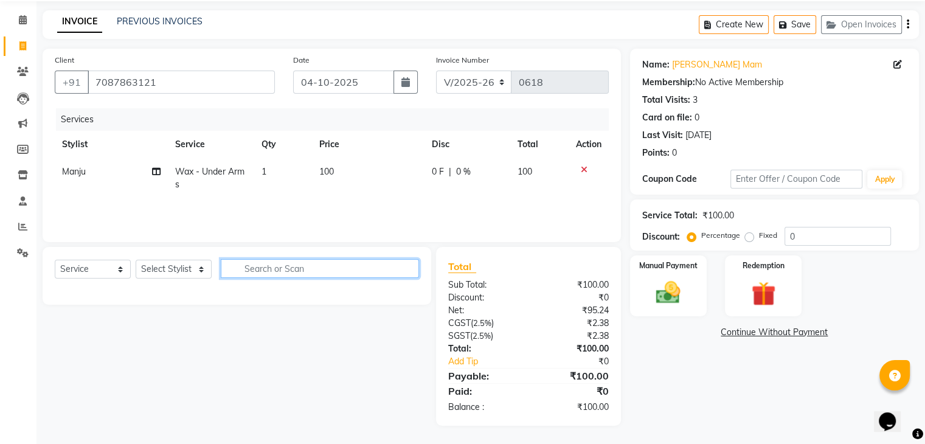
click at [263, 274] on input "text" at bounding box center [320, 268] width 198 height 19
type input "t"
click at [161, 272] on select "Select Stylist Deepak [PERSON_NAME] [PERSON_NAME] [PERSON_NAME] [PERSON_NAME] S…" at bounding box center [174, 269] width 76 height 19
select select "27244"
click at [136, 260] on select "Select Stylist Deepak [PERSON_NAME] [PERSON_NAME] [PERSON_NAME] [PERSON_NAME] S…" at bounding box center [174, 269] width 76 height 19
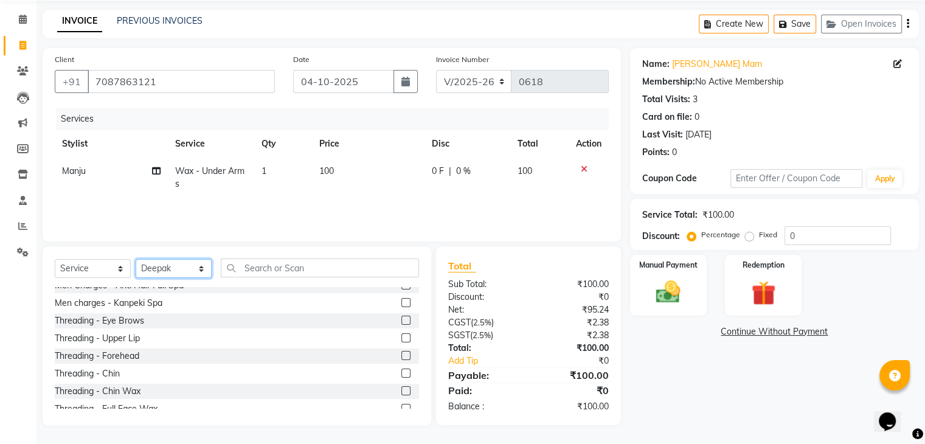
scroll to position [1399, 0]
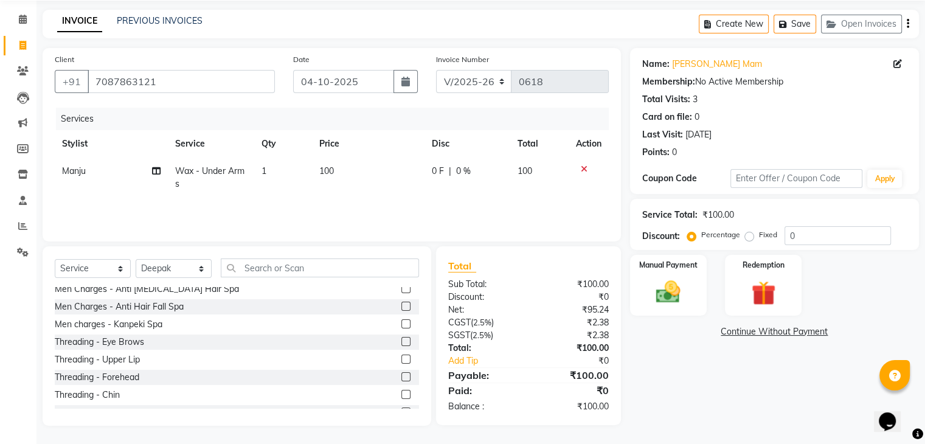
click at [401, 344] on label at bounding box center [405, 341] width 9 height 9
click at [401, 344] on input "checkbox" at bounding box center [405, 342] width 8 height 8
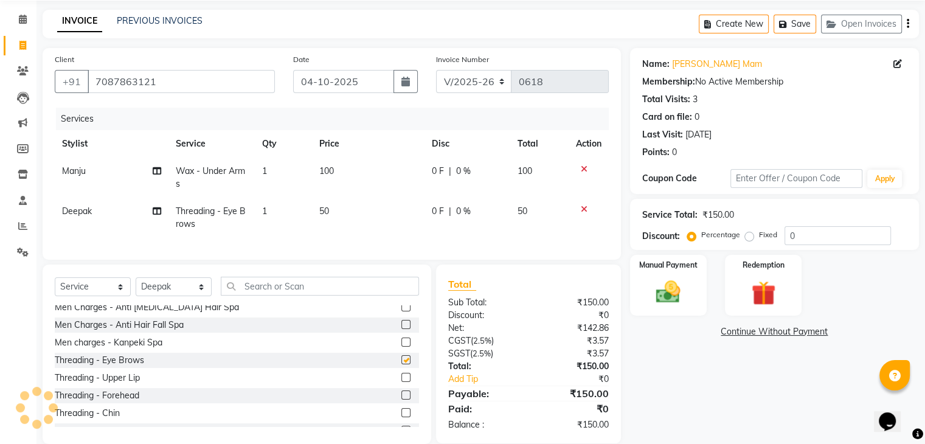
checkbox input "false"
click at [198, 296] on select "Select Stylist Deepak [PERSON_NAME] [PERSON_NAME] [PERSON_NAME] [PERSON_NAME] S…" at bounding box center [174, 286] width 76 height 19
select select "93445"
click at [136, 287] on select "Select Stylist Deepak [PERSON_NAME] [PERSON_NAME] [PERSON_NAME] [PERSON_NAME] S…" at bounding box center [174, 286] width 76 height 19
click at [401, 364] on label at bounding box center [405, 359] width 9 height 9
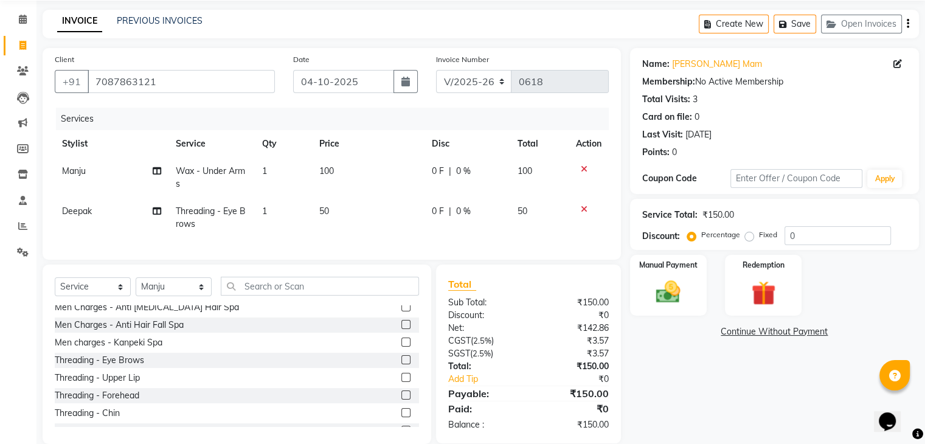
click at [401, 364] on input "checkbox" at bounding box center [405, 360] width 8 height 8
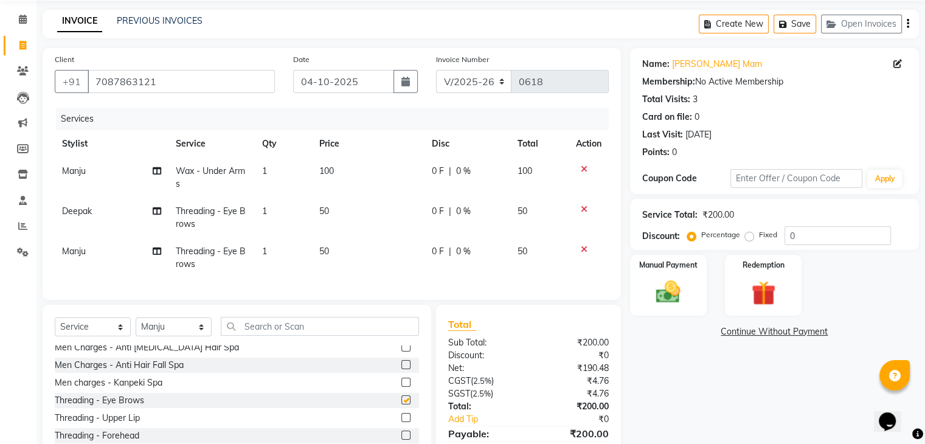
checkbox input "false"
click at [401, 422] on label at bounding box center [405, 417] width 9 height 9
click at [401, 422] on input "checkbox" at bounding box center [405, 418] width 8 height 8
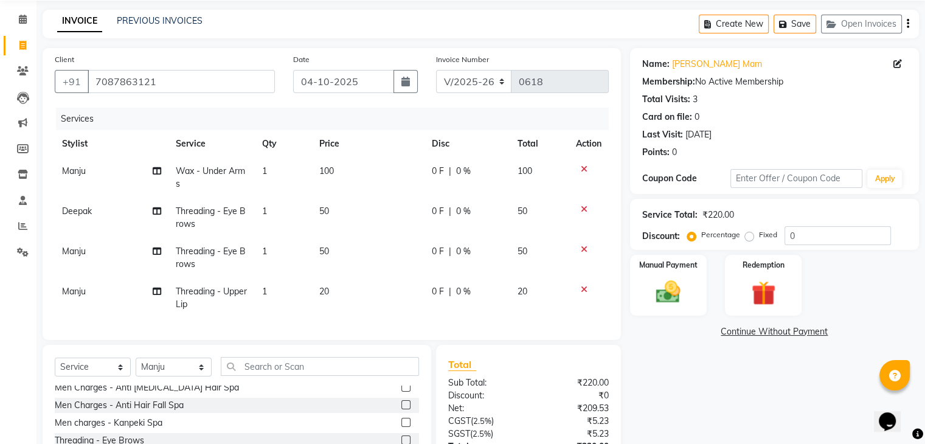
checkbox input "false"
click at [584, 207] on icon at bounding box center [584, 209] width 7 height 9
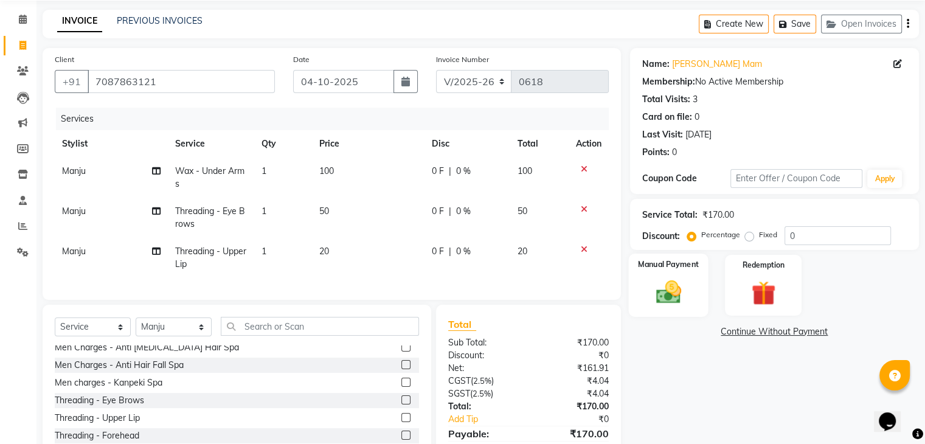
click at [664, 288] on img at bounding box center [668, 292] width 41 height 29
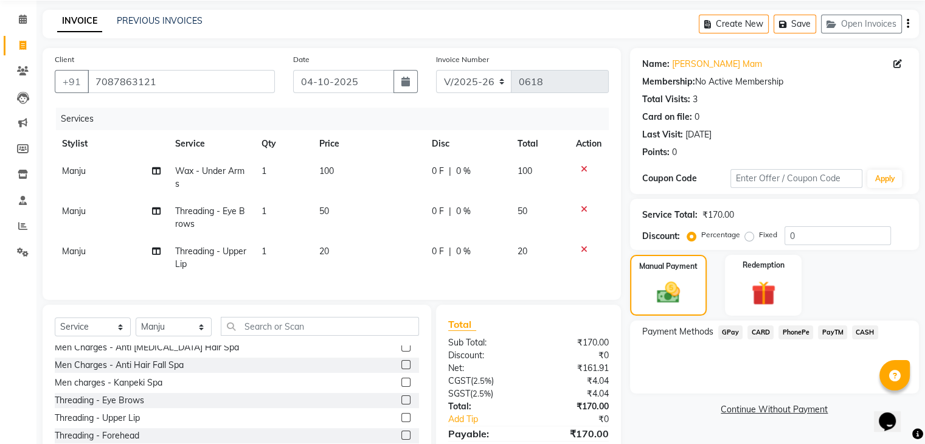
click at [725, 330] on span "GPay" at bounding box center [730, 332] width 25 height 14
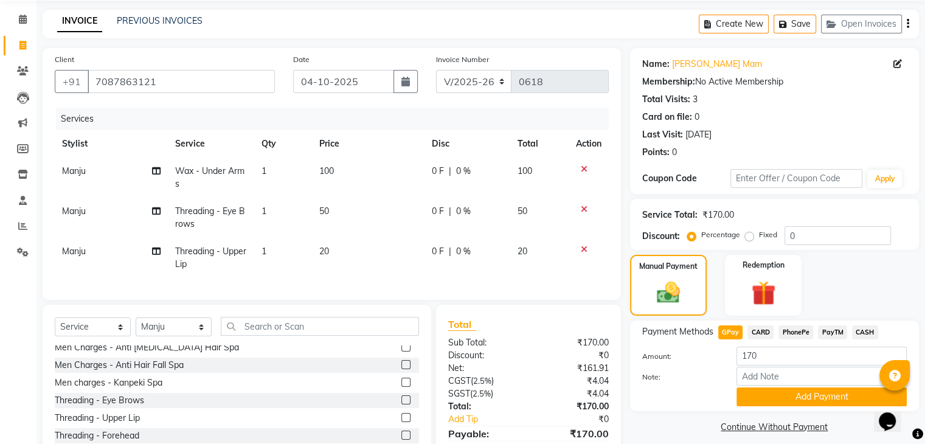
click at [765, 386] on div "Note:" at bounding box center [774, 377] width 283 height 21
click at [764, 392] on button "Add Payment" at bounding box center [822, 396] width 170 height 19
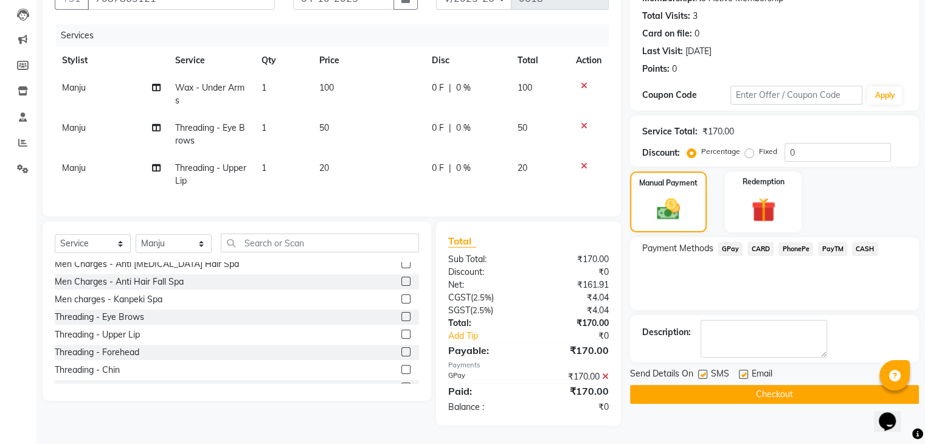
scroll to position [136, 0]
click at [760, 385] on button "Checkout" at bounding box center [774, 394] width 289 height 19
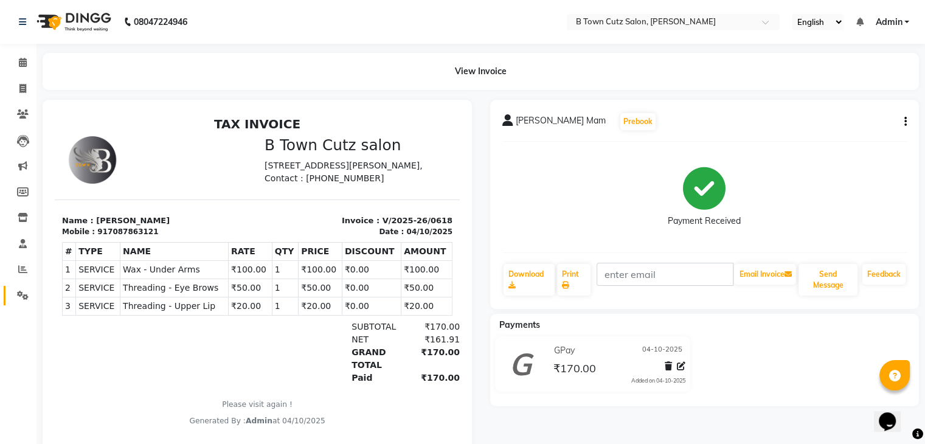
click at [24, 302] on span at bounding box center [22, 296] width 21 height 14
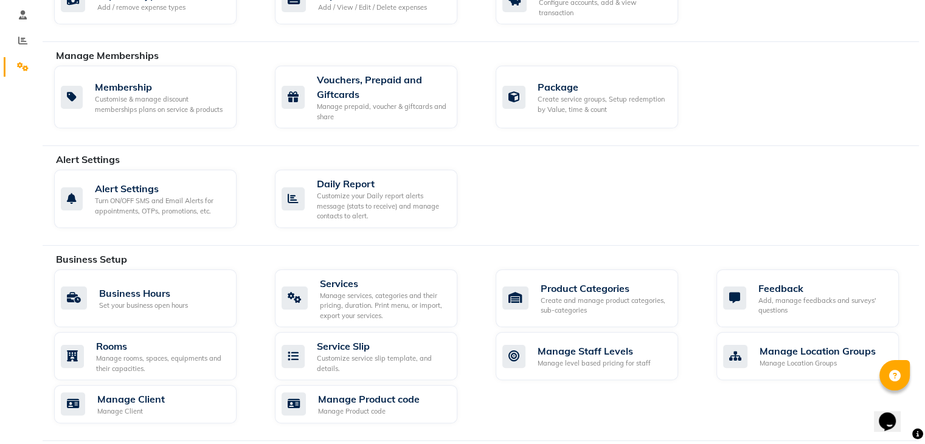
scroll to position [243, 0]
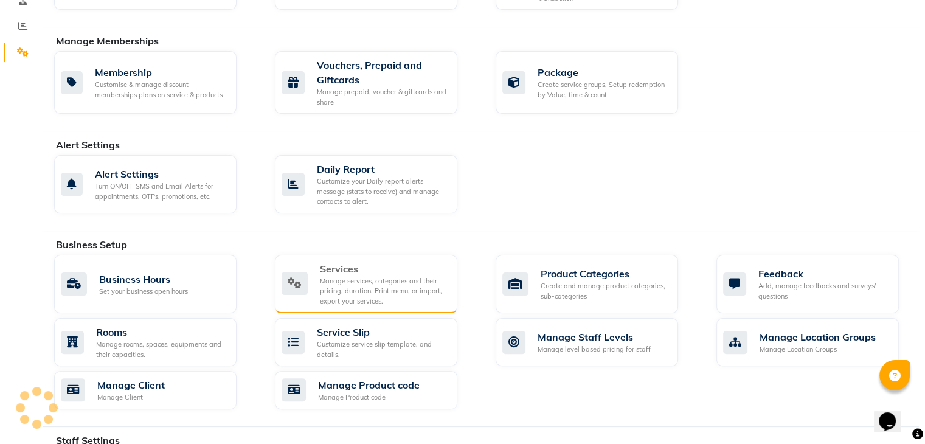
click at [358, 305] on div "Services Manage services, categories and their pricing, duration. Print menu, o…" at bounding box center [366, 284] width 182 height 59
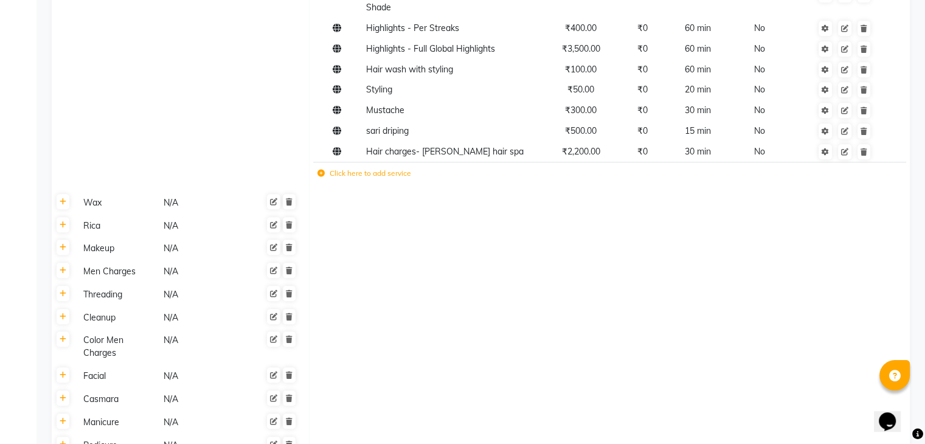
scroll to position [912, 0]
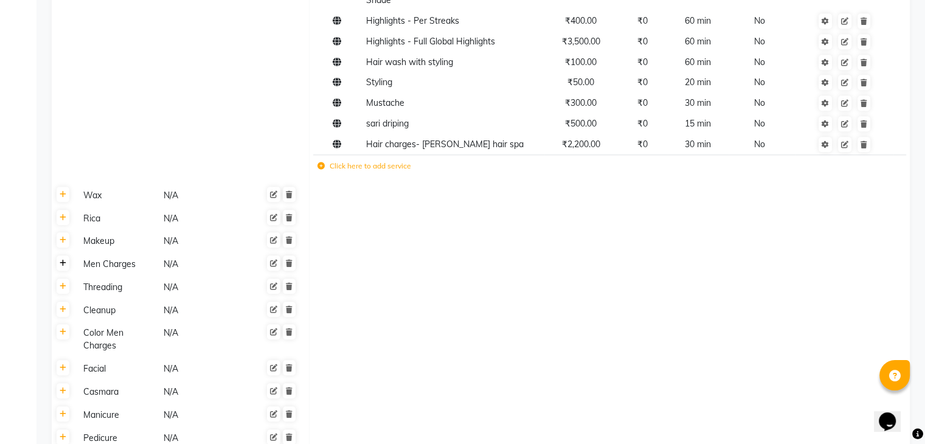
click at [63, 260] on link at bounding box center [63, 262] width 13 height 15
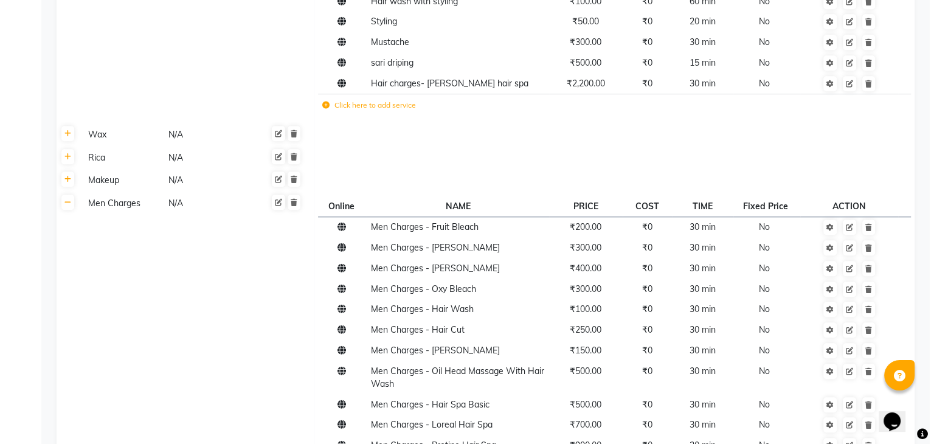
scroll to position [1034, 0]
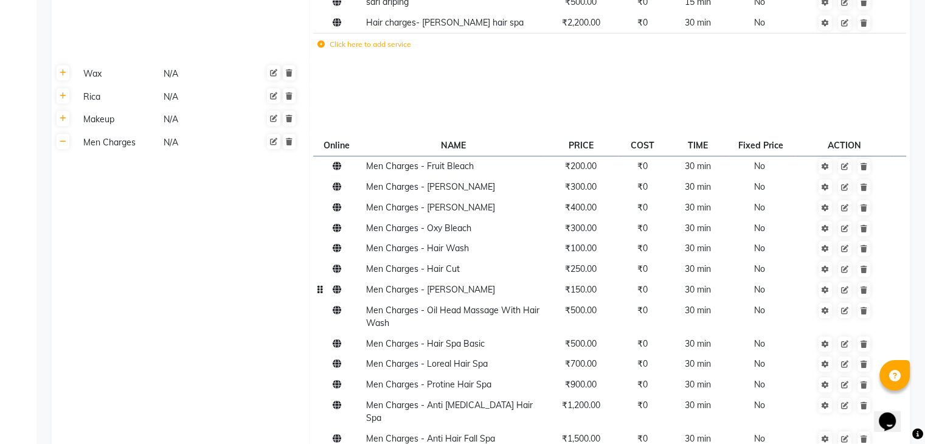
click at [696, 284] on span "30 min" at bounding box center [698, 289] width 26 height 11
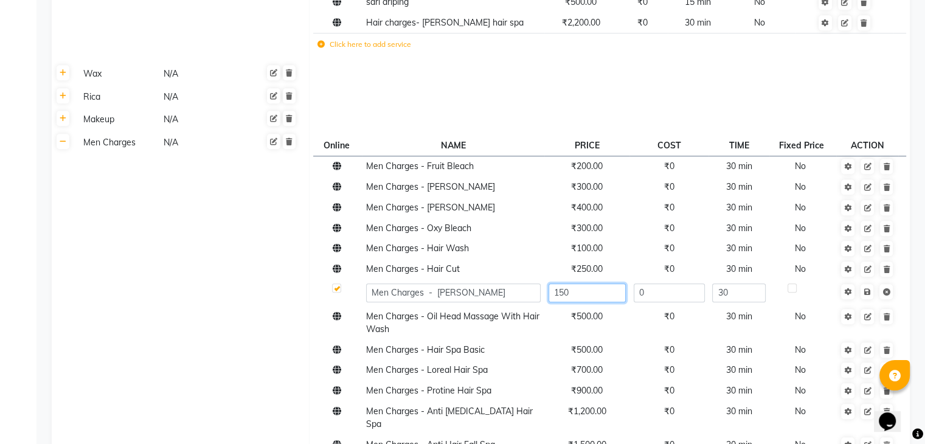
click at [603, 288] on input "150" at bounding box center [587, 292] width 77 height 19
type input "120"
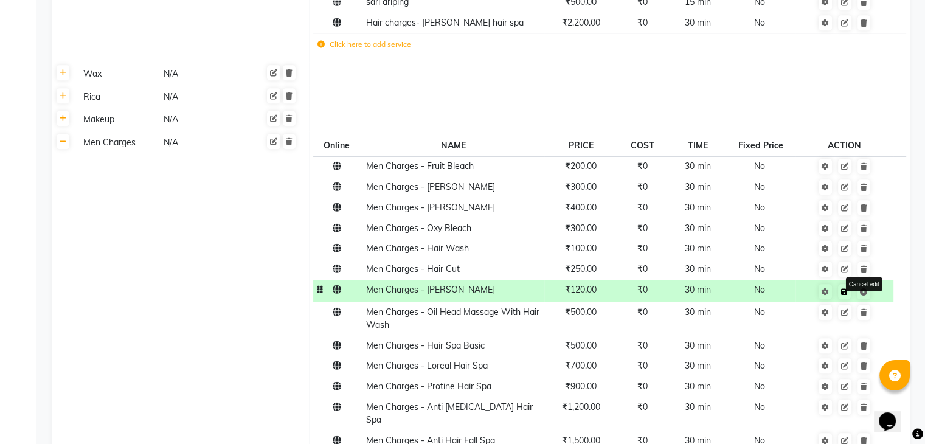
click at [864, 285] on span "Save Cancel edit" at bounding box center [852, 291] width 38 height 12
click at [825, 288] on icon at bounding box center [825, 291] width 7 height 7
select select "5: 52886"
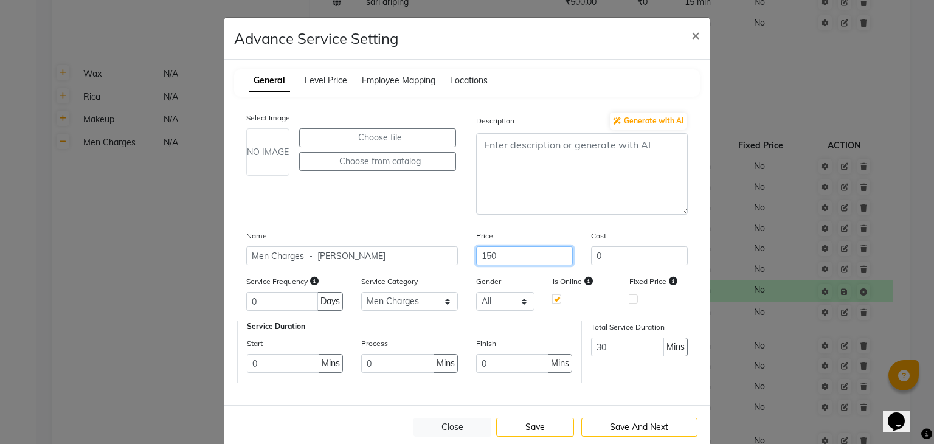
drag, startPoint x: 544, startPoint y: 260, endPoint x: 544, endPoint y: 253, distance: 6.7
click at [544, 259] on input "150" at bounding box center [524, 255] width 97 height 19
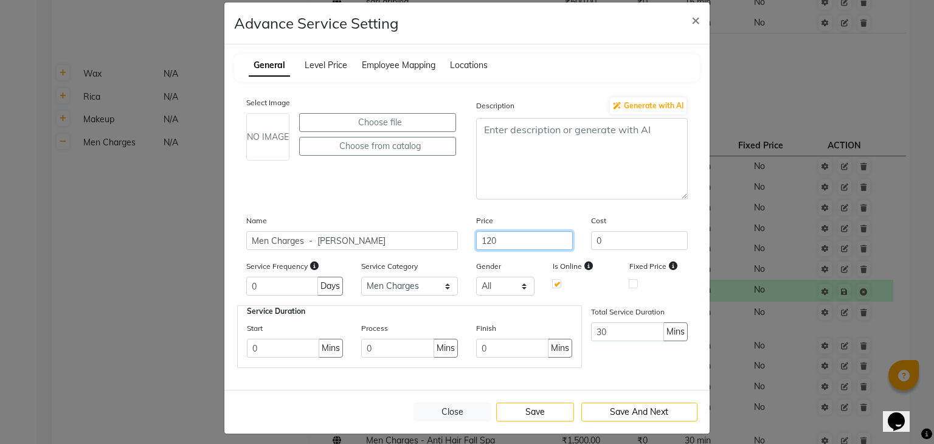
scroll to position [24, 0]
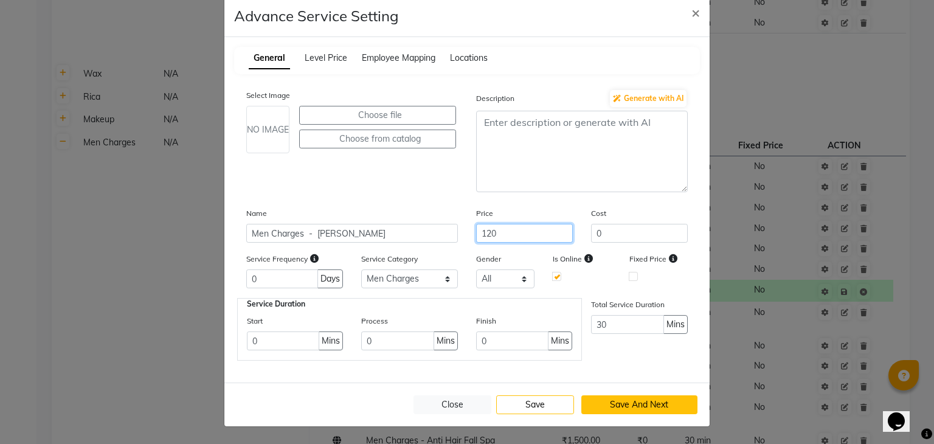
type input "120"
click at [612, 411] on button "Save And Next" at bounding box center [639, 404] width 117 height 19
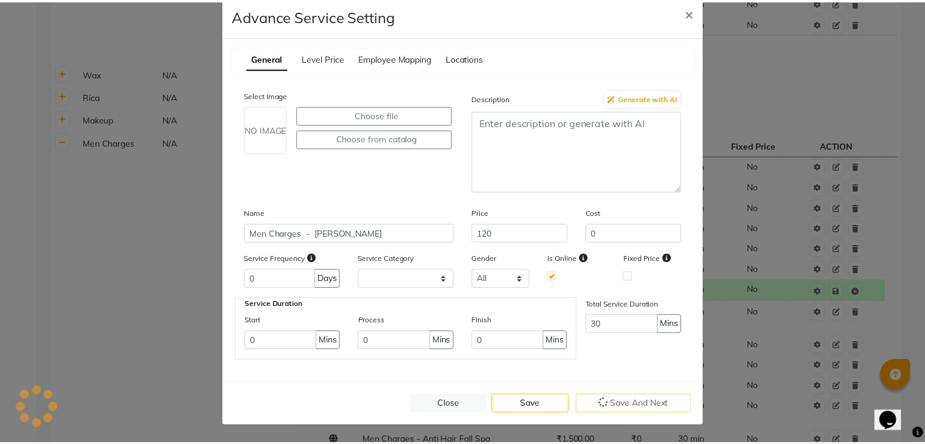
scroll to position [0, 0]
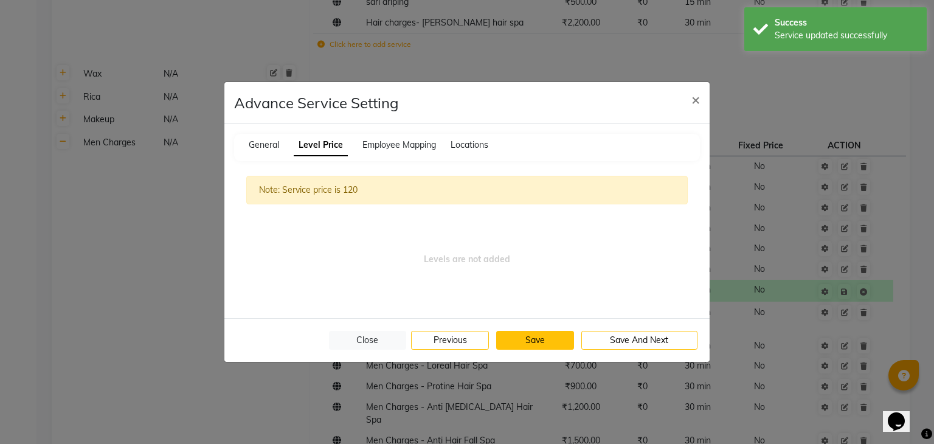
click at [548, 345] on button "Save" at bounding box center [535, 340] width 78 height 19
click at [698, 94] on span "×" at bounding box center [696, 99] width 9 height 18
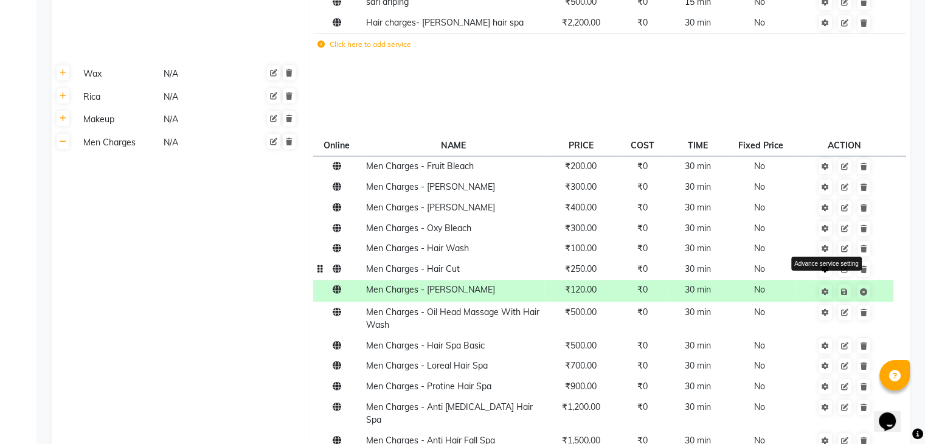
click at [825, 266] on icon at bounding box center [825, 269] width 7 height 7
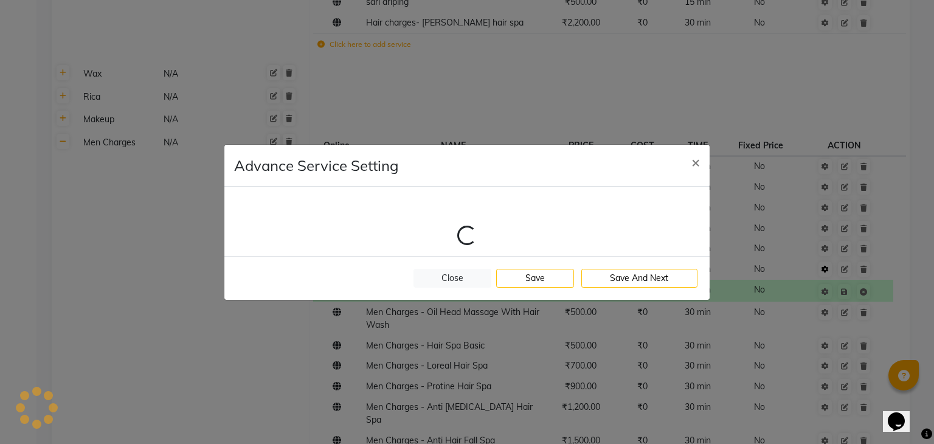
select select "5: 52886"
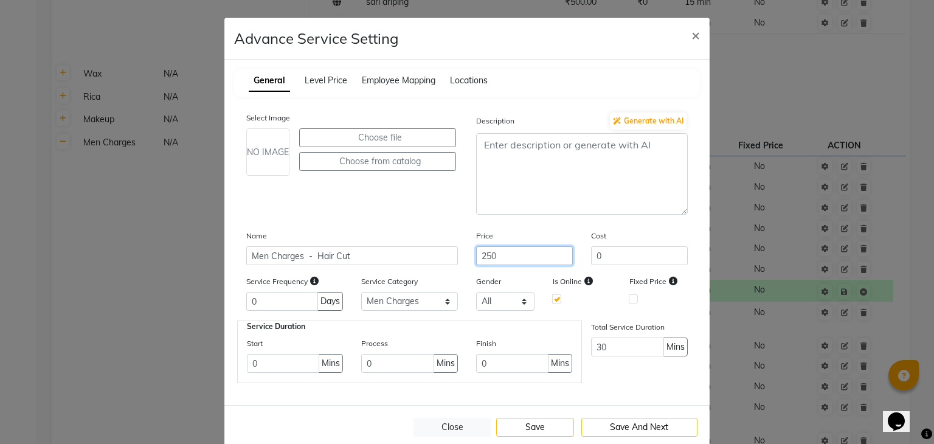
click at [533, 254] on input "250" at bounding box center [524, 255] width 97 height 19
type input "200"
click at [545, 433] on button "Save" at bounding box center [535, 427] width 78 height 19
click at [692, 30] on span "×" at bounding box center [696, 35] width 9 height 18
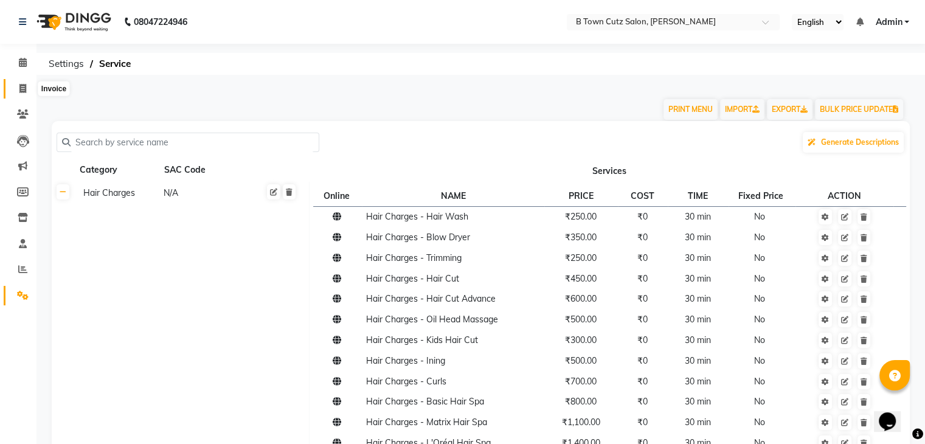
click at [24, 92] on icon at bounding box center [22, 88] width 7 height 9
select select "service"
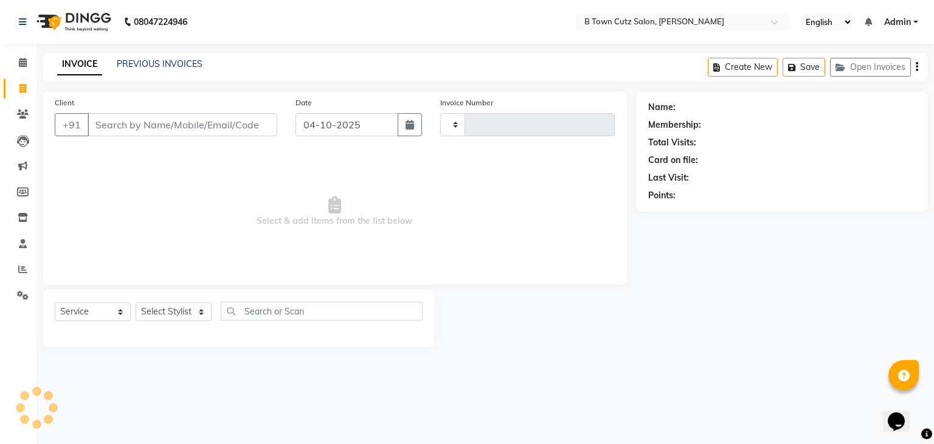
type input "0619"
select select "4658"
click at [113, 119] on input "Client" at bounding box center [183, 124] width 190 height 23
type input "7018769534"
click at [249, 127] on span "Add Client" at bounding box center [246, 125] width 48 height 12
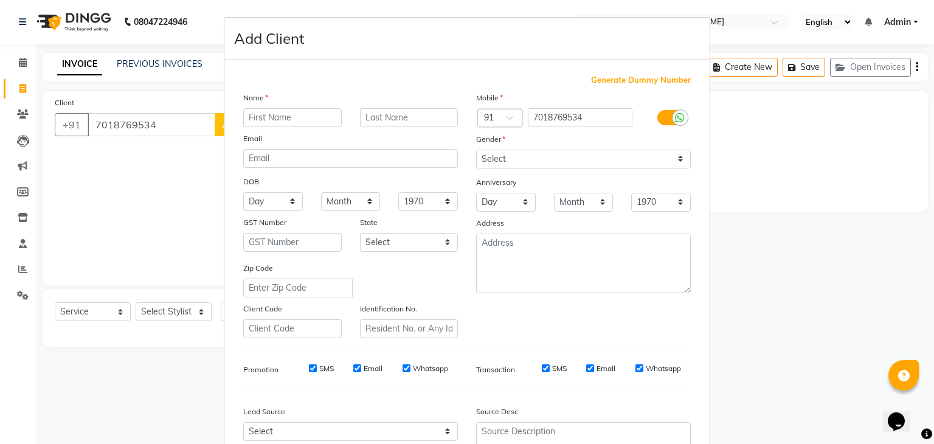
click at [279, 120] on input "text" at bounding box center [292, 117] width 99 height 19
type input "Ankit"
click at [480, 164] on select "Select [DEMOGRAPHIC_DATA] [DEMOGRAPHIC_DATA] Other Prefer Not To Say" at bounding box center [583, 159] width 215 height 19
select select "[DEMOGRAPHIC_DATA]"
click at [476, 150] on select "Select [DEMOGRAPHIC_DATA] [DEMOGRAPHIC_DATA] Other Prefer Not To Say" at bounding box center [583, 159] width 215 height 19
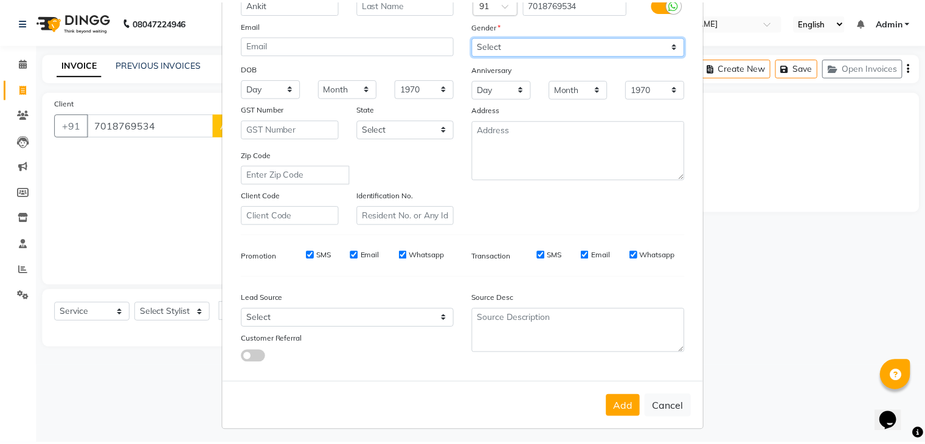
scroll to position [123, 0]
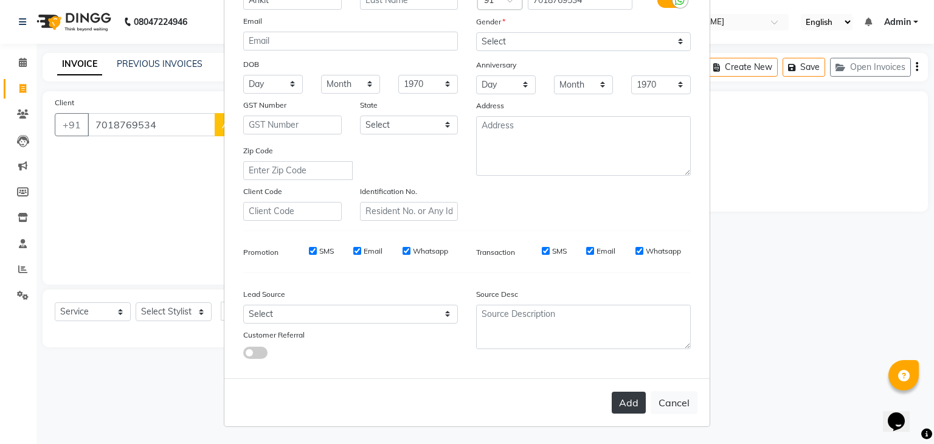
click at [629, 402] on button "Add" at bounding box center [629, 403] width 34 height 22
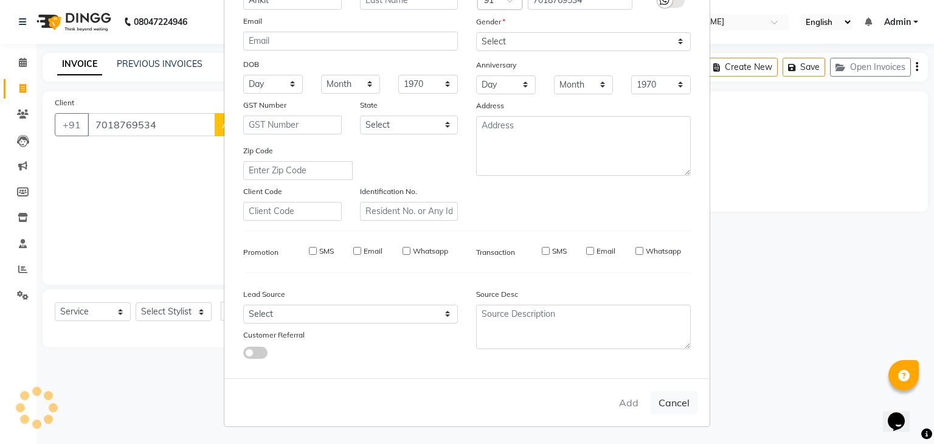
select select
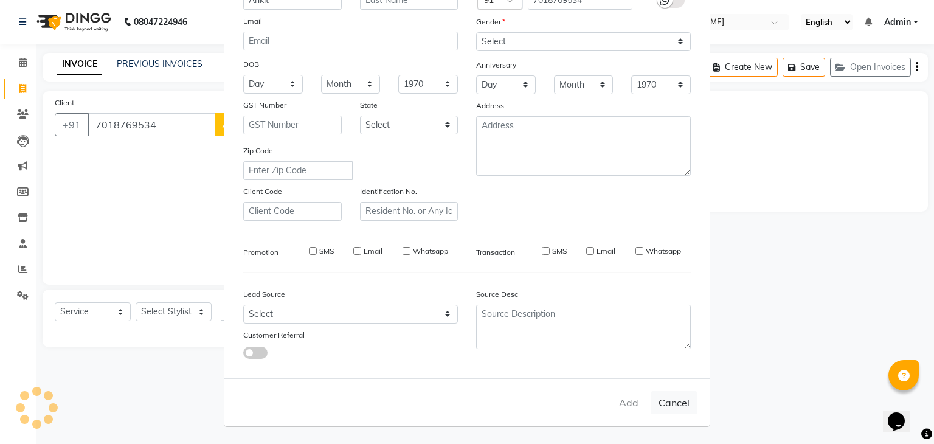
select select
checkbox input "false"
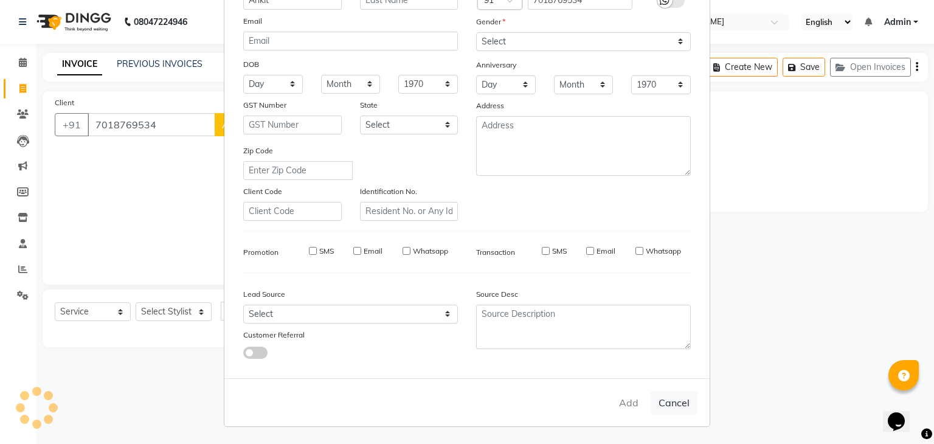
checkbox input "false"
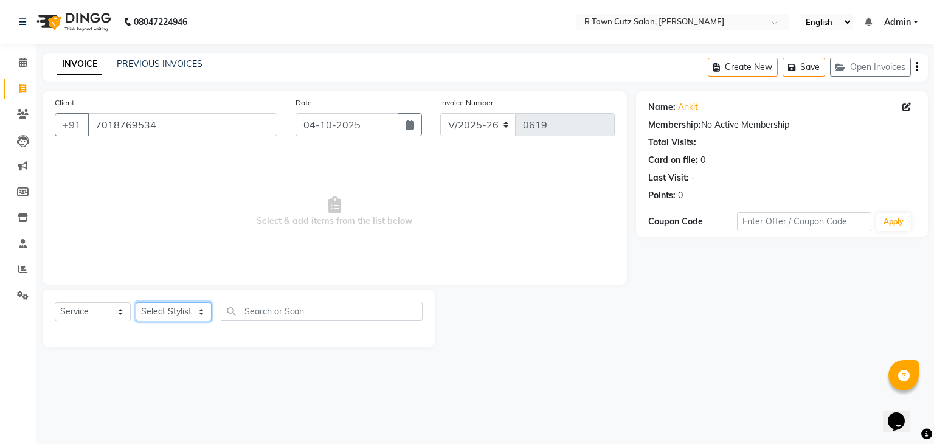
click at [193, 314] on select "Select Stylist Deepak [PERSON_NAME] [PERSON_NAME] [PERSON_NAME] [PERSON_NAME] S…" at bounding box center [174, 311] width 76 height 19
click at [136, 303] on select "Select Stylist Deepak [PERSON_NAME] [PERSON_NAME] [PERSON_NAME] [PERSON_NAME] S…" at bounding box center [174, 311] width 76 height 19
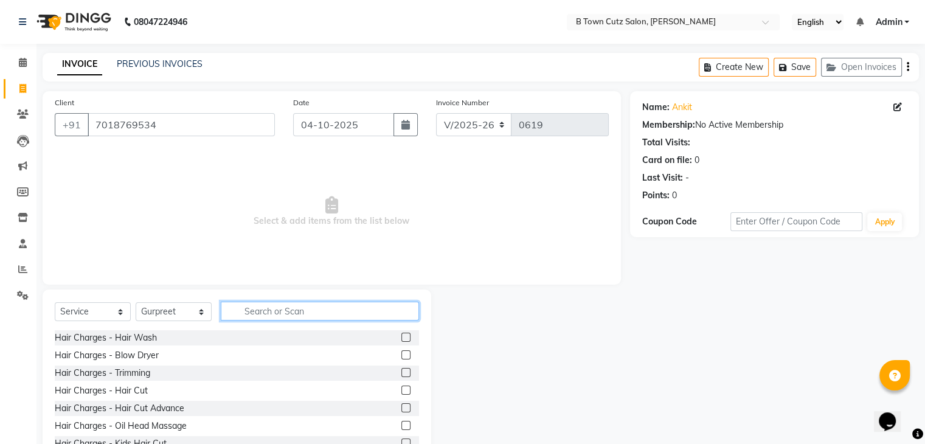
click at [264, 307] on input "text" at bounding box center [320, 311] width 198 height 19
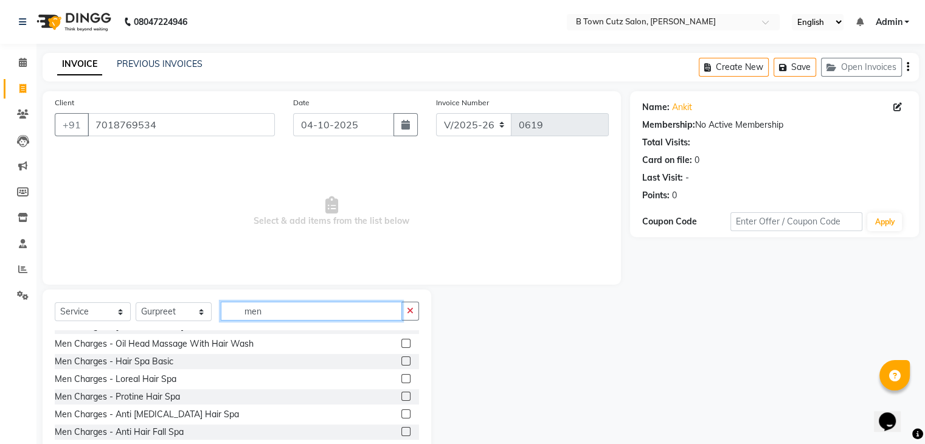
scroll to position [284, 0]
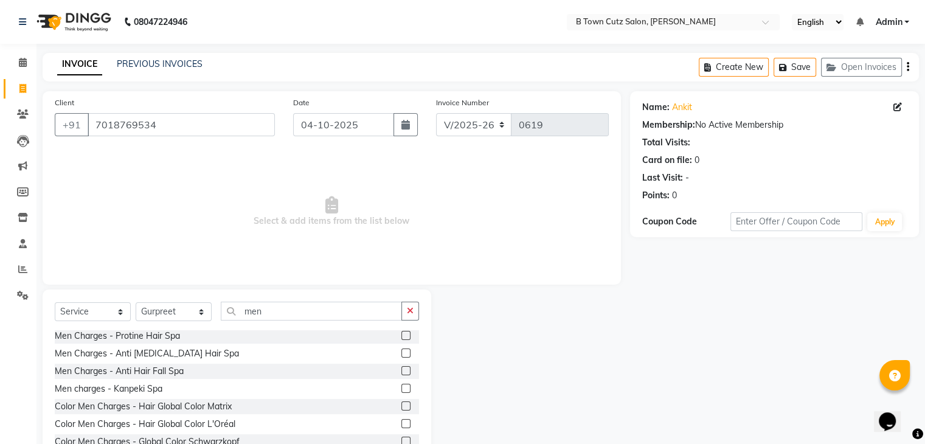
click at [401, 439] on label at bounding box center [405, 441] width 9 height 9
click at [401, 439] on input "checkbox" at bounding box center [405, 442] width 8 height 8
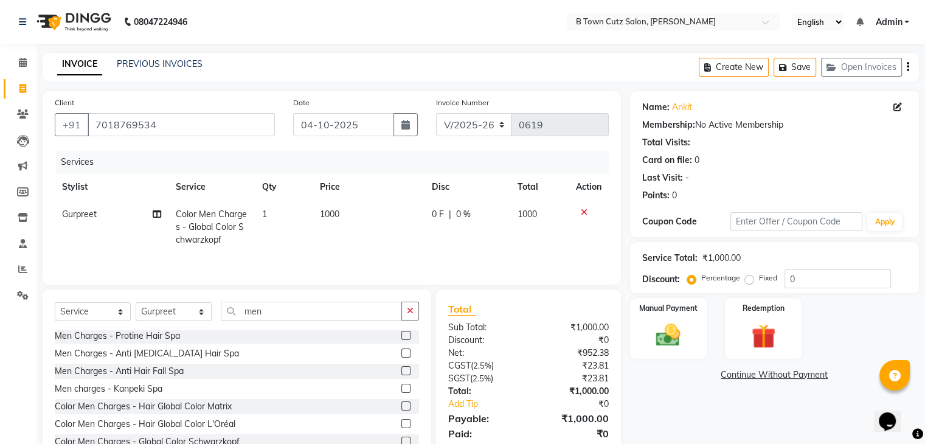
click at [759, 275] on label "Fixed" at bounding box center [768, 277] width 18 height 11
click at [748, 275] on input "Fixed" at bounding box center [752, 278] width 9 height 9
click at [788, 272] on input "0" at bounding box center [838, 278] width 106 height 19
click at [817, 265] on div "Service Total: ₹1,000.00 Discount: Percentage Fixed 0" at bounding box center [774, 267] width 265 height 41
click at [814, 274] on input "0" at bounding box center [838, 278] width 106 height 19
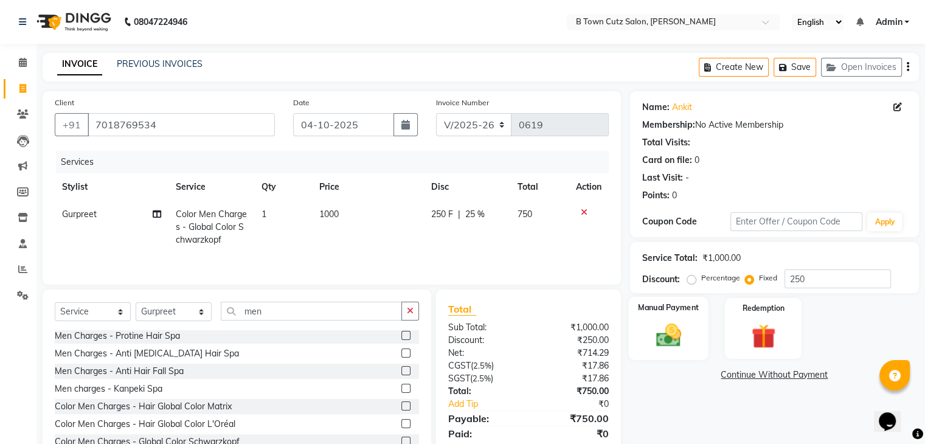
click at [703, 331] on div "Manual Payment" at bounding box center [668, 328] width 80 height 63
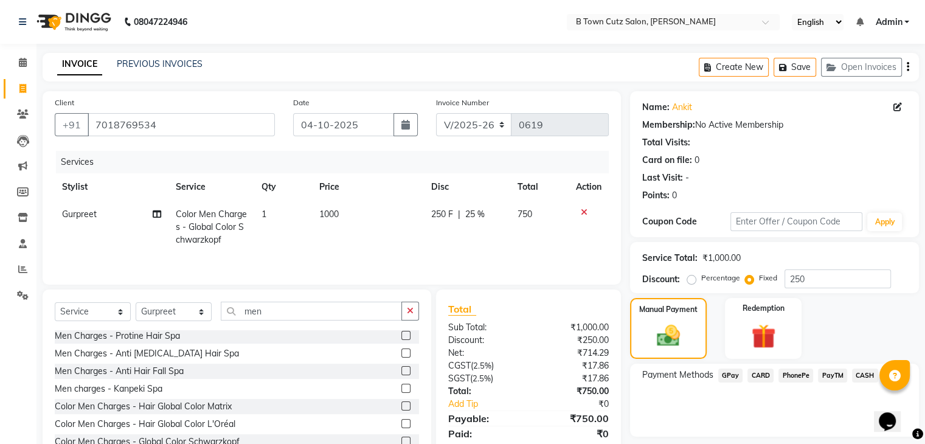
click at [730, 376] on span "GPay" at bounding box center [730, 376] width 25 height 14
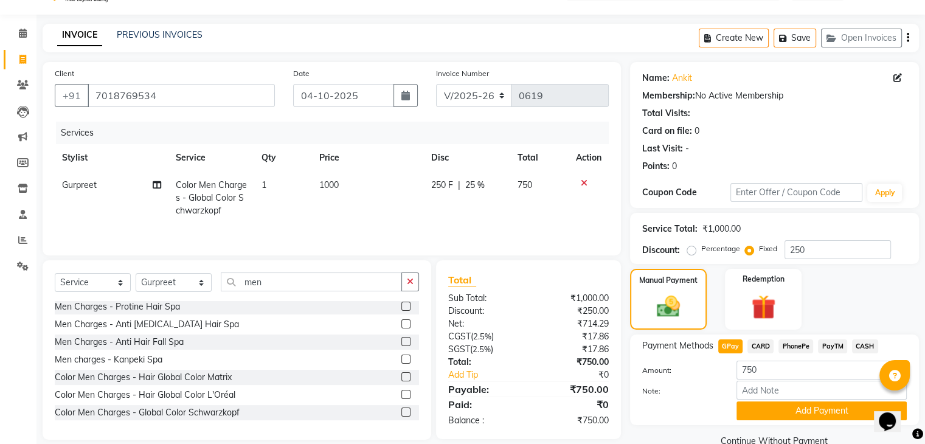
scroll to position [54, 0]
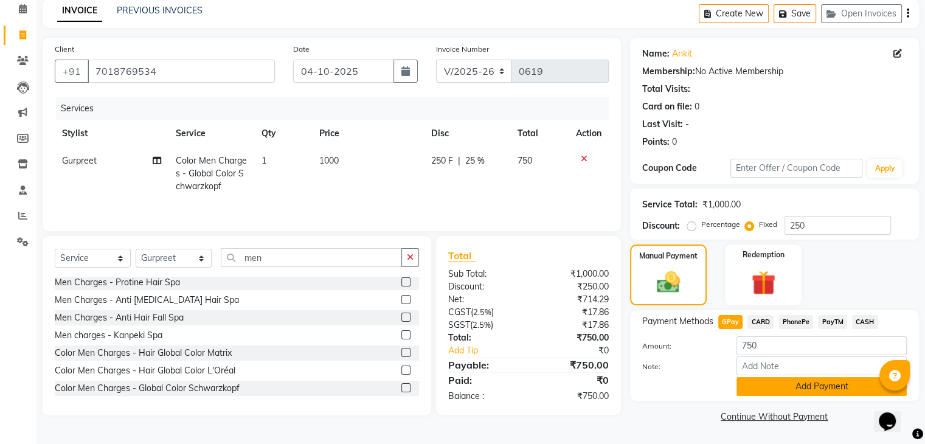
click at [749, 392] on button "Add Payment" at bounding box center [822, 386] width 170 height 19
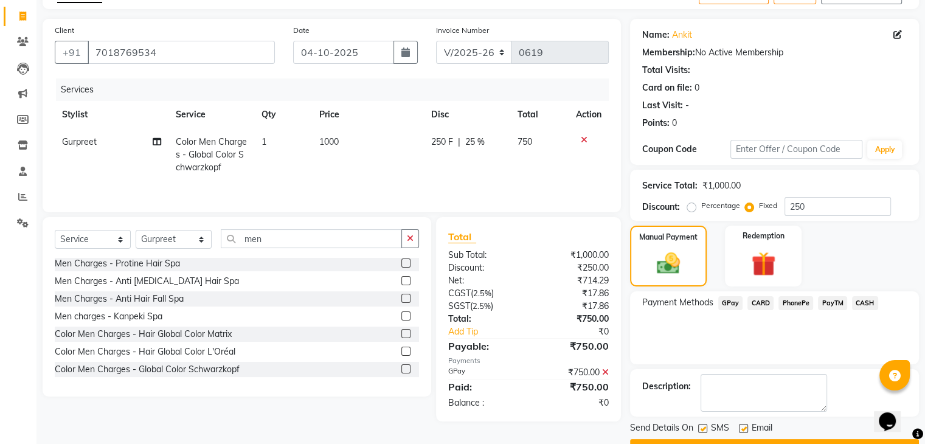
scroll to position [104, 0]
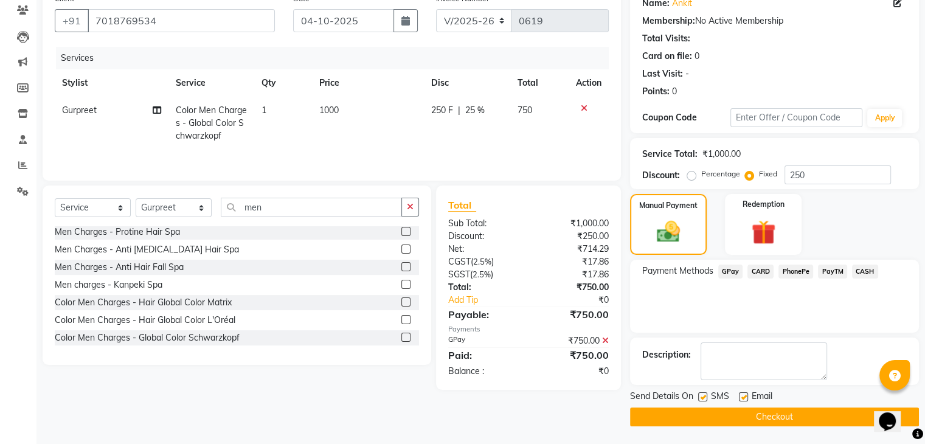
click at [734, 414] on button "Checkout" at bounding box center [774, 417] width 289 height 19
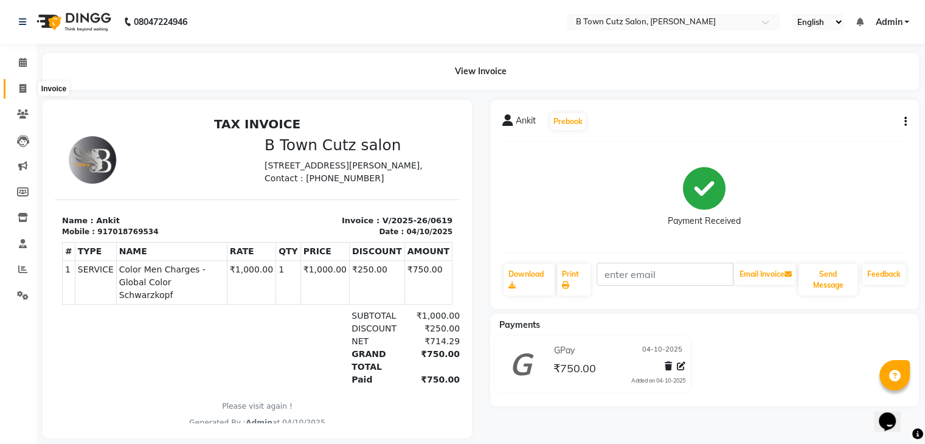
click at [21, 92] on icon at bounding box center [22, 88] width 7 height 9
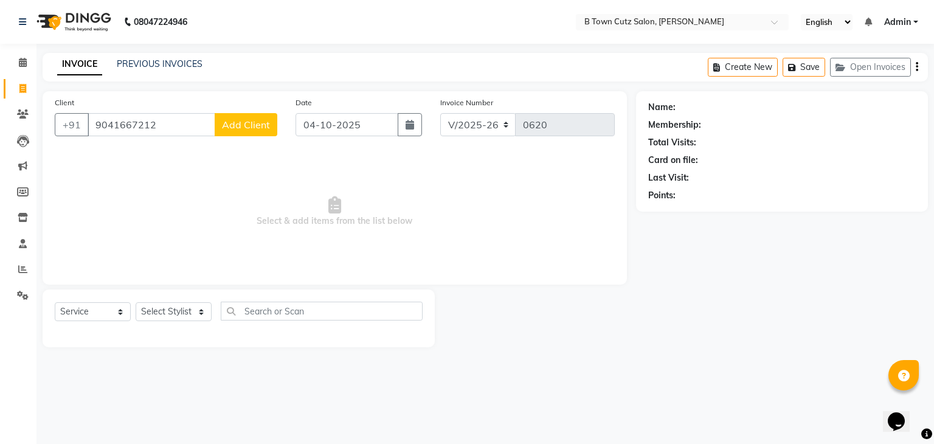
click at [222, 129] on button "Add Client" at bounding box center [246, 124] width 63 height 23
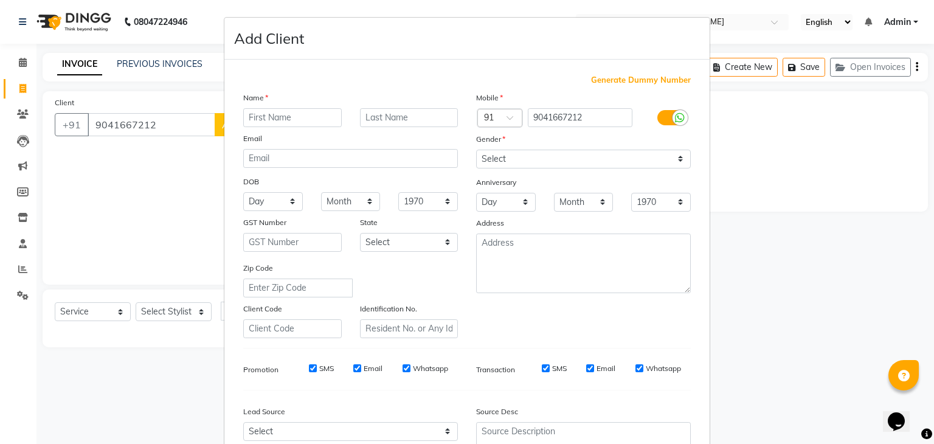
click at [261, 122] on input "text" at bounding box center [292, 117] width 99 height 19
click at [479, 162] on select "Select [DEMOGRAPHIC_DATA] [DEMOGRAPHIC_DATA] Other Prefer Not To Say" at bounding box center [583, 159] width 215 height 19
click at [476, 150] on select "Select [DEMOGRAPHIC_DATA] [DEMOGRAPHIC_DATA] Other Prefer Not To Say" at bounding box center [583, 159] width 215 height 19
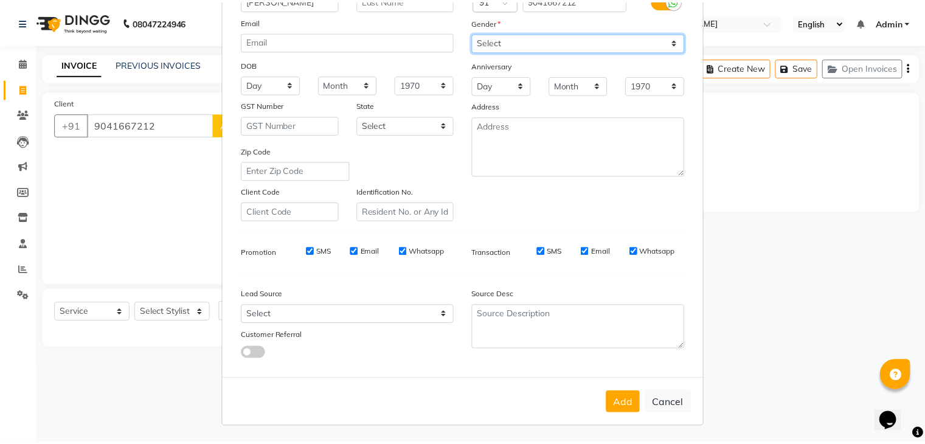
scroll to position [123, 0]
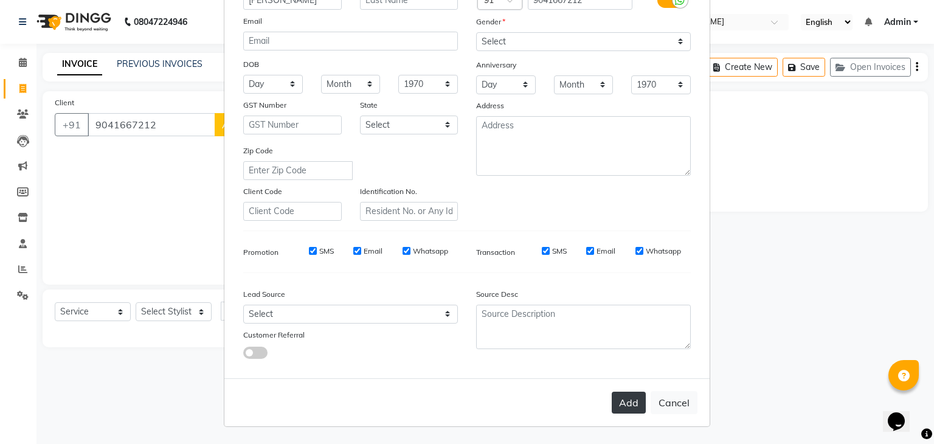
click at [626, 406] on button "Add" at bounding box center [629, 403] width 34 height 22
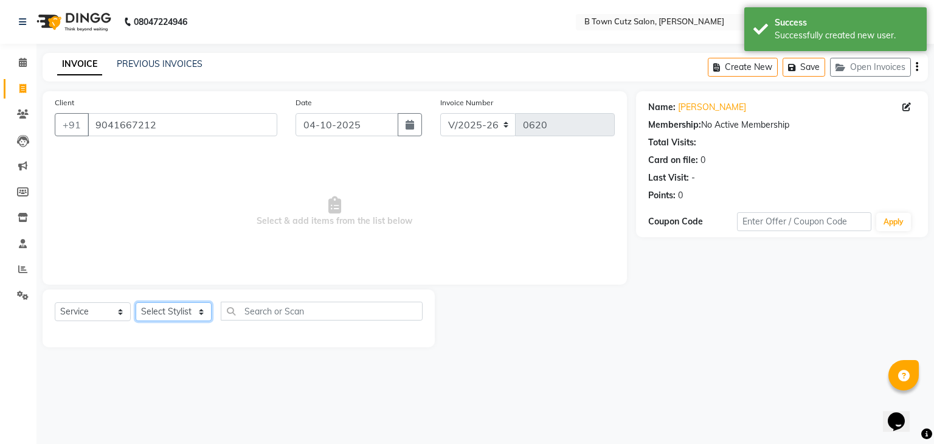
click at [202, 313] on select "Select Stylist Deepak [PERSON_NAME] [PERSON_NAME] [PERSON_NAME] [PERSON_NAME] S…" at bounding box center [174, 311] width 76 height 19
click at [136, 303] on select "Select Stylist Deepak [PERSON_NAME] [PERSON_NAME] [PERSON_NAME] [PERSON_NAME] S…" at bounding box center [174, 311] width 76 height 19
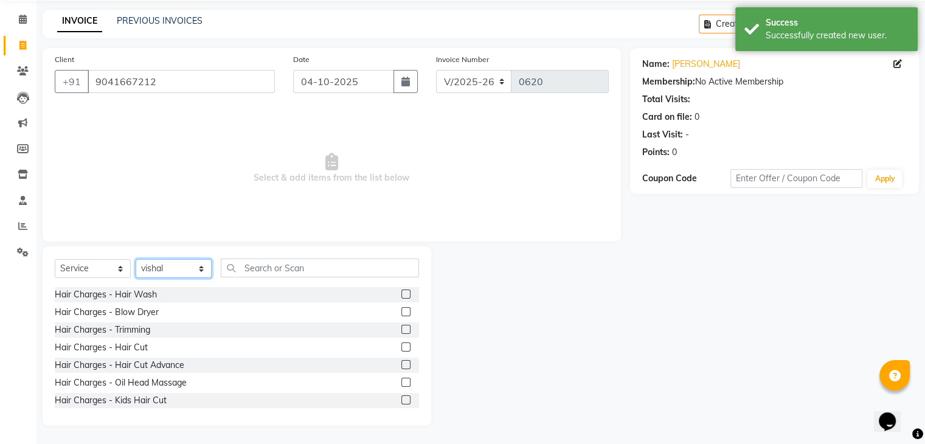
scroll to position [44, 0]
click at [338, 271] on input "text" at bounding box center [320, 268] width 198 height 19
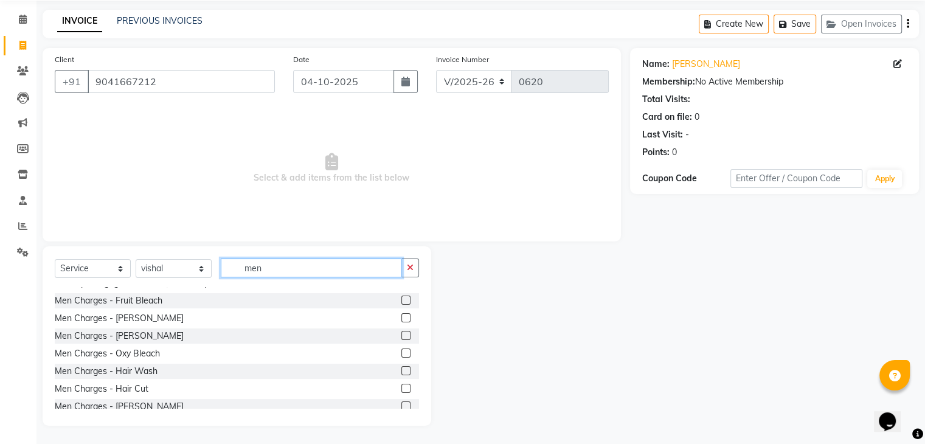
scroll to position [122, 0]
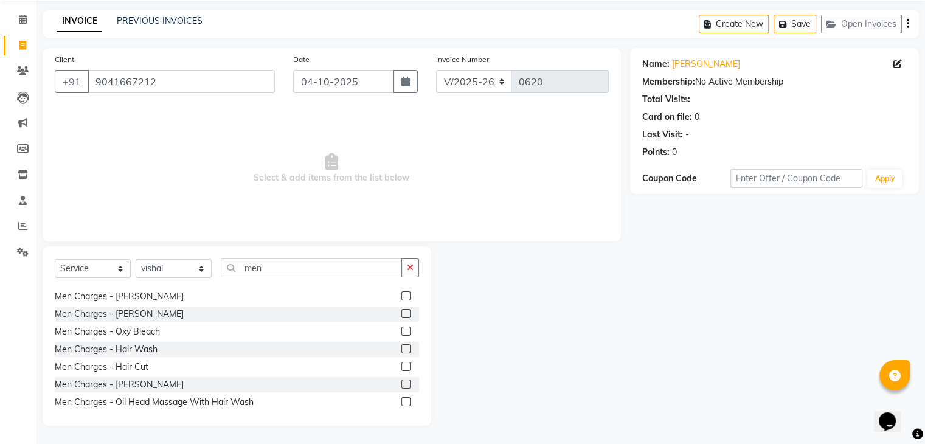
click at [401, 365] on label at bounding box center [405, 366] width 9 height 9
click at [401, 365] on input "checkbox" at bounding box center [405, 367] width 8 height 8
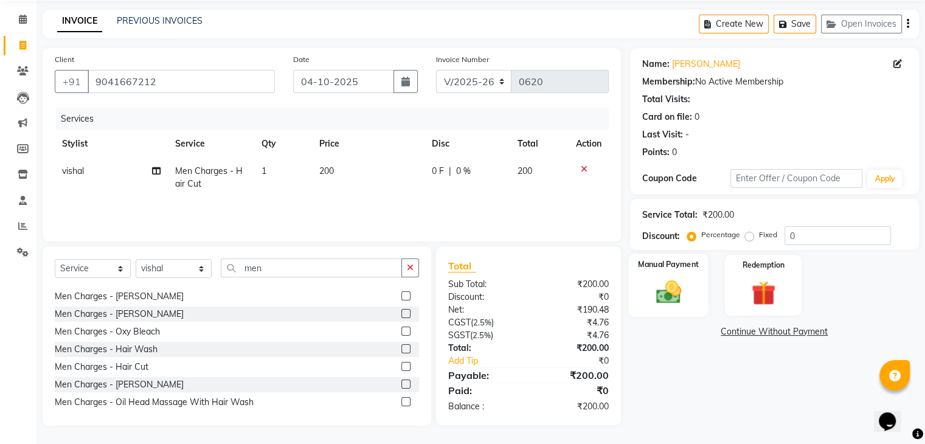
click at [689, 286] on div "Manual Payment" at bounding box center [668, 285] width 80 height 63
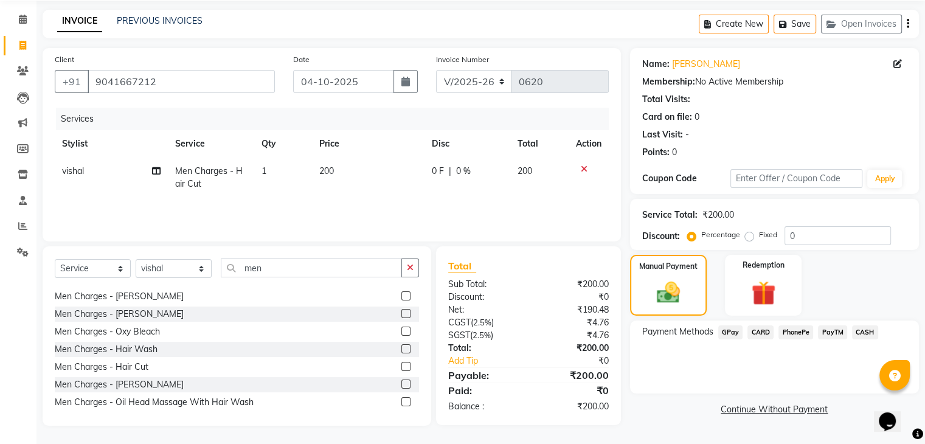
click at [727, 330] on span "GPay" at bounding box center [730, 332] width 25 height 14
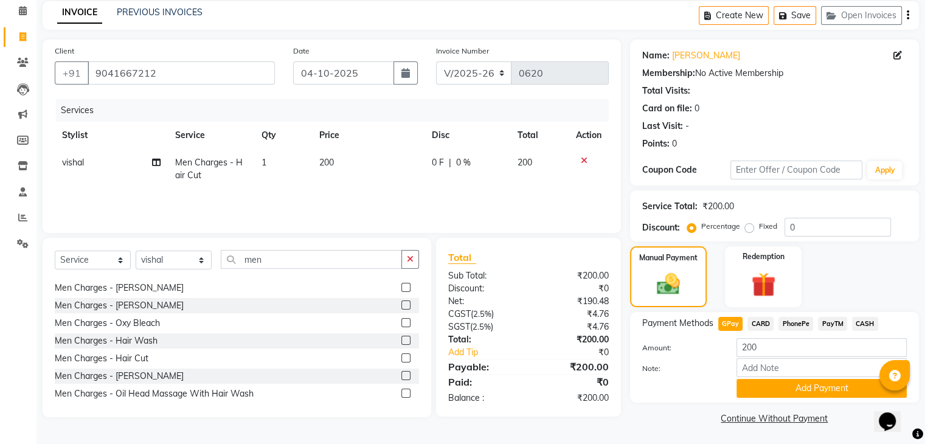
scroll to position [54, 0]
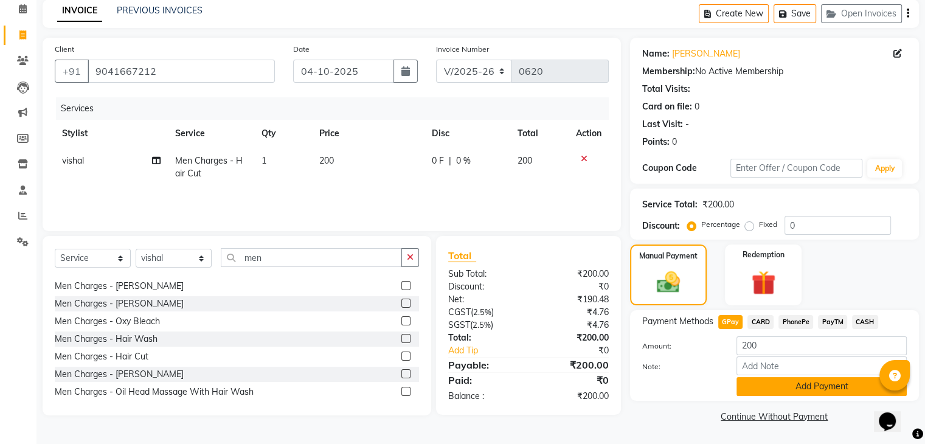
click at [763, 385] on button "Add Payment" at bounding box center [822, 386] width 170 height 19
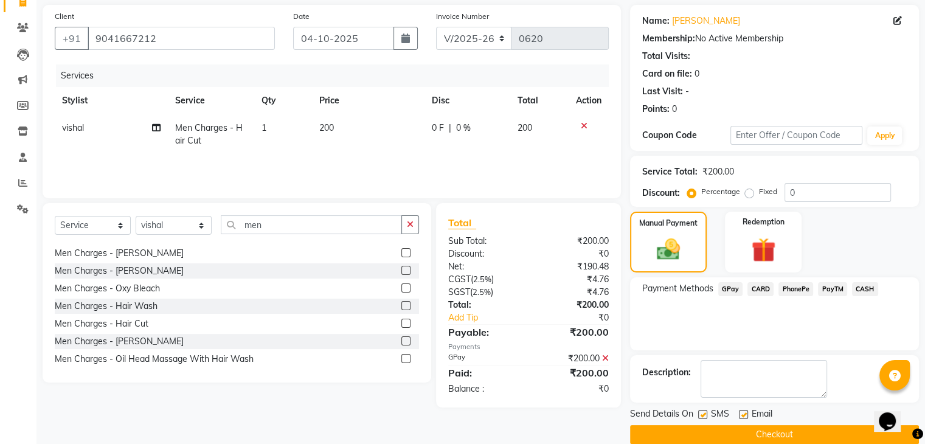
scroll to position [104, 0]
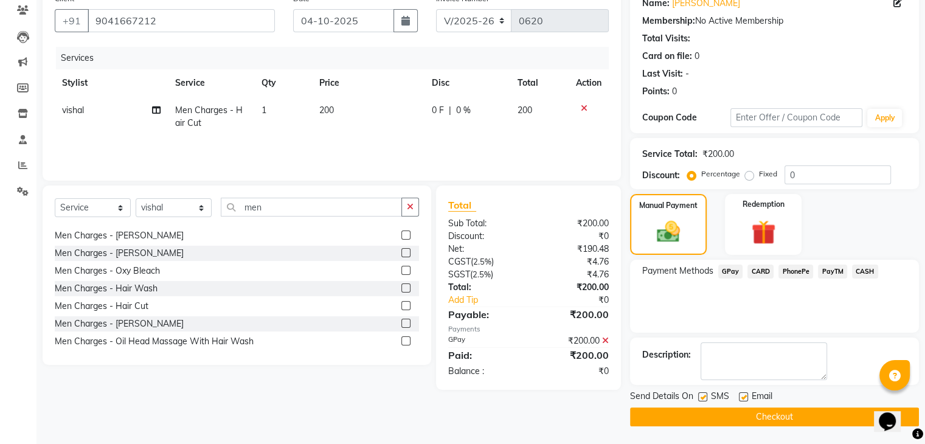
click at [763, 411] on button "Checkout" at bounding box center [774, 417] width 289 height 19
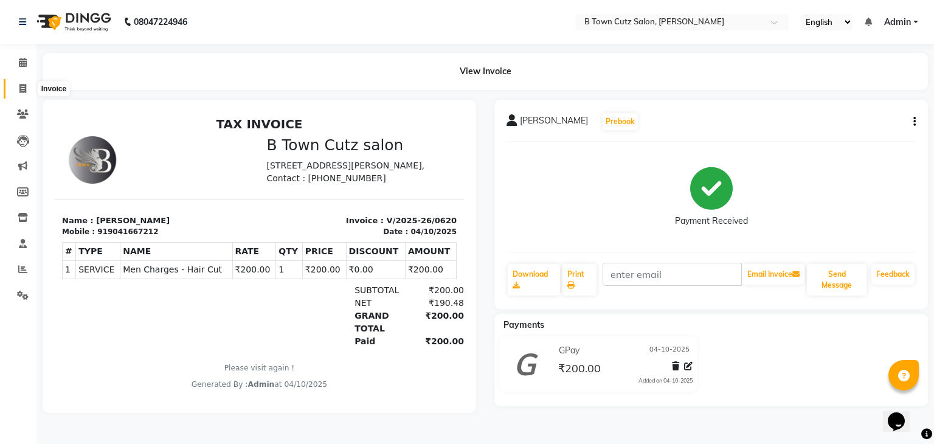
click at [21, 88] on icon at bounding box center [22, 88] width 7 height 9
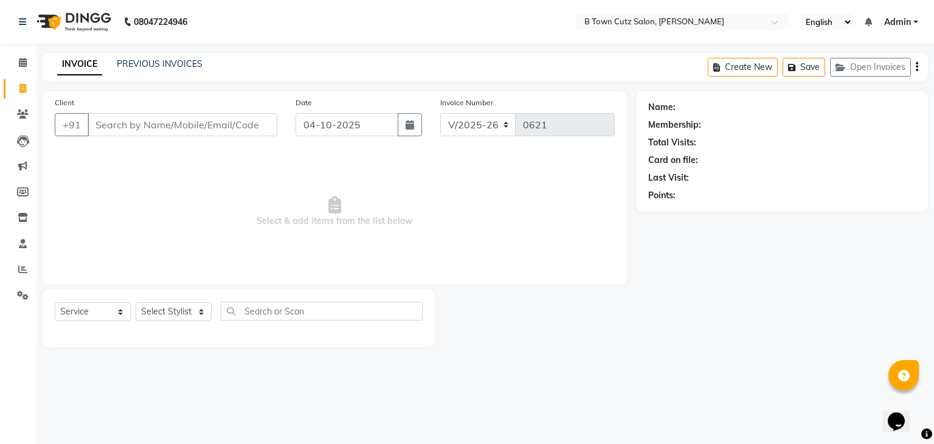
click at [212, 130] on input "Client" at bounding box center [183, 124] width 190 height 23
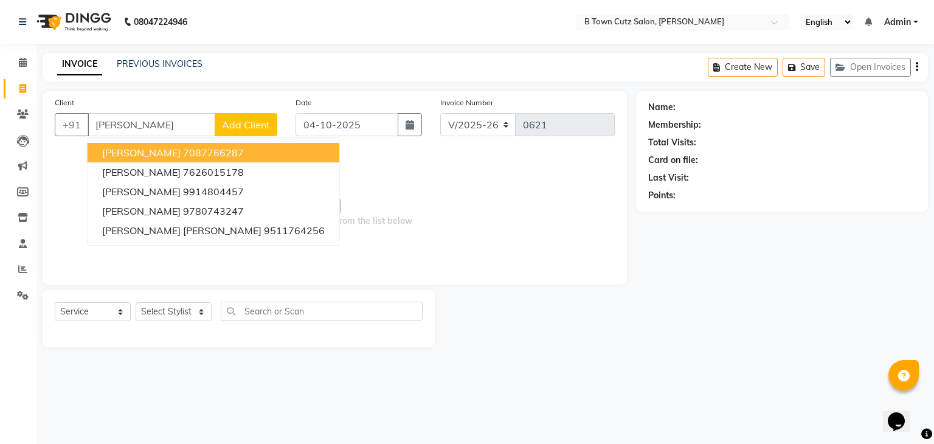
click at [246, 127] on span "Add Client" at bounding box center [246, 125] width 48 height 12
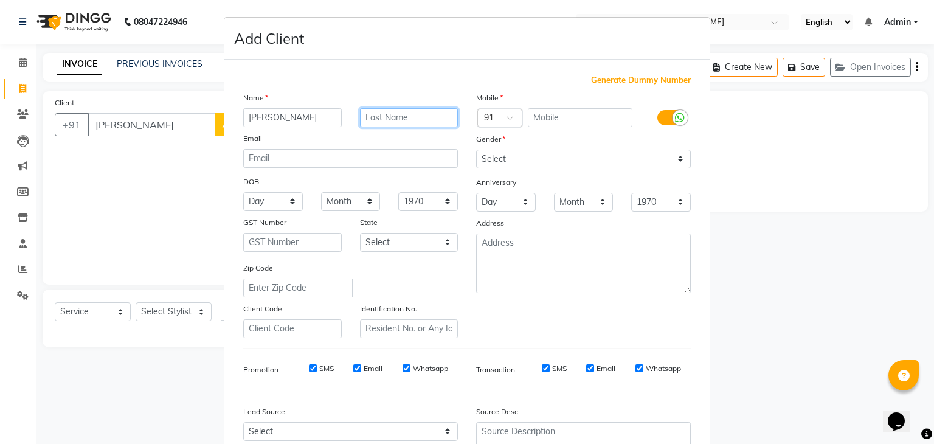
click at [378, 120] on input "text" at bounding box center [409, 117] width 99 height 19
click at [613, 81] on span "Generate Dummy Number" at bounding box center [641, 80] width 100 height 12
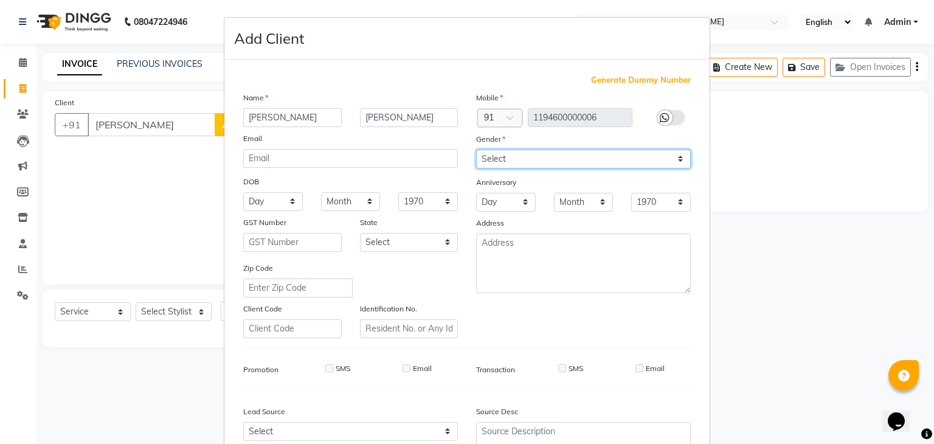
click at [500, 164] on select "Select [DEMOGRAPHIC_DATA] [DEMOGRAPHIC_DATA] Other Prefer Not To Say" at bounding box center [583, 159] width 215 height 19
click at [476, 150] on select "Select [DEMOGRAPHIC_DATA] [DEMOGRAPHIC_DATA] Other Prefer Not To Say" at bounding box center [583, 159] width 215 height 19
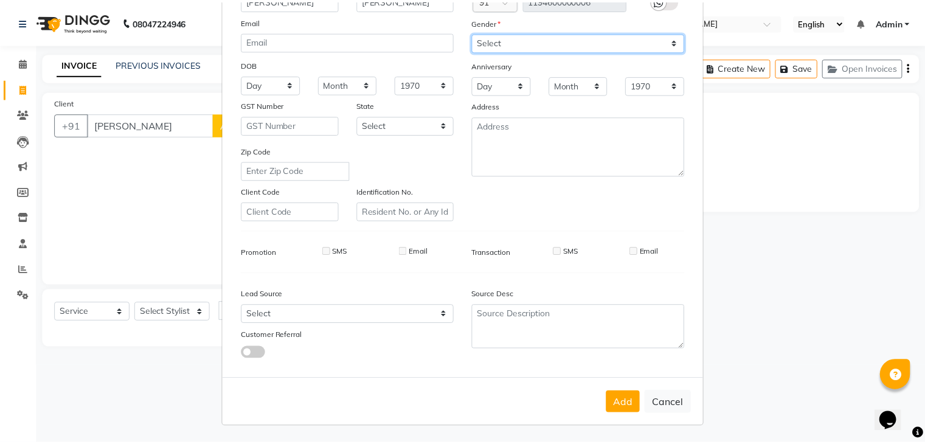
scroll to position [123, 0]
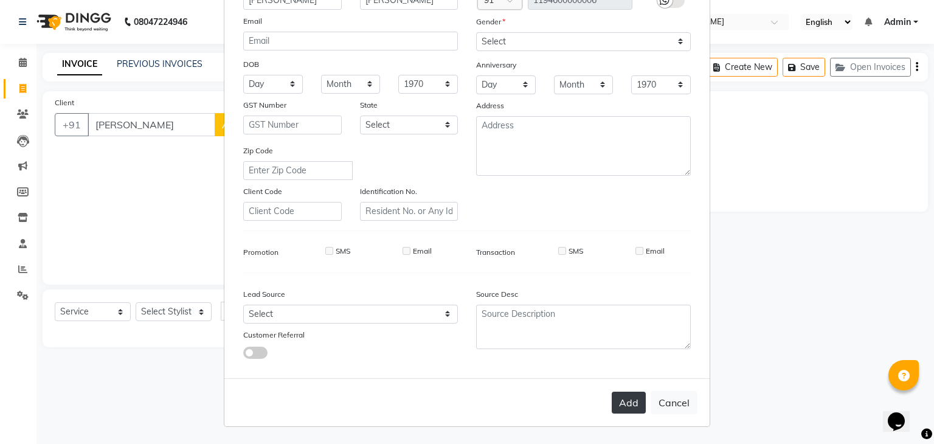
click at [627, 395] on button "Add" at bounding box center [629, 403] width 34 height 22
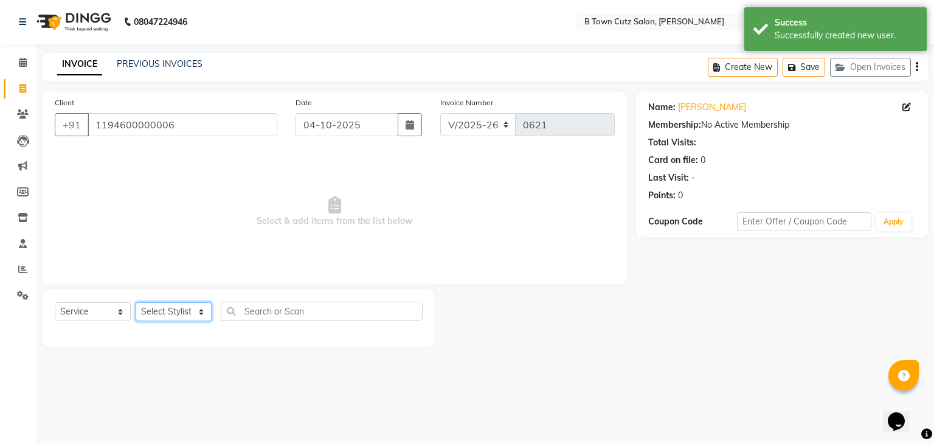
click at [195, 311] on select "Select Stylist Deepak [PERSON_NAME] [PERSON_NAME] [PERSON_NAME] [PERSON_NAME] S…" at bounding box center [174, 311] width 76 height 19
click at [136, 303] on select "Select Stylist Deepak [PERSON_NAME] [PERSON_NAME] [PERSON_NAME] [PERSON_NAME] S…" at bounding box center [174, 311] width 76 height 19
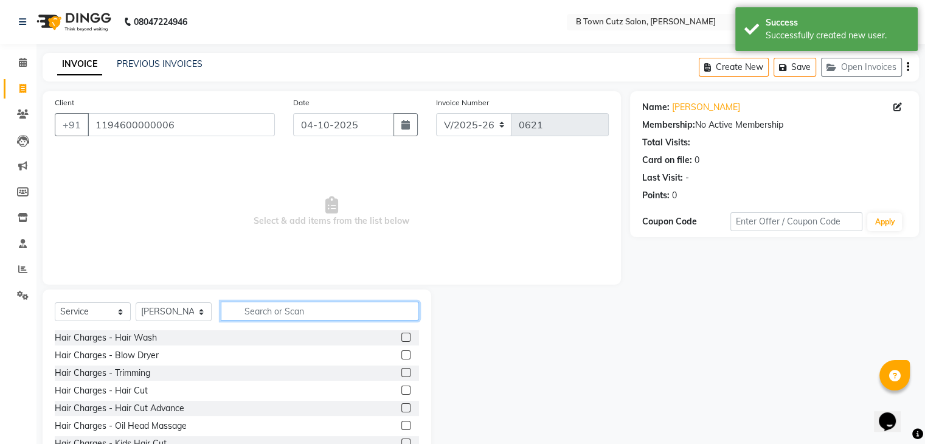
click at [260, 316] on input "text" at bounding box center [320, 311] width 198 height 19
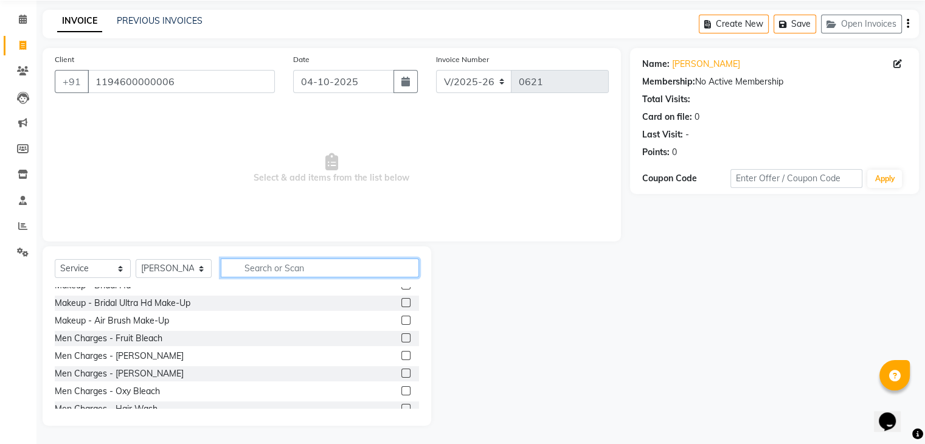
scroll to position [1216, 0]
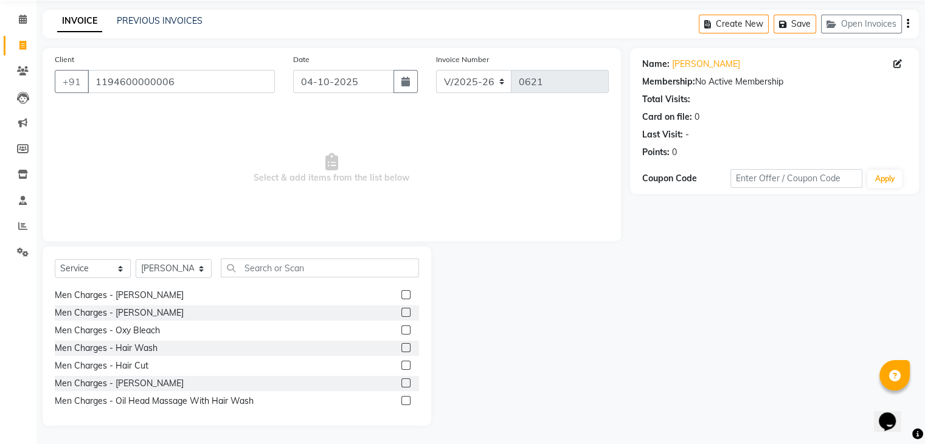
click at [401, 383] on label at bounding box center [405, 382] width 9 height 9
click at [401, 383] on input "checkbox" at bounding box center [405, 384] width 8 height 8
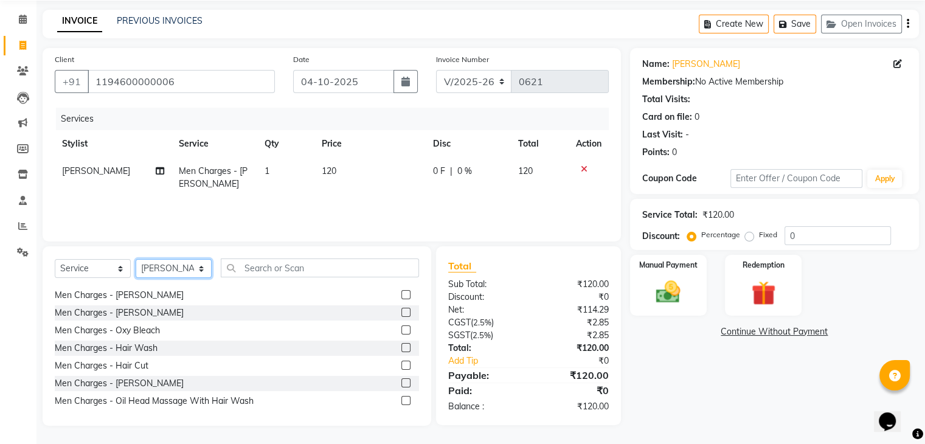
click at [196, 272] on select "Select Stylist Deepak [PERSON_NAME] [PERSON_NAME] [PERSON_NAME] [PERSON_NAME] S…" at bounding box center [174, 268] width 76 height 19
click at [136, 259] on select "Select Stylist Deepak [PERSON_NAME] [PERSON_NAME] [PERSON_NAME] [PERSON_NAME] S…" at bounding box center [174, 268] width 76 height 19
click at [401, 381] on label at bounding box center [405, 382] width 9 height 9
click at [401, 381] on input "checkbox" at bounding box center [405, 384] width 8 height 8
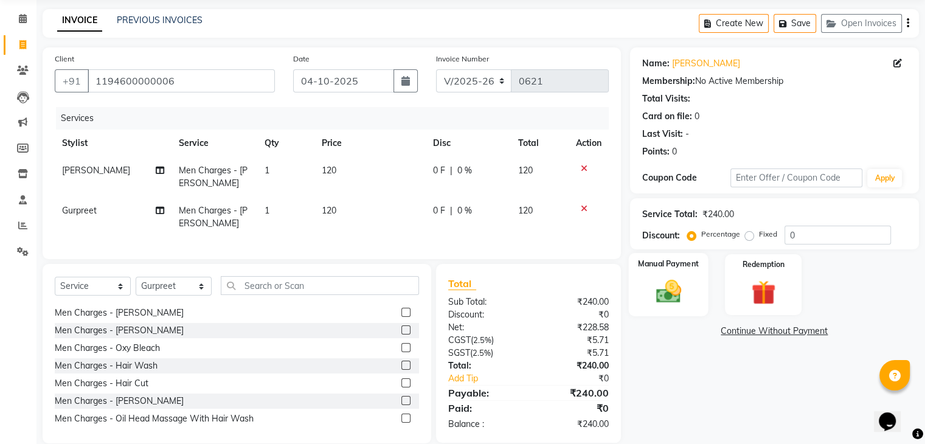
click at [690, 279] on div "Manual Payment" at bounding box center [668, 284] width 80 height 63
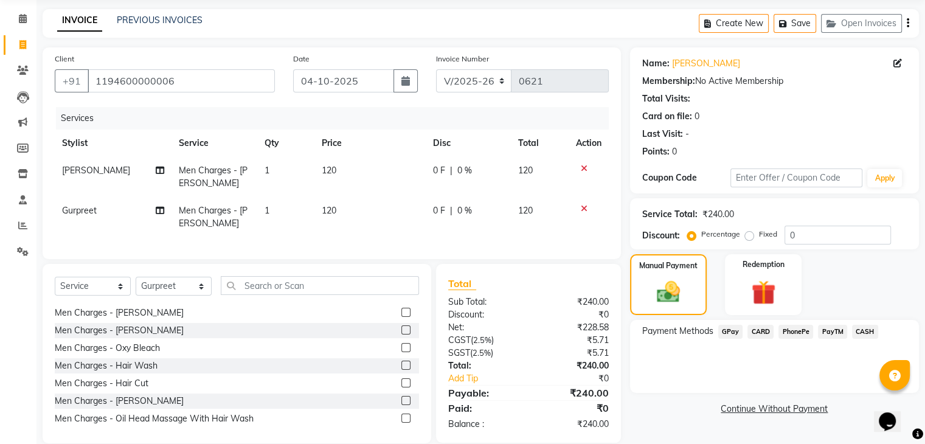
click at [730, 331] on span "GPay" at bounding box center [730, 332] width 25 height 14
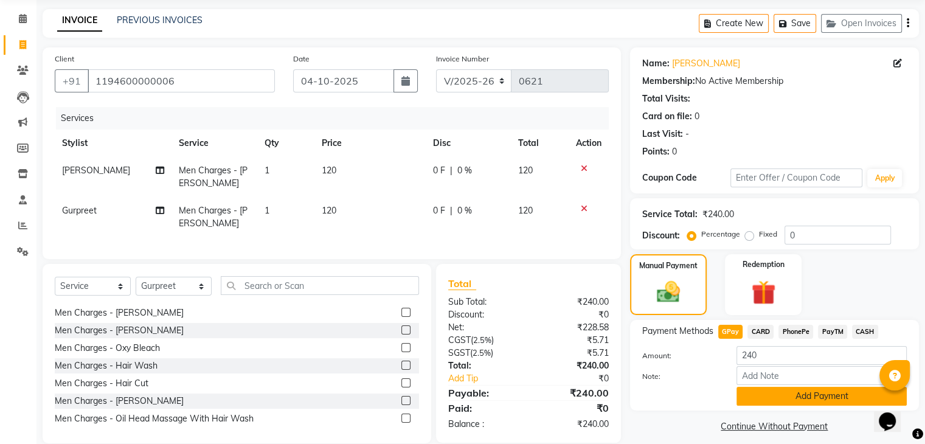
click at [749, 398] on button "Add Payment" at bounding box center [822, 396] width 170 height 19
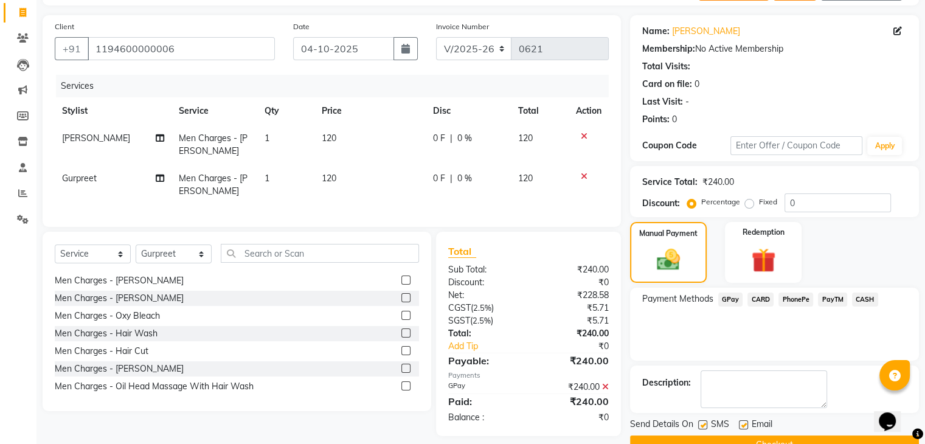
scroll to position [104, 0]
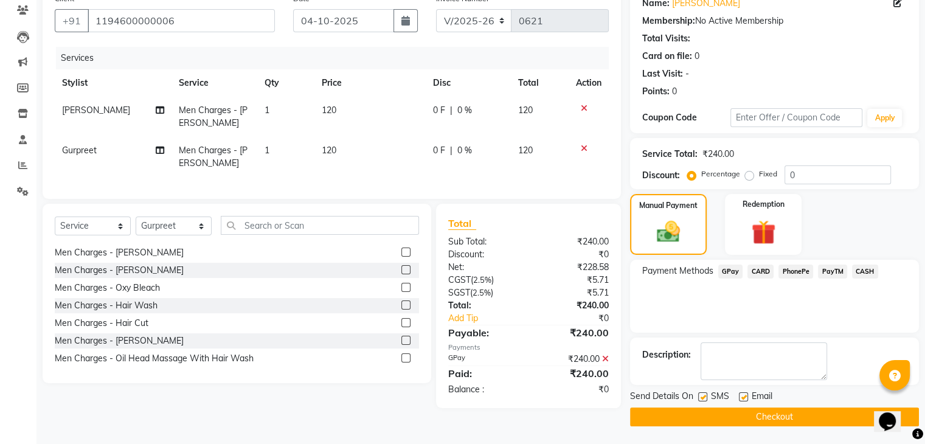
click at [736, 414] on button "Checkout" at bounding box center [774, 417] width 289 height 19
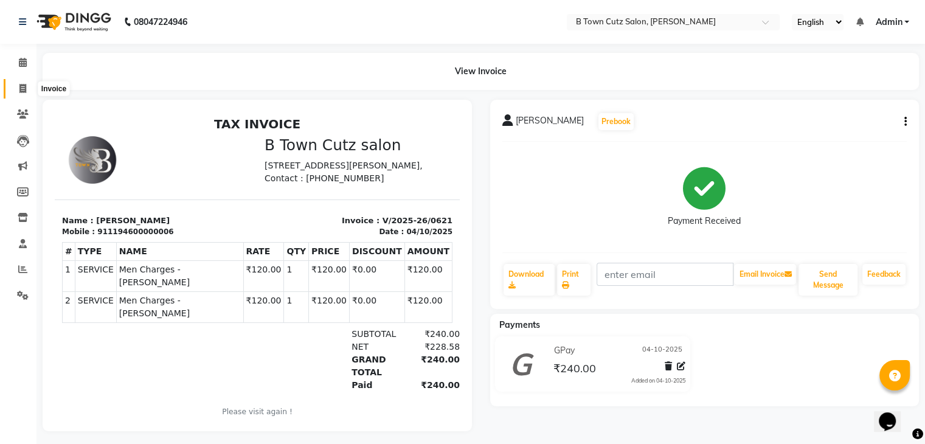
click at [19, 89] on icon at bounding box center [22, 88] width 7 height 9
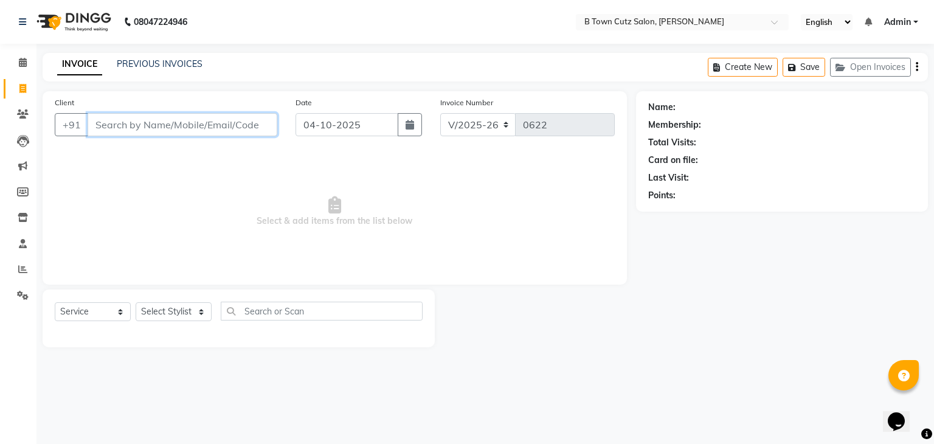
click at [202, 122] on input "Client" at bounding box center [183, 124] width 190 height 23
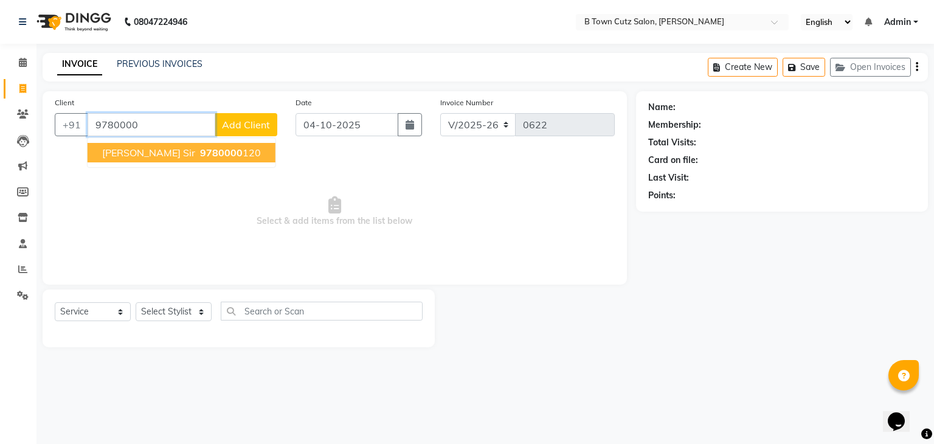
click at [228, 154] on button "[PERSON_NAME] sir 9780000 120" at bounding box center [182, 152] width 188 height 19
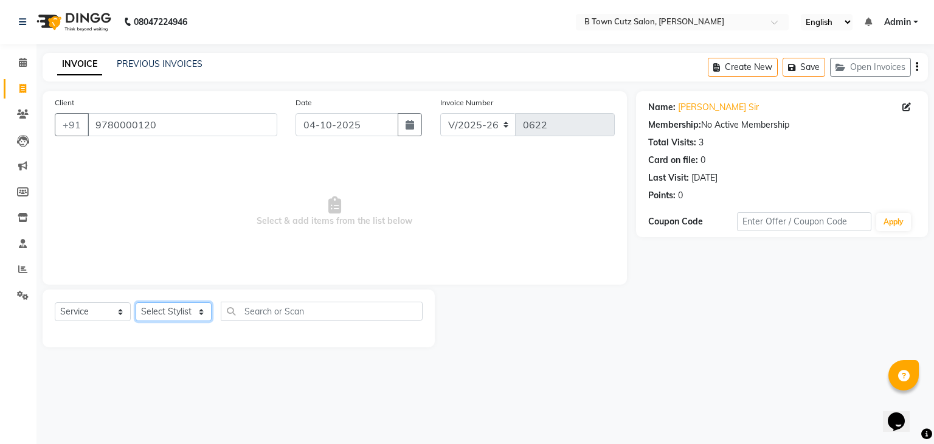
click at [182, 315] on select "Select Stylist Deepak [PERSON_NAME] [PERSON_NAME] [PERSON_NAME] [PERSON_NAME] S…" at bounding box center [174, 311] width 76 height 19
click at [136, 303] on select "Select Stylist Deepak [PERSON_NAME] [PERSON_NAME] [PERSON_NAME] [PERSON_NAME] S…" at bounding box center [174, 311] width 76 height 19
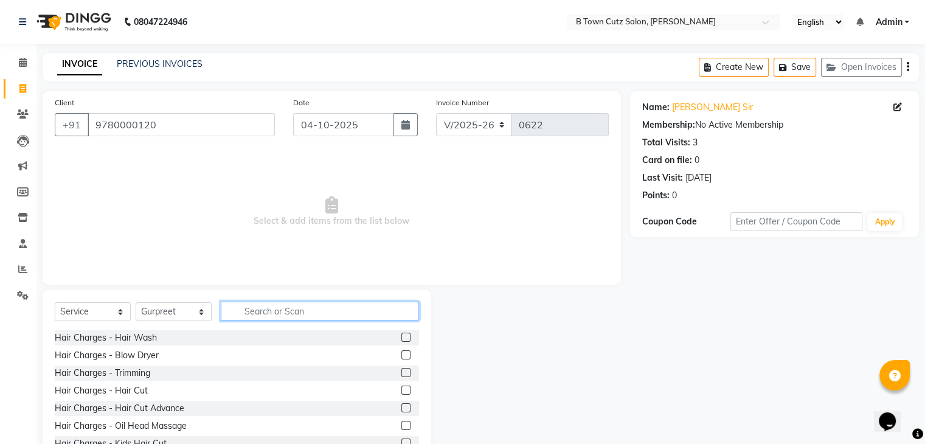
click at [270, 312] on input "text" at bounding box center [320, 311] width 198 height 19
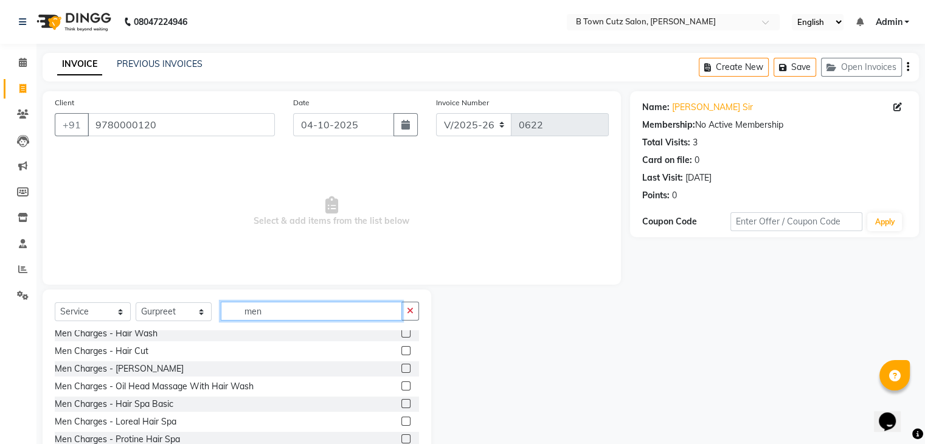
scroll to position [182, 0]
click at [401, 349] on label at bounding box center [405, 348] width 9 height 9
click at [401, 349] on input "checkbox" at bounding box center [405, 349] width 8 height 8
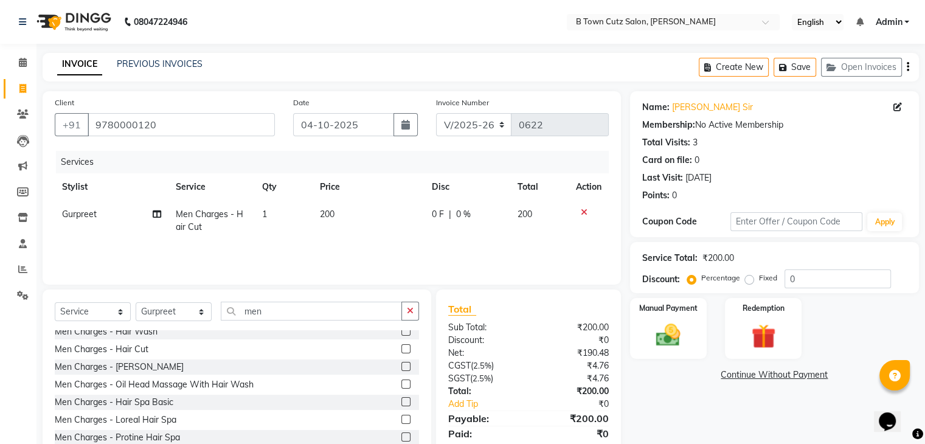
click at [328, 212] on span "200" at bounding box center [327, 214] width 15 height 11
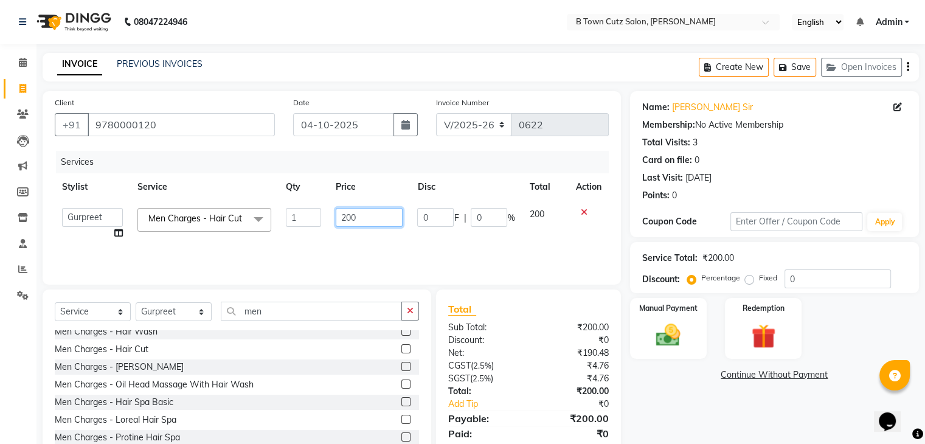
click at [349, 217] on input "200" at bounding box center [369, 217] width 67 height 19
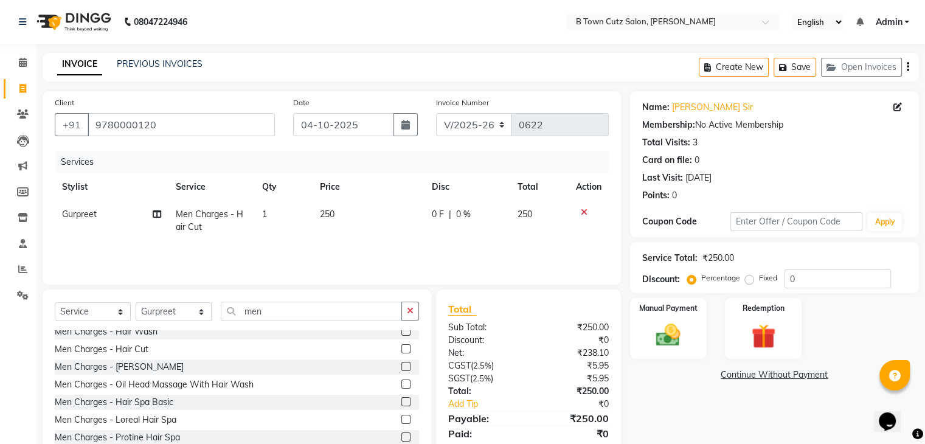
click at [759, 276] on label "Fixed" at bounding box center [768, 277] width 18 height 11
click at [748, 276] on input "Fixed" at bounding box center [752, 278] width 9 height 9
click at [821, 272] on input "0" at bounding box center [838, 278] width 106 height 19
click at [673, 336] on img at bounding box center [668, 335] width 41 height 29
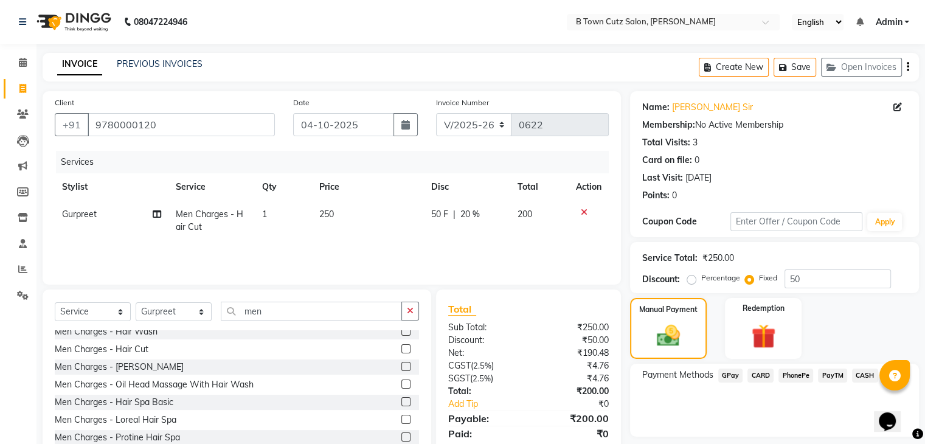
click at [726, 375] on span "GPay" at bounding box center [730, 376] width 25 height 14
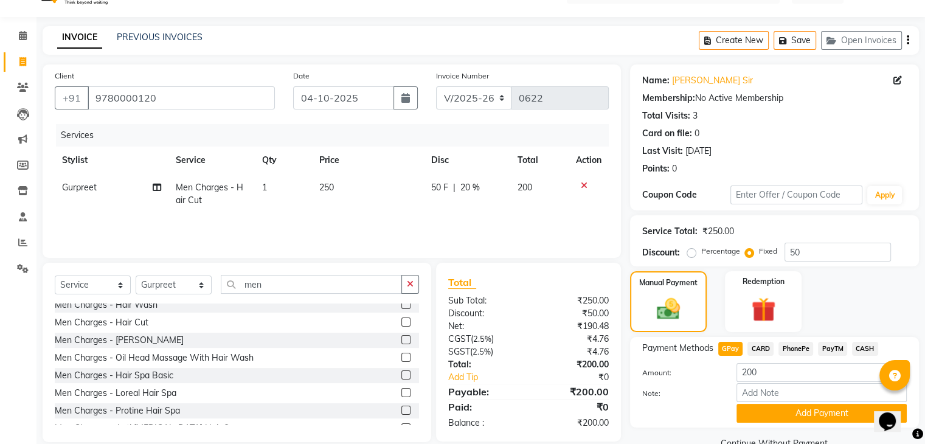
scroll to position [54, 0]
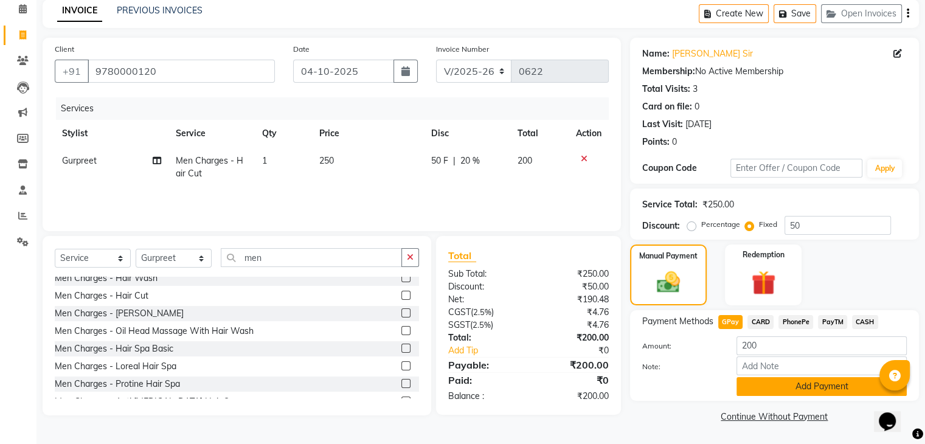
click at [743, 383] on button "Add Payment" at bounding box center [822, 386] width 170 height 19
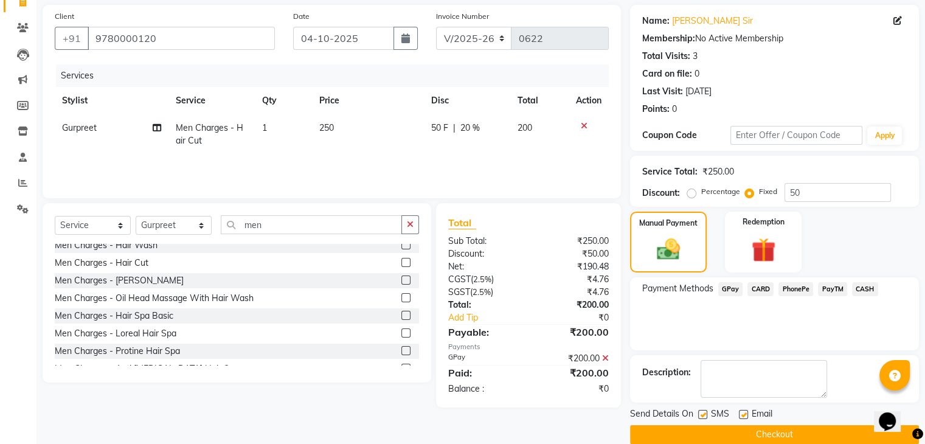
scroll to position [104, 0]
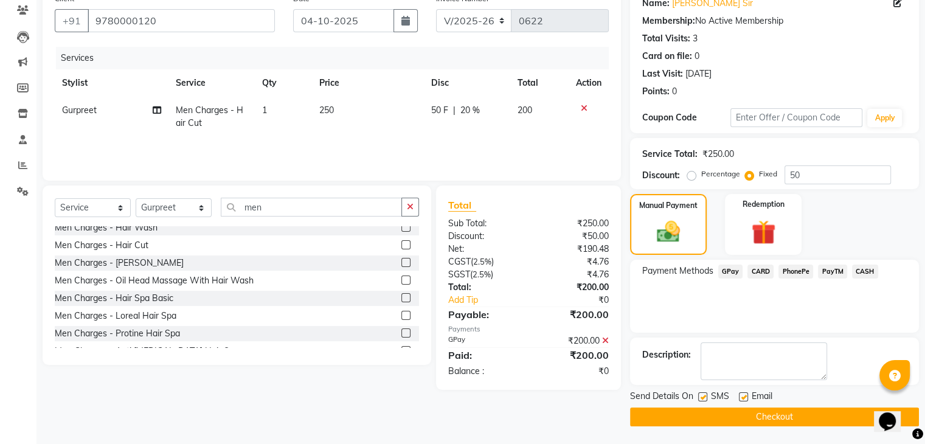
click at [751, 417] on button "Checkout" at bounding box center [774, 417] width 289 height 19
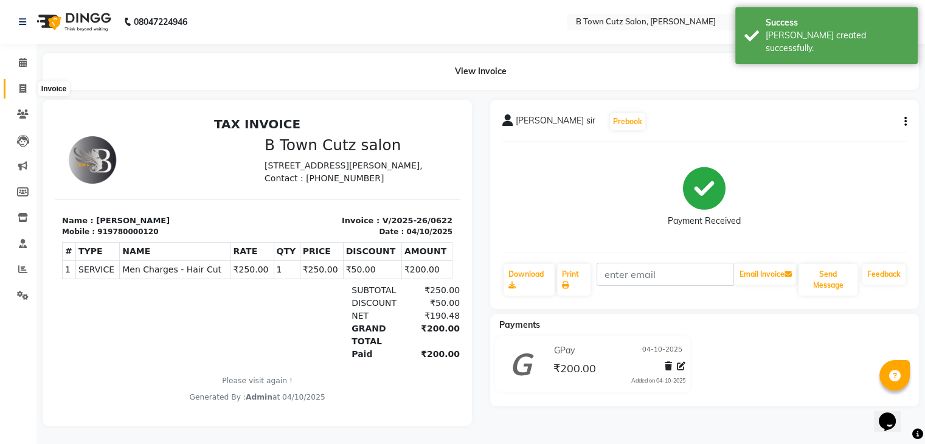
click at [29, 89] on span at bounding box center [22, 89] width 21 height 14
